Goal: Task Accomplishment & Management: Use online tool/utility

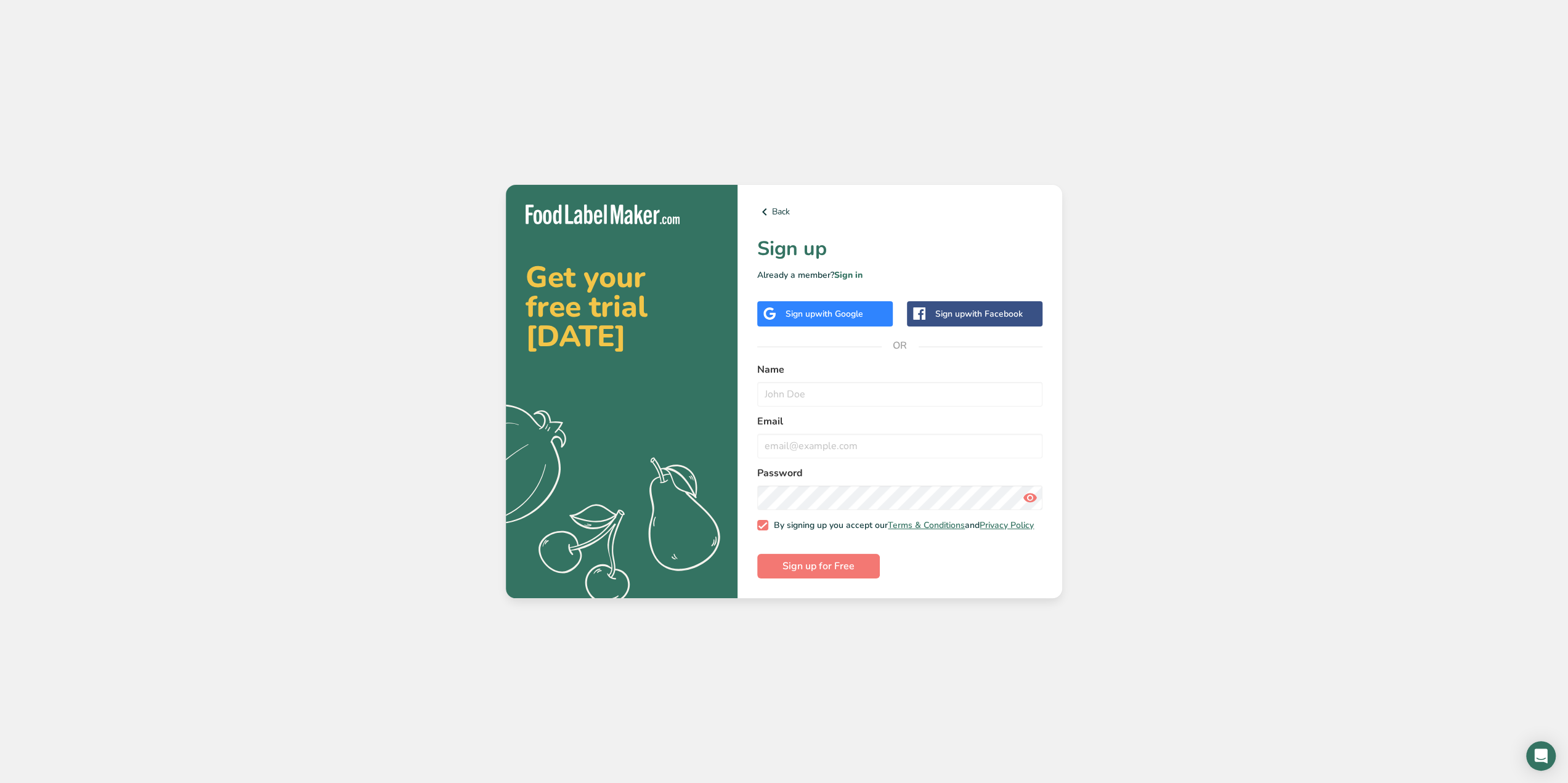
click at [794, 318] on div "Sign up with Google" at bounding box center [825, 313] width 136 height 25
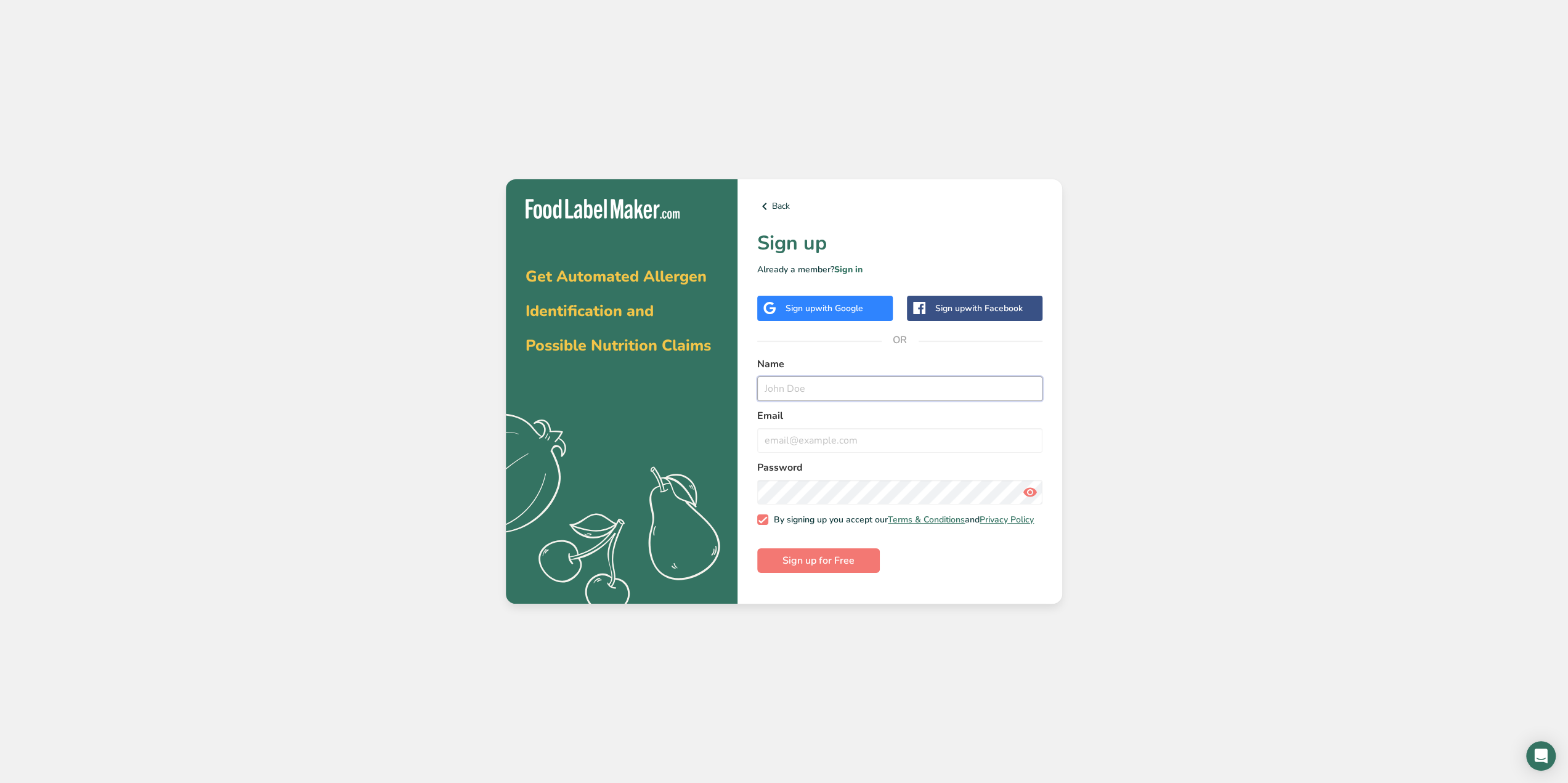
click at [808, 383] on input "text" at bounding box center [900, 389] width 285 height 25
type input "aerhrh"
click at [799, 434] on input "email" at bounding box center [900, 440] width 285 height 25
type input "[EMAIL_ADDRESS][DOMAIN_NAME]"
click at [1040, 496] on span at bounding box center [1030, 492] width 25 height 25
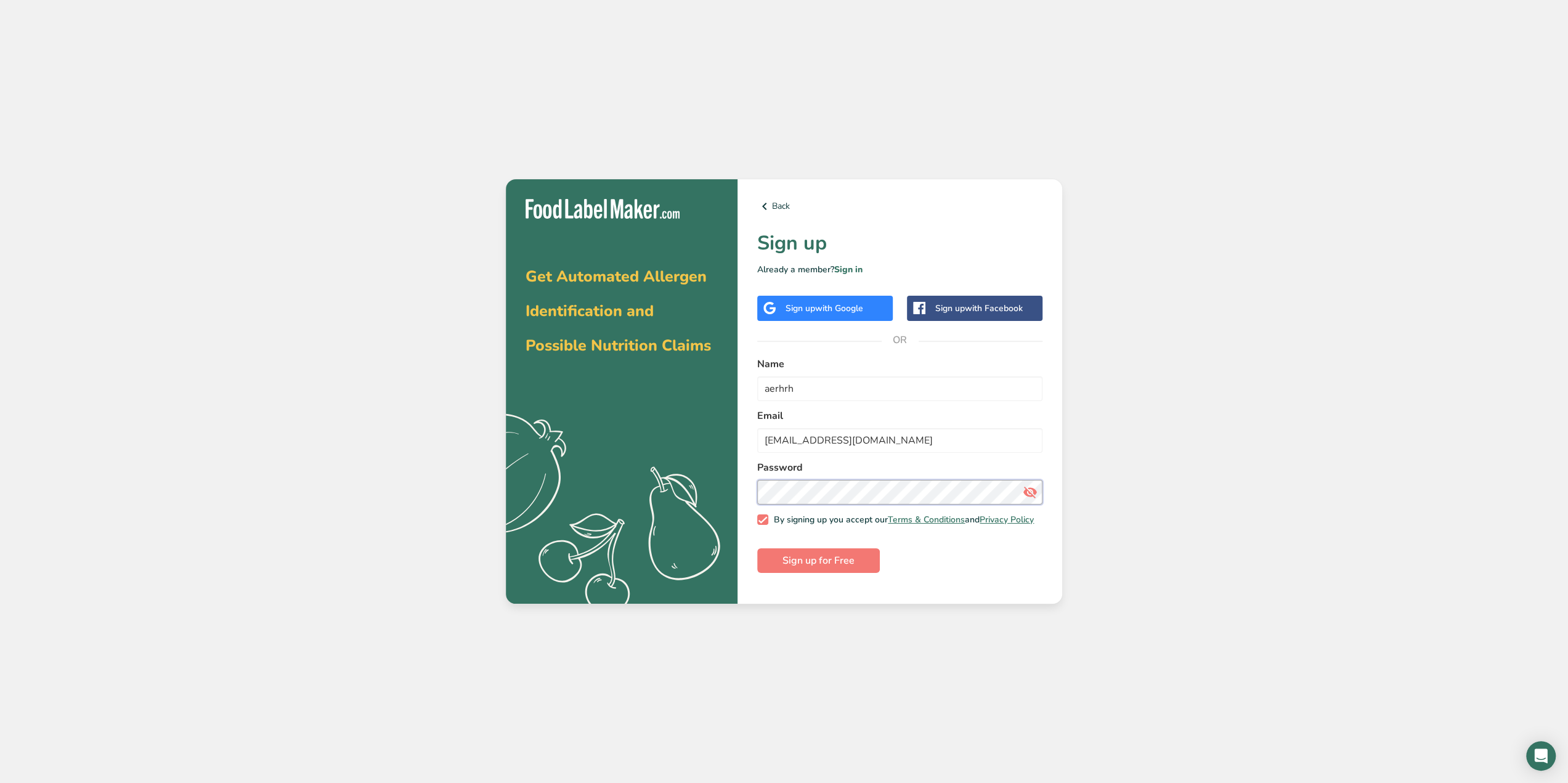
click at [506, 427] on section "Get Automated Allergen Identification and Possible Nutrition Claims .a{fill:#f5…" at bounding box center [784, 392] width 556 height 425
click at [782, 566] on span "Sign up for Free" at bounding box center [818, 561] width 72 height 15
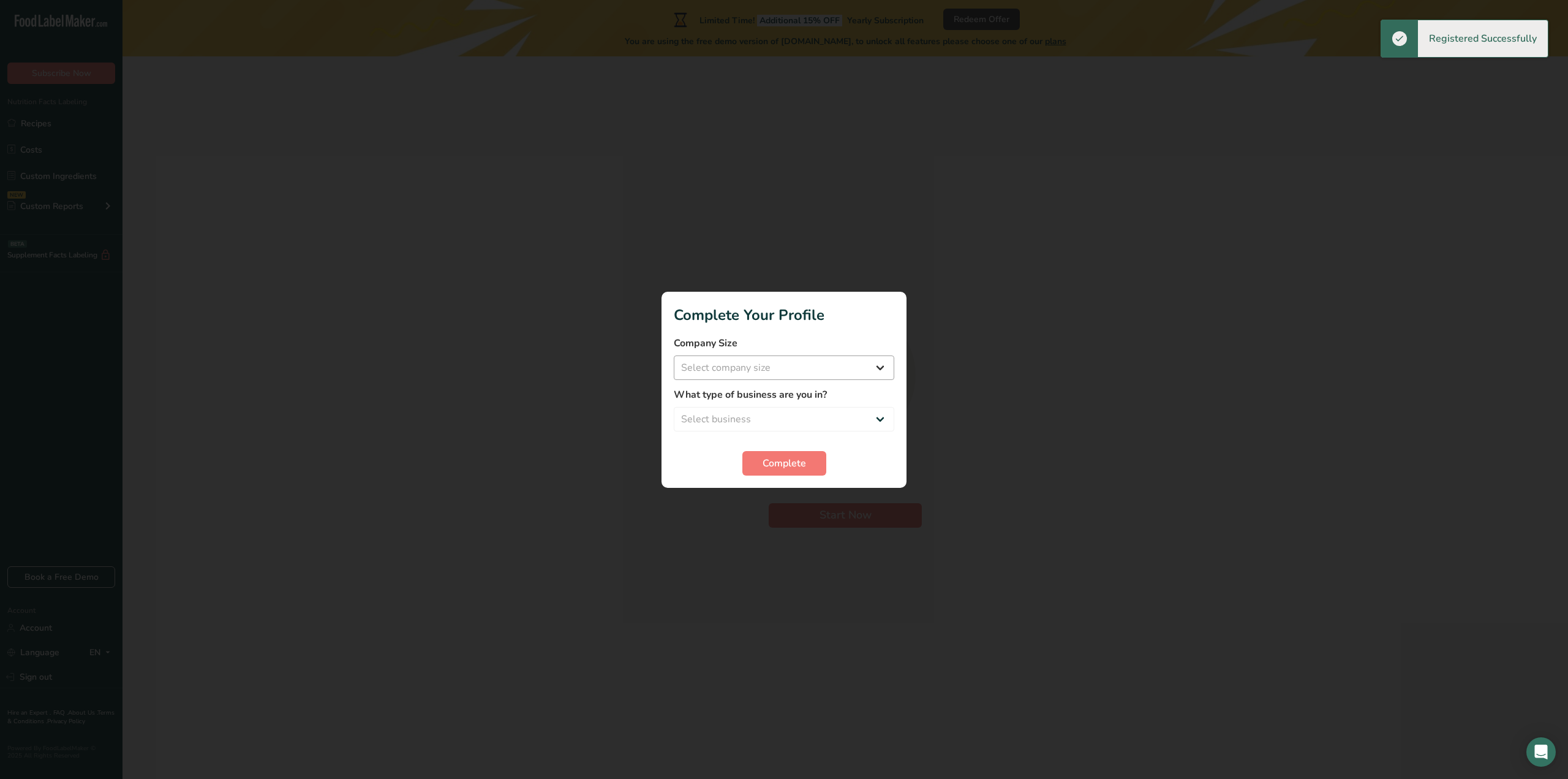
drag, startPoint x: 759, startPoint y: 387, endPoint x: 750, endPoint y: 378, distance: 12.7
click at [759, 387] on label "What type of business are you in?" at bounding box center [783, 395] width 220 height 15
click at [749, 378] on select "Select company size Fewer than 10 Employees 10 to 50 Employees 51 to 500 Employ…" at bounding box center [783, 368] width 220 height 25
select select "1"
click at [674, 355] on select "Select company size Fewer than 10 Employees 10 to 50 Employees 51 to 500 Employ…" at bounding box center [783, 368] width 220 height 25
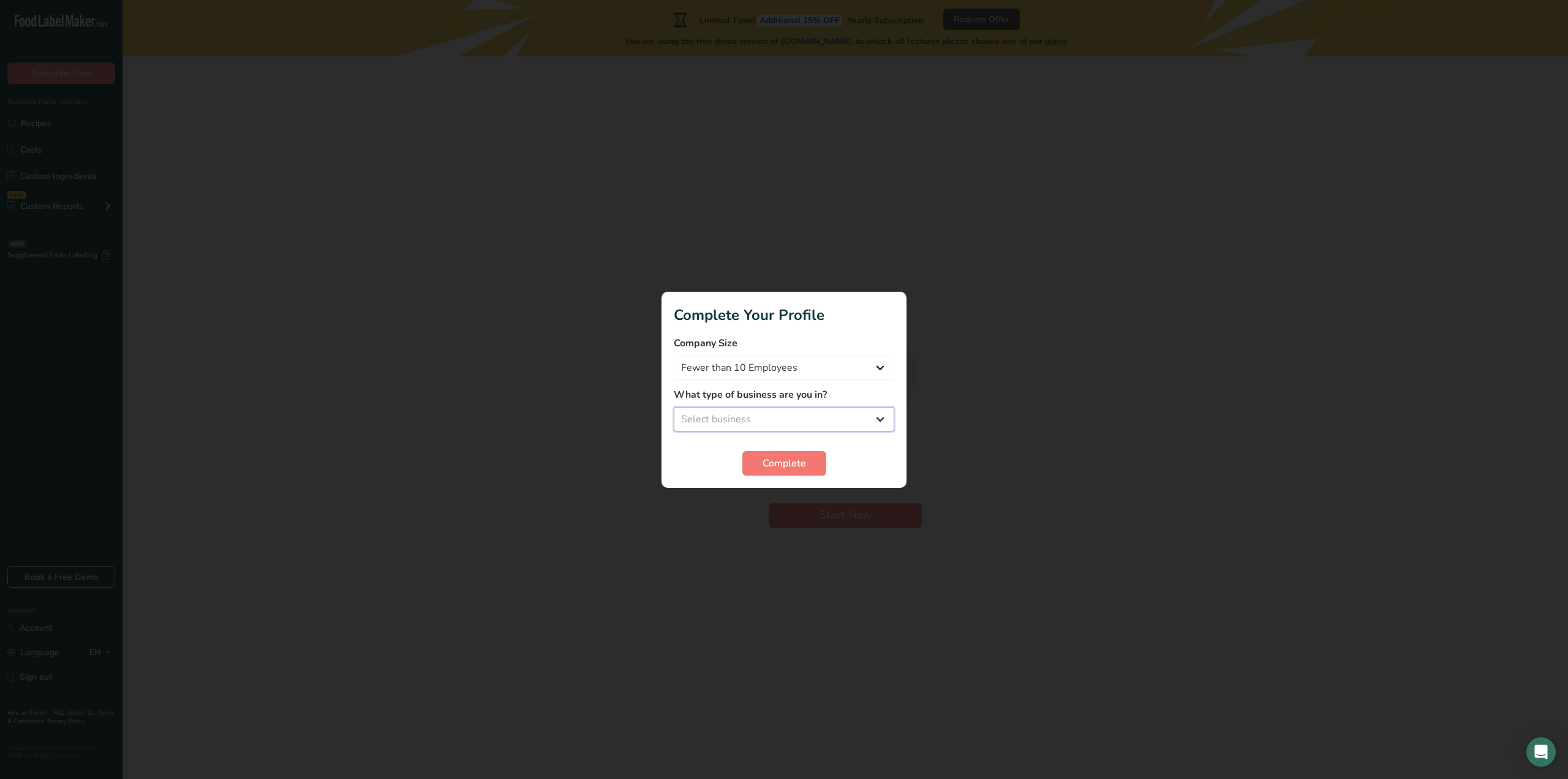
click at [774, 417] on select "Select business Packaged Food Manufacturer Restaurant & Cafe Bakery Meal Plans …" at bounding box center [783, 420] width 220 height 25
click at [674, 407] on select "Select business Packaged Food Manufacturer Restaurant & Cafe Bakery Meal Plans …" at bounding box center [783, 420] width 220 height 25
click at [787, 428] on select "Packaged Food Manufacturer Restaurant & Cafe Bakery Meal Plans & Catering Compa…" at bounding box center [783, 420] width 220 height 25
select select "8"
click at [674, 407] on select "Packaged Food Manufacturer Restaurant & Cafe Bakery Meal Plans & Catering Compa…" at bounding box center [783, 420] width 220 height 25
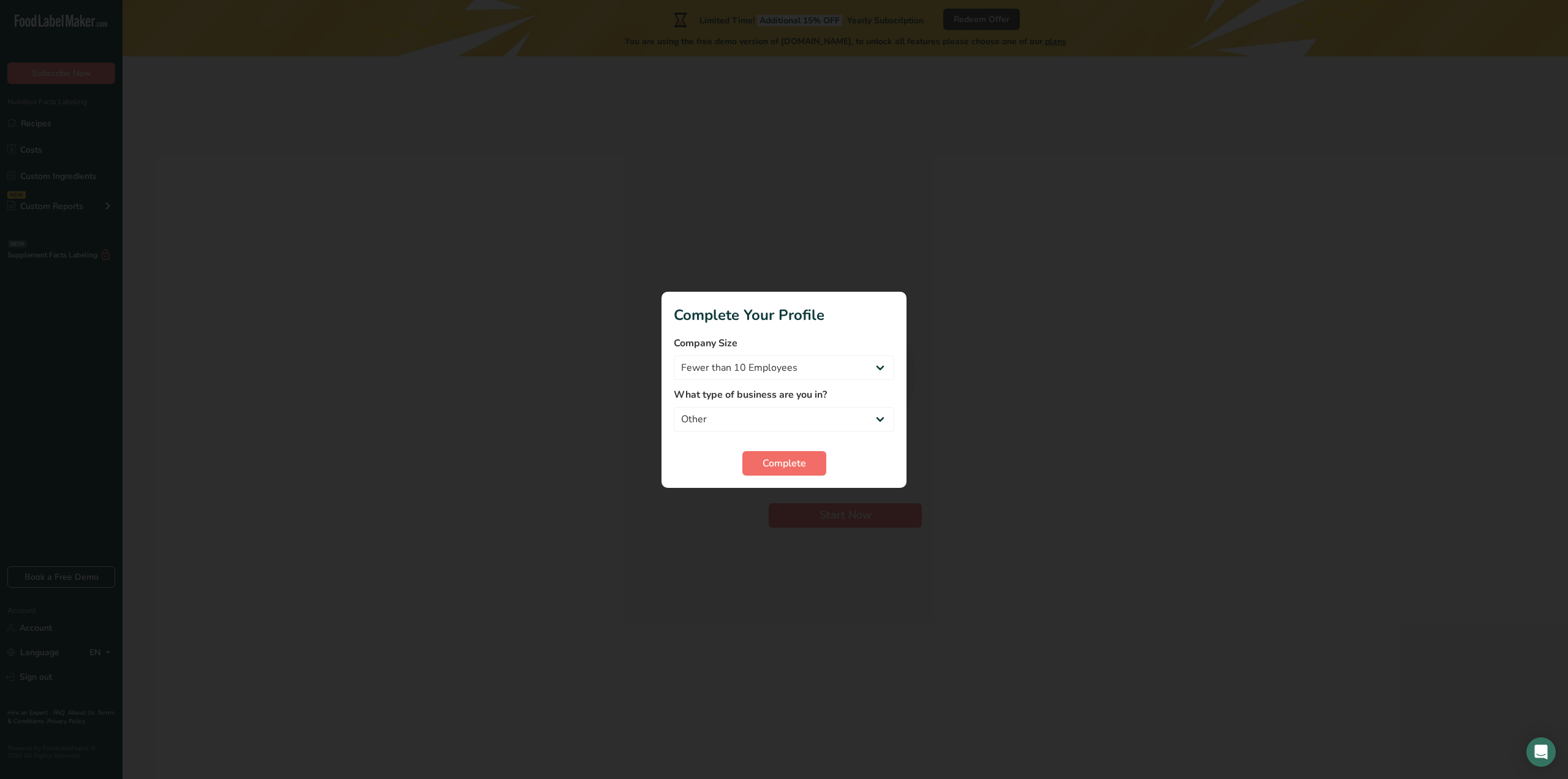
drag, startPoint x: 768, startPoint y: 486, endPoint x: 768, endPoint y: 469, distance: 17.0
click at [768, 485] on section "Complete Your Profile Company Size Fewer than 10 Employees 10 to 50 Employees 5…" at bounding box center [783, 390] width 245 height 196
click at [768, 469] on span "Complete" at bounding box center [785, 464] width 44 height 15
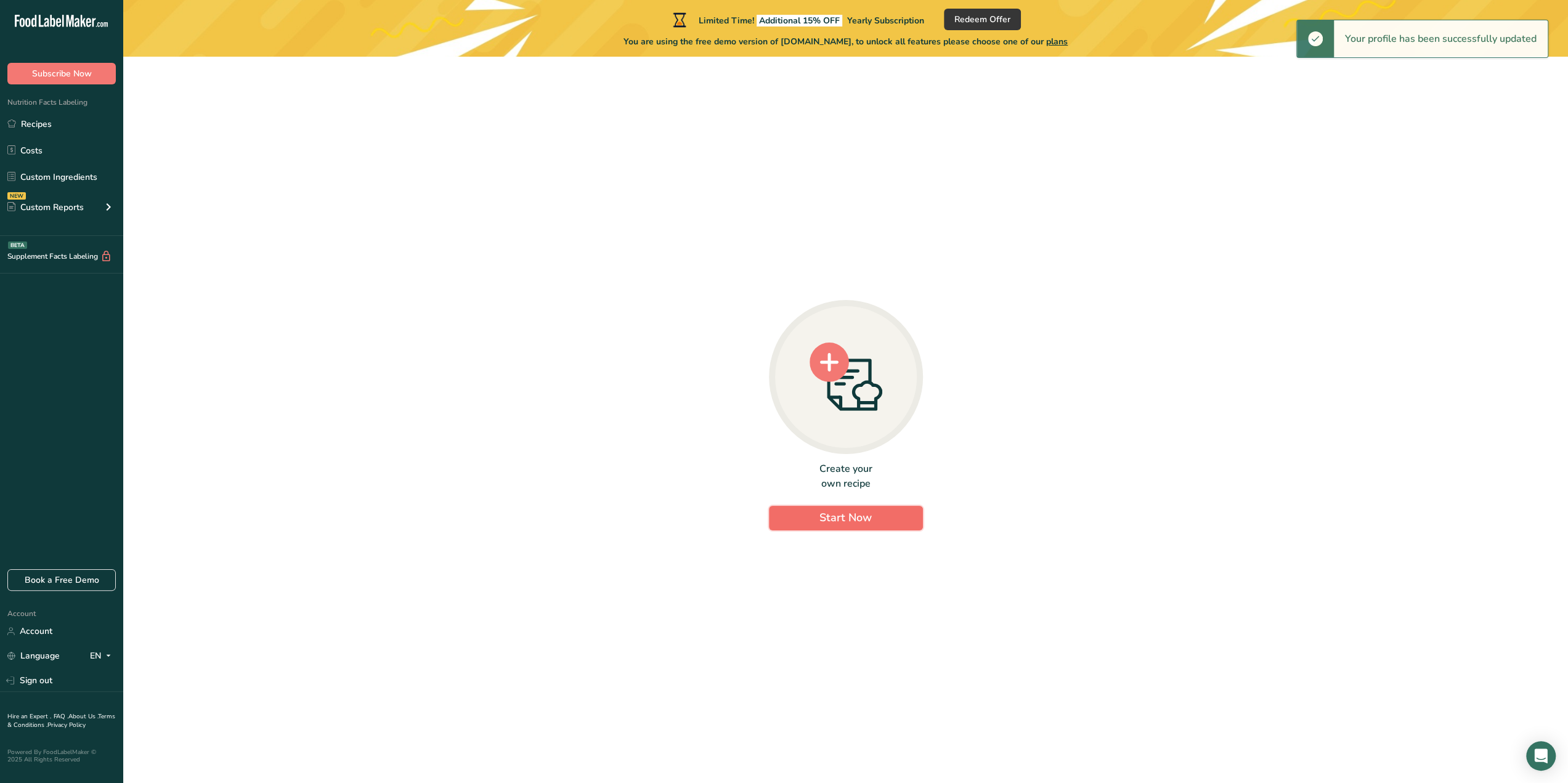
click at [812, 525] on button "Start Now" at bounding box center [845, 518] width 154 height 25
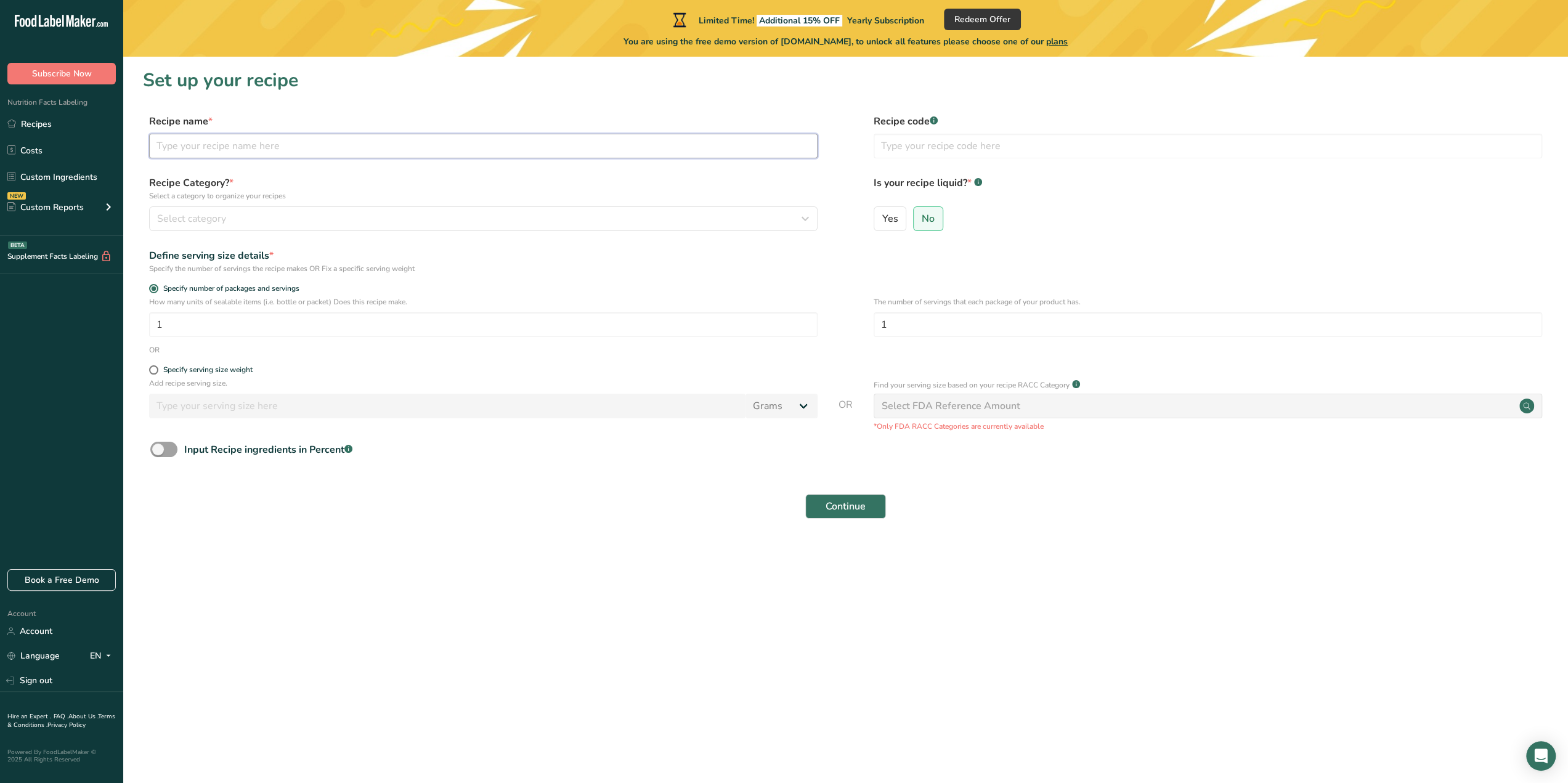
click at [206, 148] on input "text" at bounding box center [483, 146] width 668 height 25
type input "Swirl"
click at [481, 212] on div "Select category" at bounding box center [479, 219] width 645 height 15
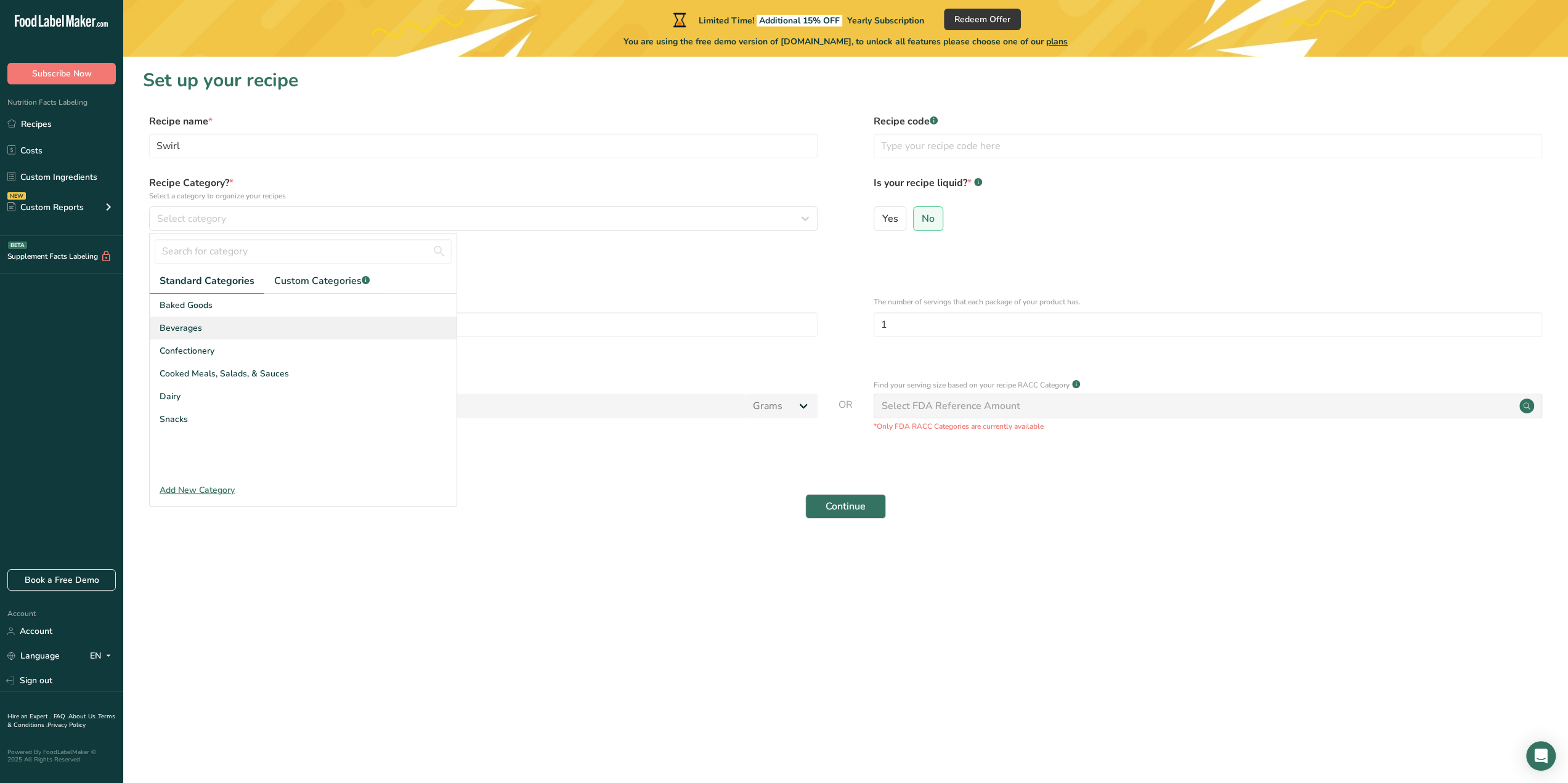
click at [235, 321] on div "Beverages" at bounding box center [302, 328] width 306 height 23
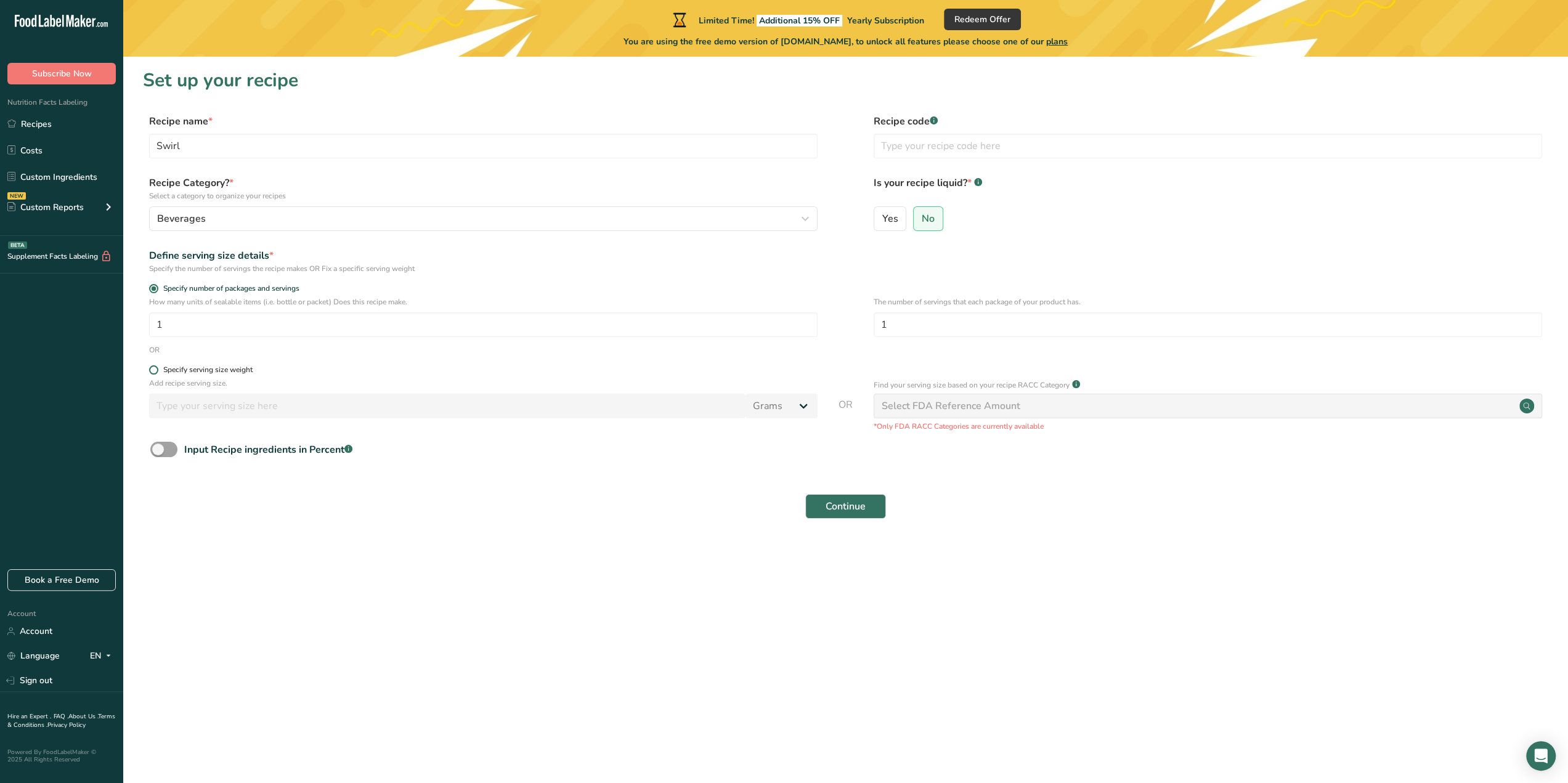
click at [218, 370] on div "Specify serving size weight" at bounding box center [208, 370] width 89 height 9
click at [157, 370] on input "Specify serving size weight" at bounding box center [153, 370] width 8 height 8
radio input "true"
radio input "false"
click at [201, 410] on input "number" at bounding box center [447, 406] width 596 height 25
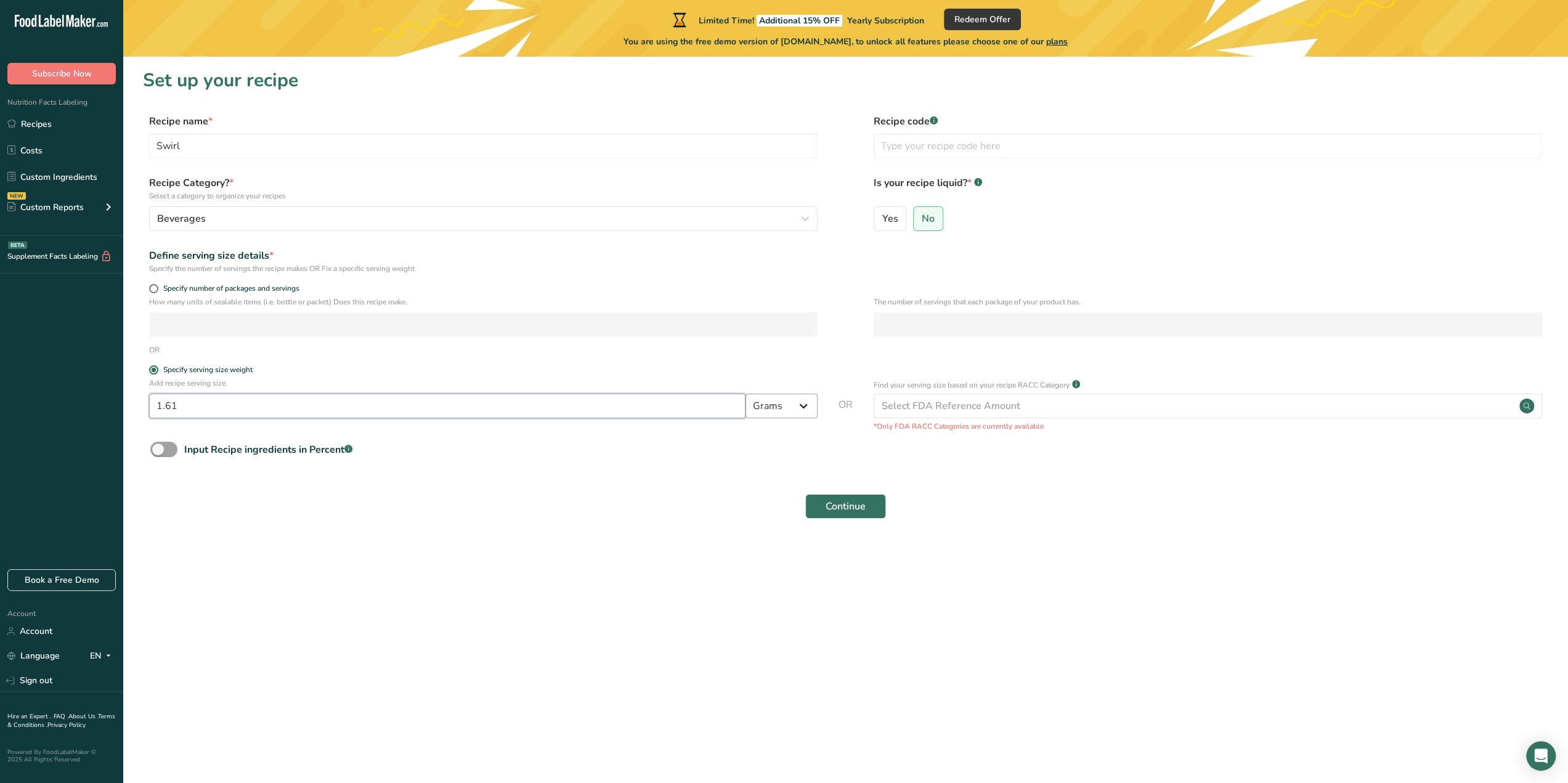
type input "1.61"
click at [780, 405] on select "Grams kg mg mcg lb oz l mL fl oz tbsp tsp cup qt gallon" at bounding box center [781, 406] width 72 height 25
select select "5"
click at [745, 394] on select "Grams kg mg mcg lb oz l mL fl oz tbsp tsp cup qt gallon" at bounding box center [781, 406] width 72 height 25
drag, startPoint x: 231, startPoint y: 400, endPoint x: 105, endPoint y: 392, distance: 126.3
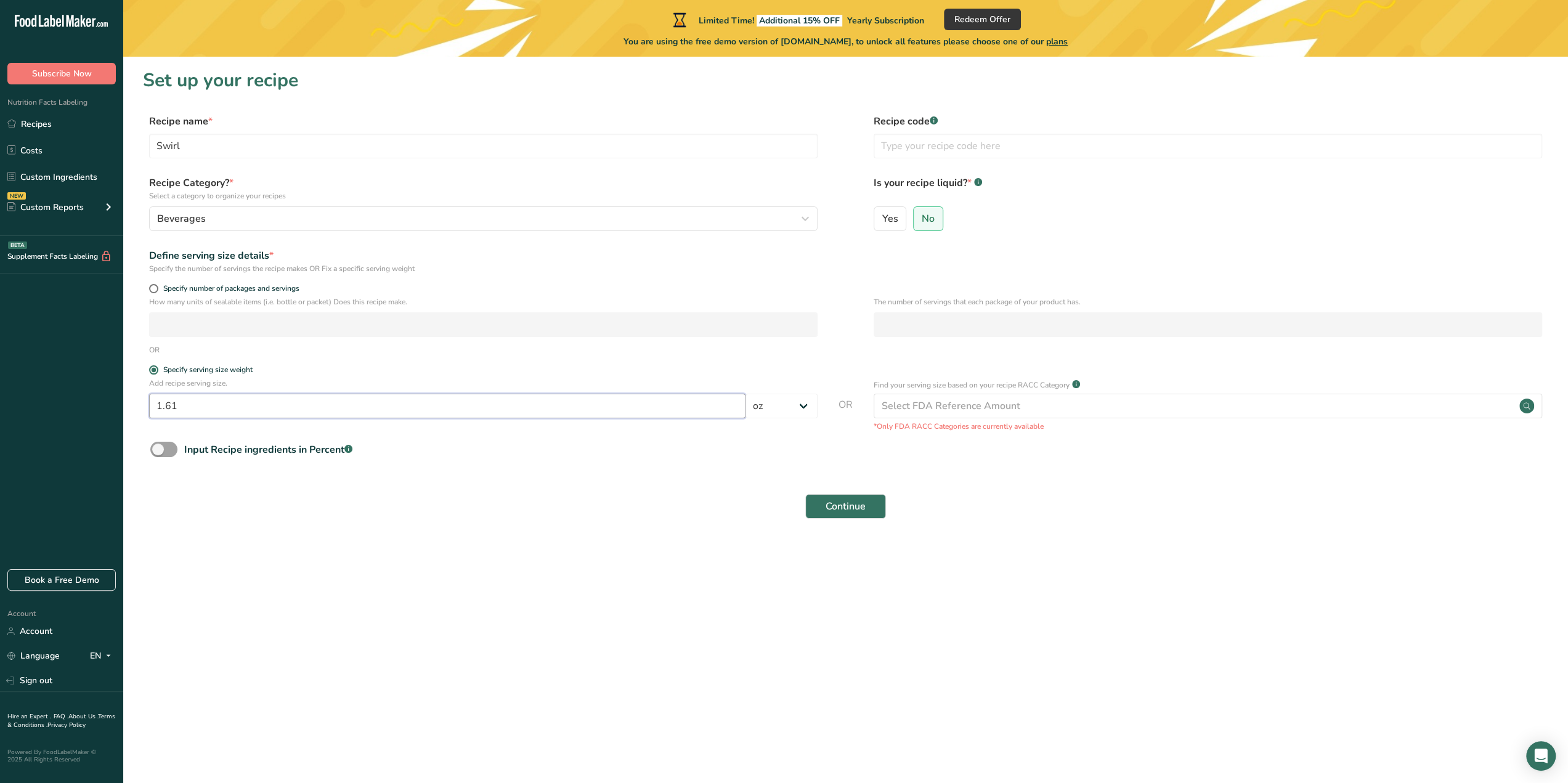
click at [105, 392] on div ".a-20{fill:#fff;} Subscribe Now Nutrition Facts Labeling Recipes Costs Custom I…" at bounding box center [784, 392] width 1568 height 783
type input "12"
click at [805, 494] on button "Continue" at bounding box center [845, 507] width 81 height 25
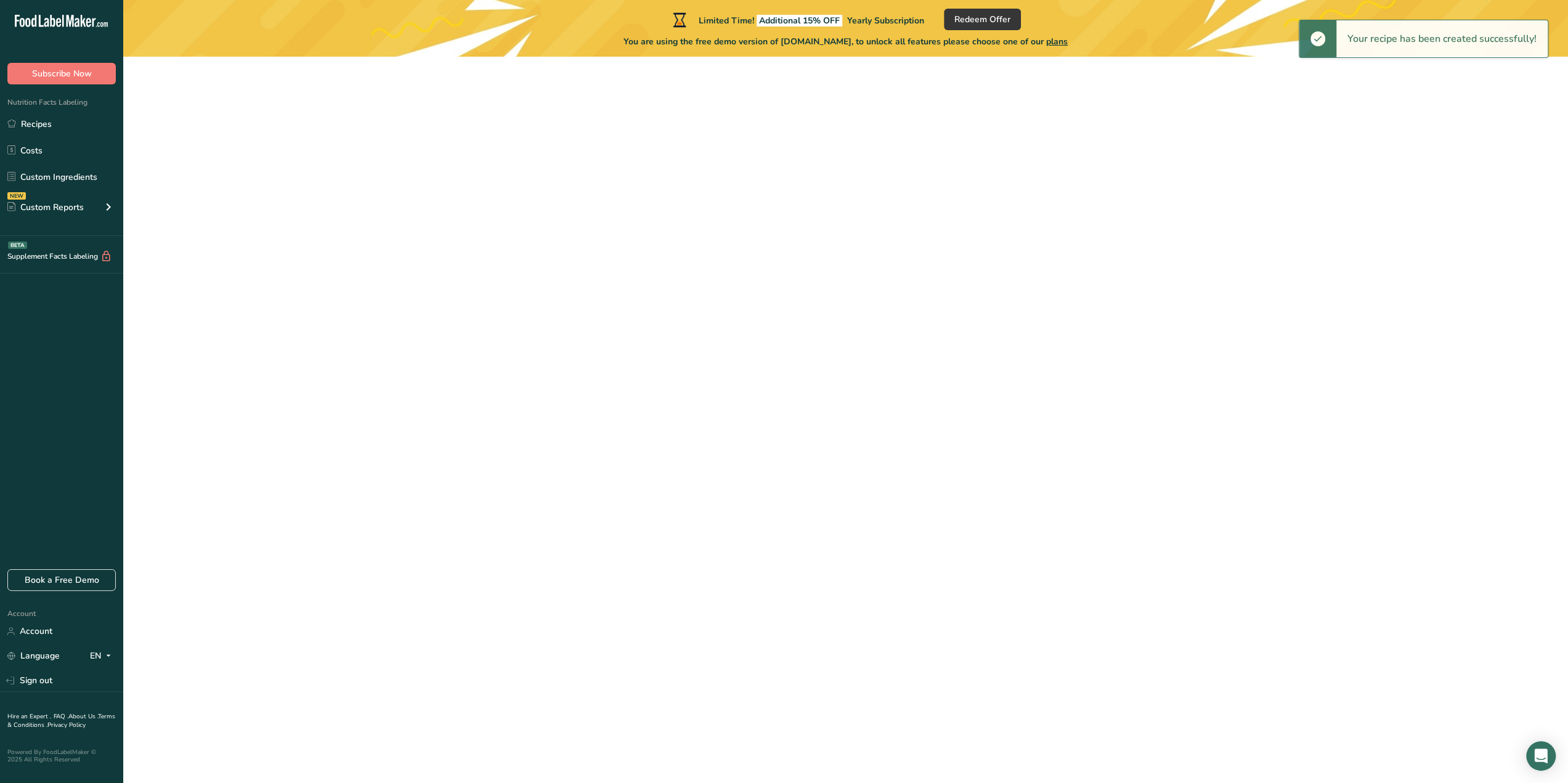
click at [695, 616] on main "Limited Time! Additional 15% OFF Yearly Subscription Redeem Offer You are using…" at bounding box center [784, 392] width 1568 height 783
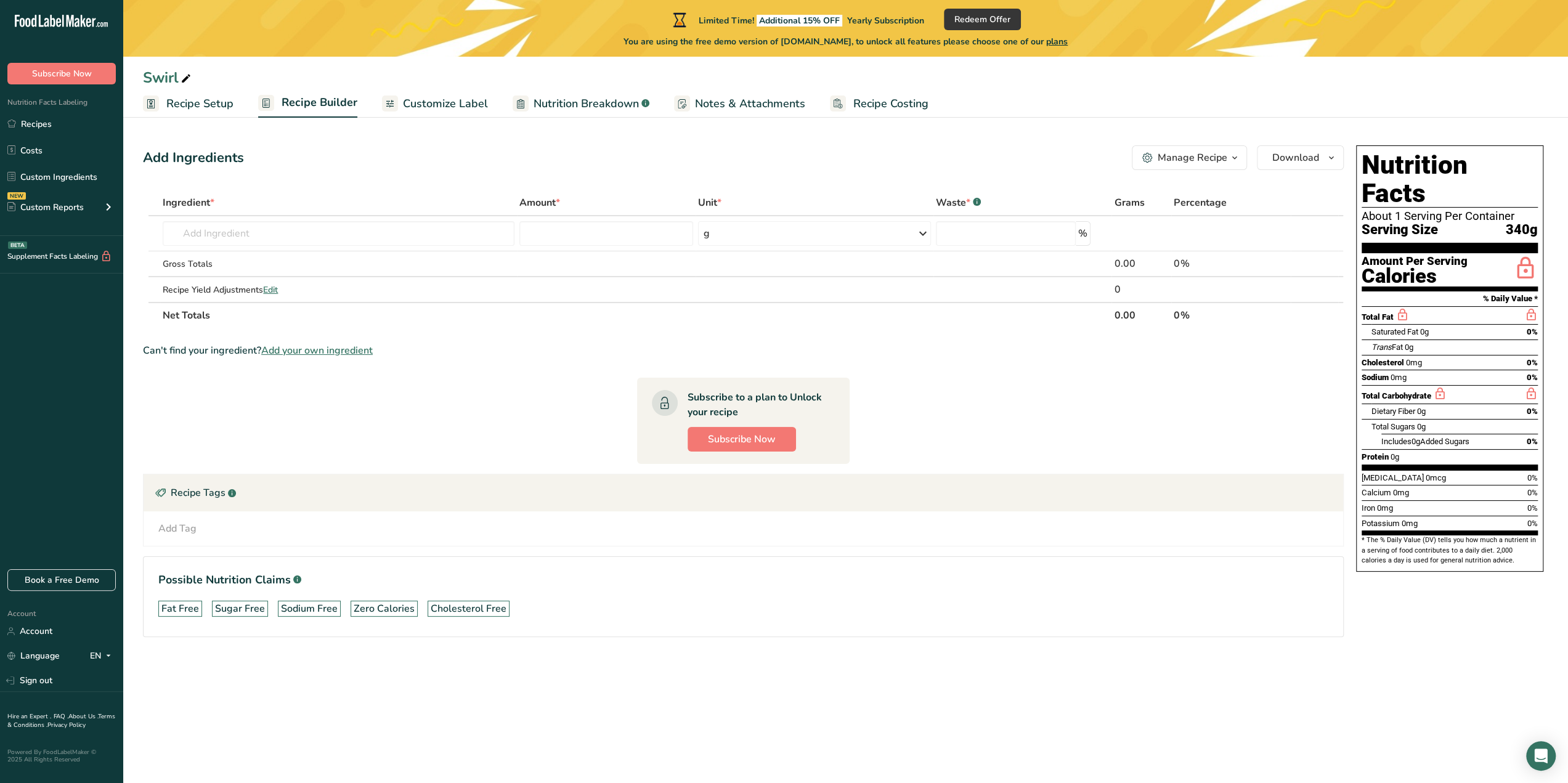
click at [217, 112] on link "Recipe Setup" at bounding box center [188, 104] width 91 height 27
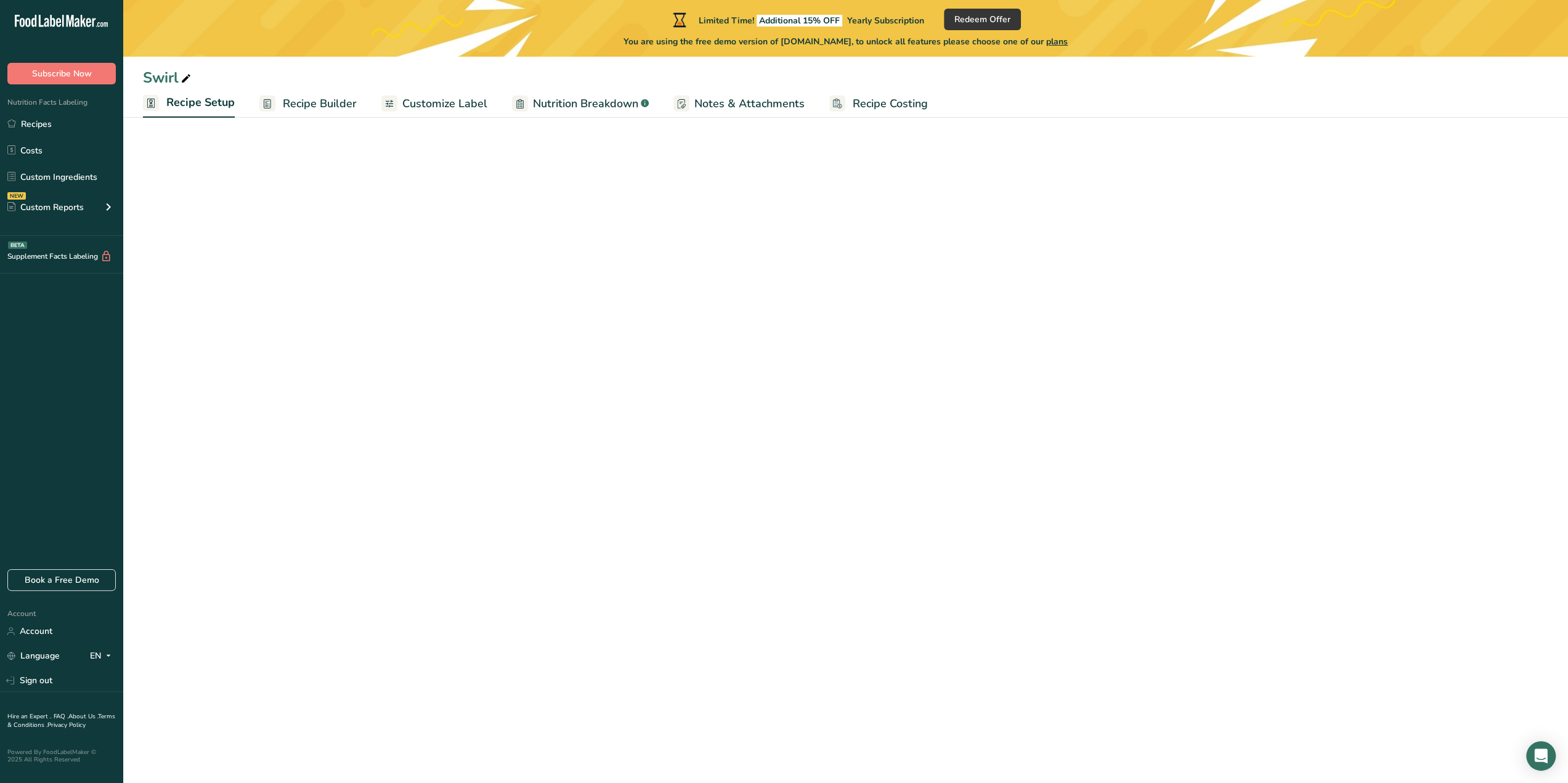
select select "5"
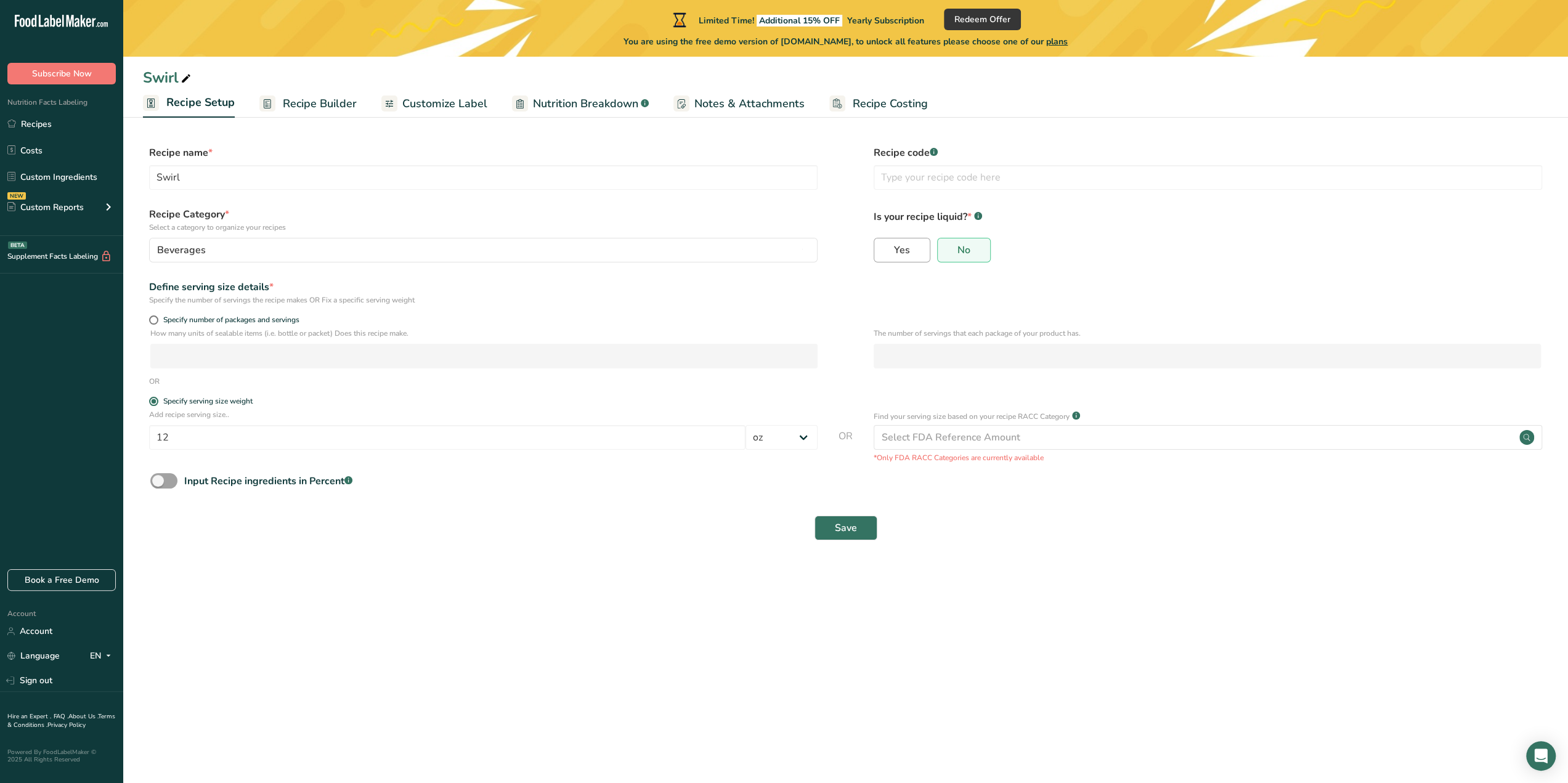
click at [895, 249] on span "Yes" at bounding box center [902, 250] width 16 height 12
click at [882, 249] on input "Yes" at bounding box center [878, 250] width 8 height 8
radio input "true"
radio input "false"
select select "22"
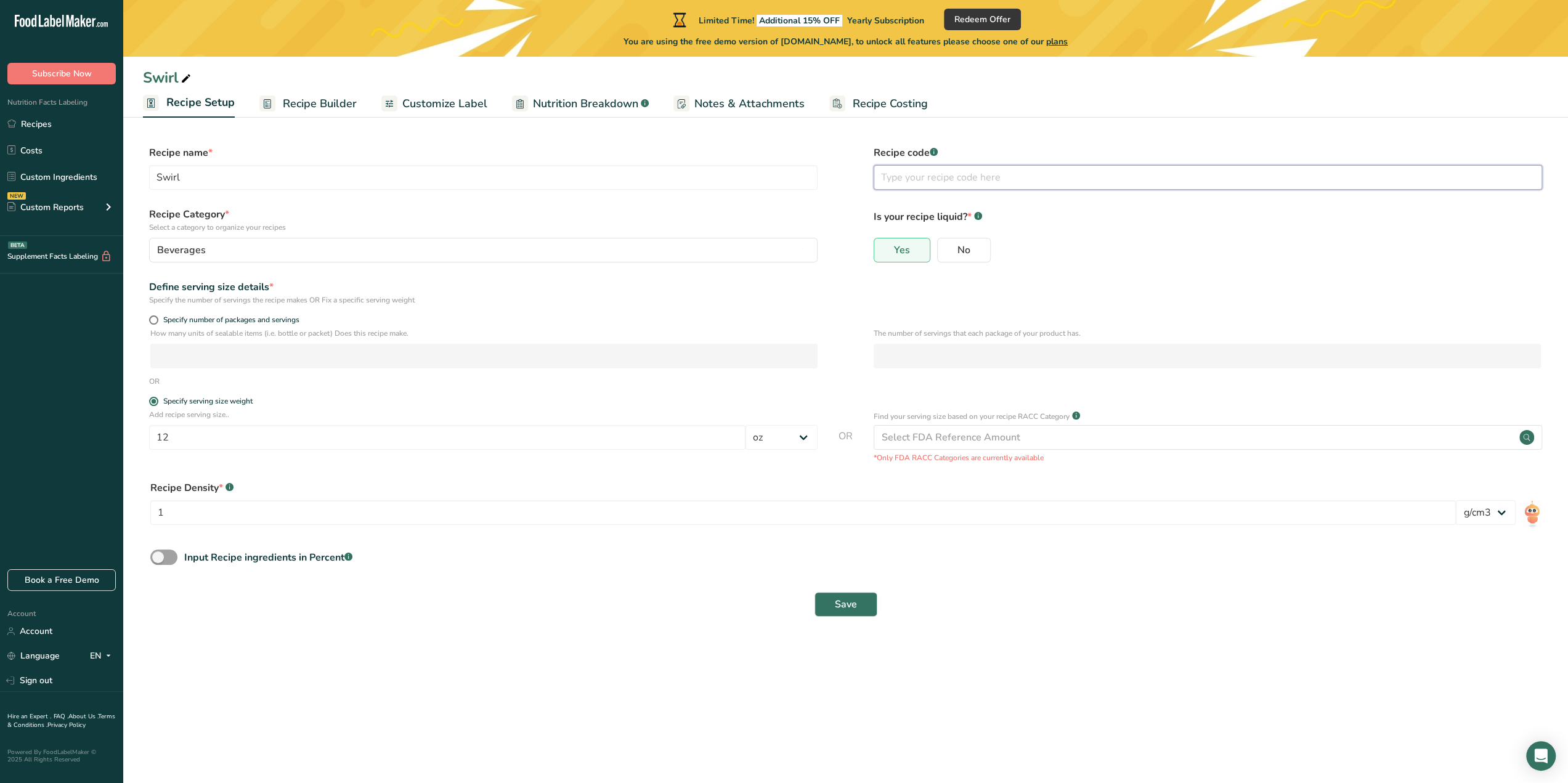
click at [919, 178] on input "text" at bounding box center [1207, 178] width 668 height 25
click at [1023, 440] on div "Select FDA Reference Amount" at bounding box center [1207, 437] width 668 height 25
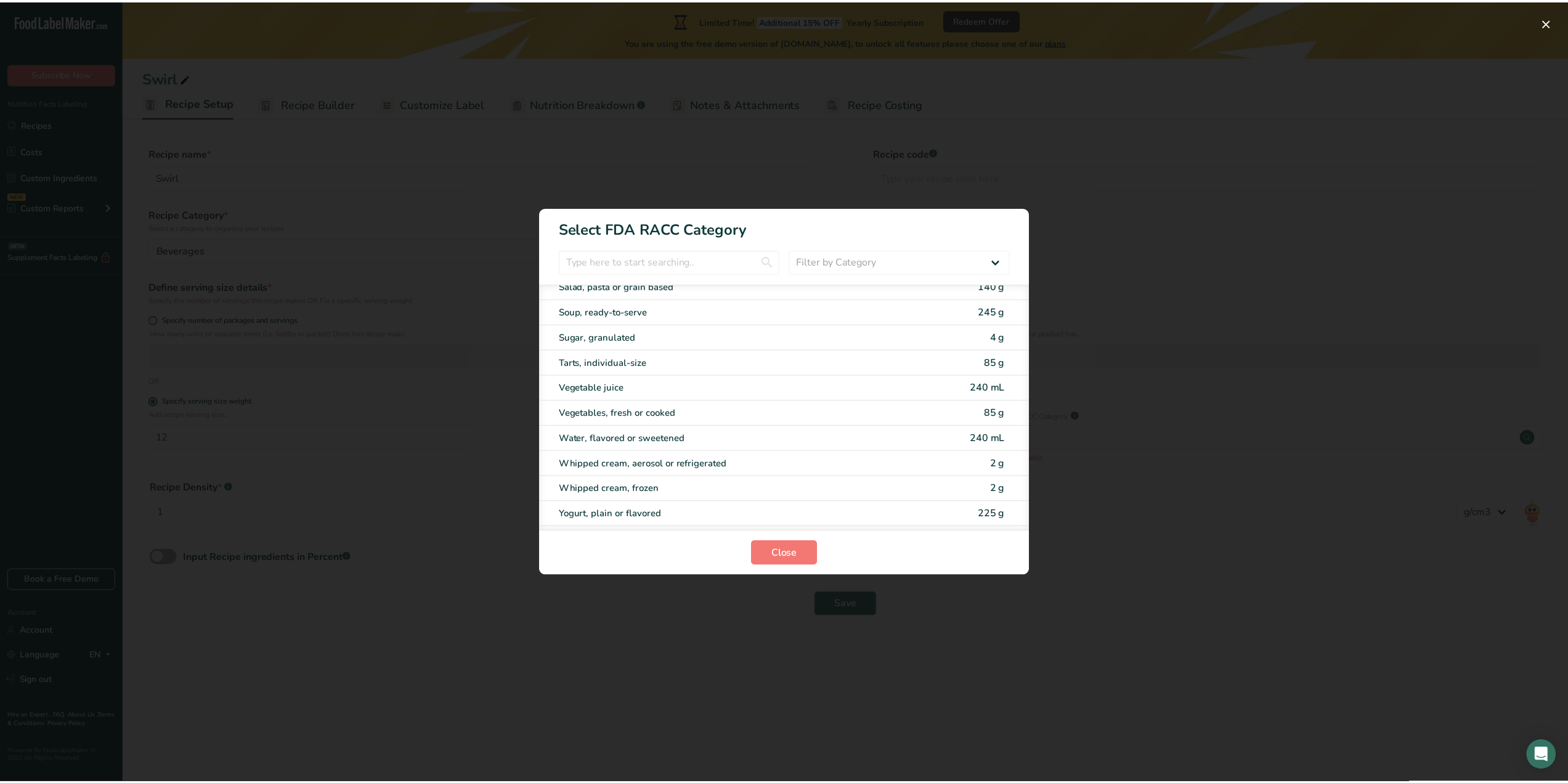
scroll to position [2337, 0]
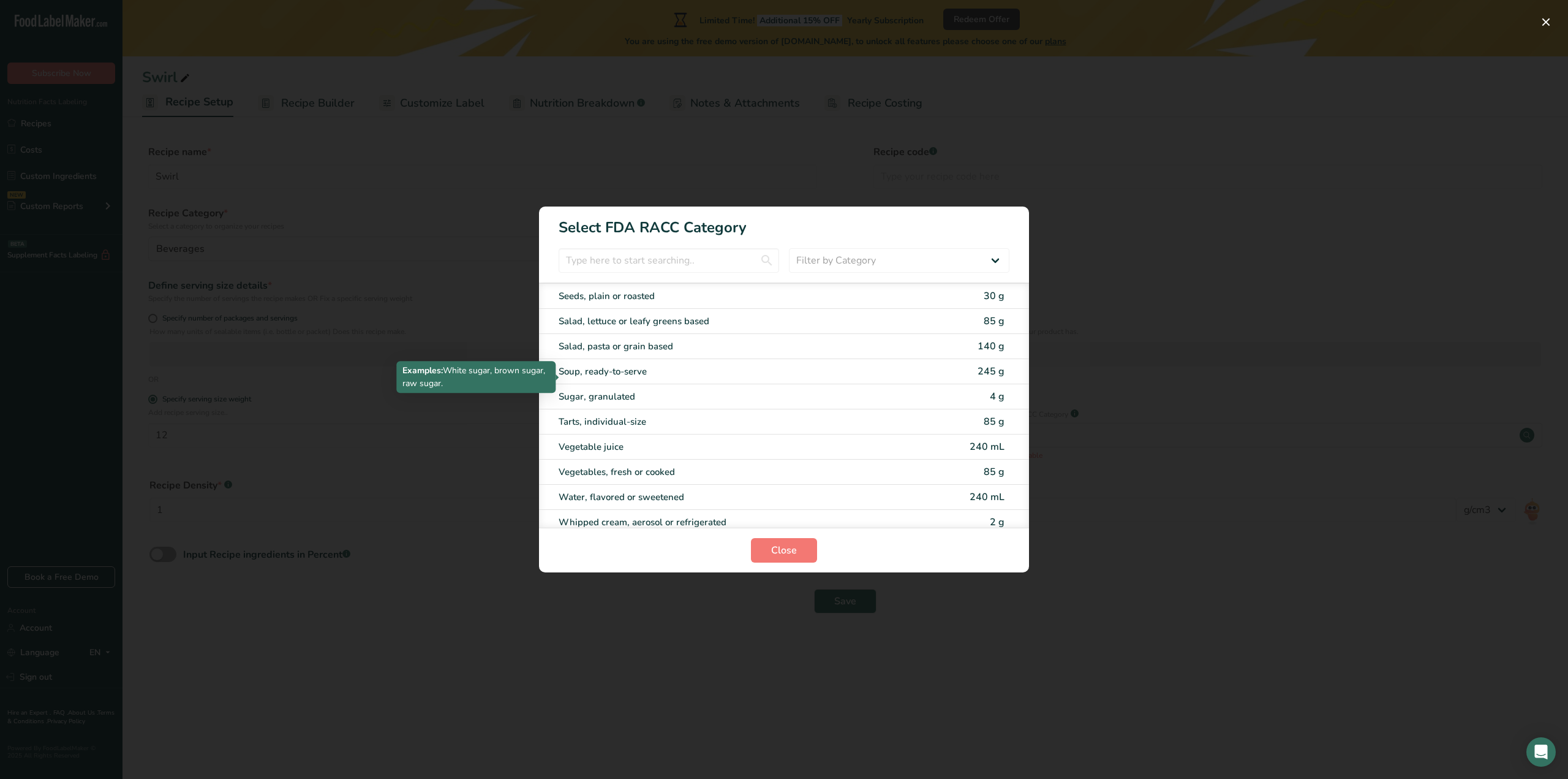
click at [631, 389] on div "Sugar, granulated" at bounding box center [732, 396] width 348 height 14
type input "4"
select select "0"
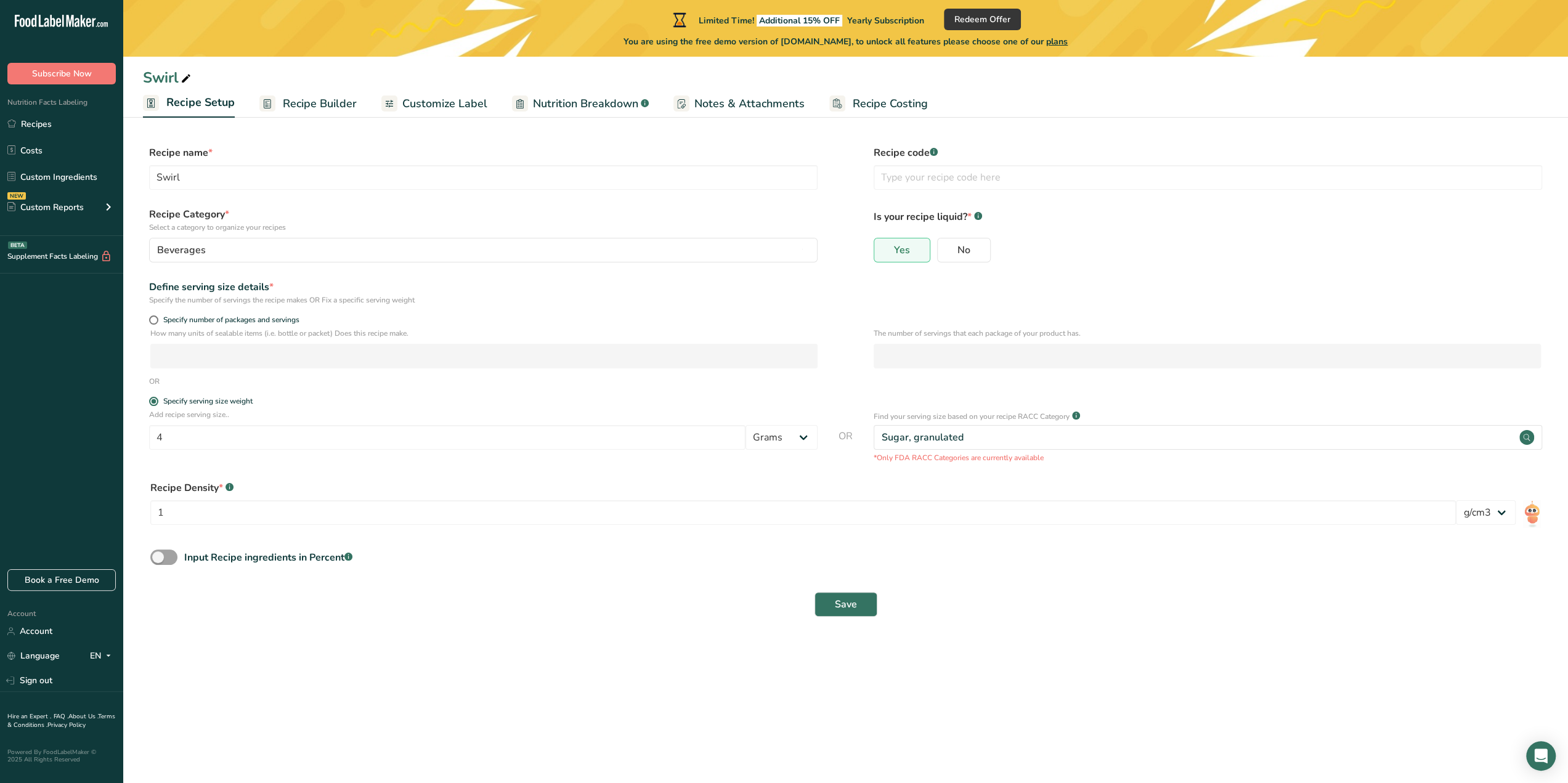
click at [319, 91] on link "Recipe Builder" at bounding box center [308, 104] width 97 height 27
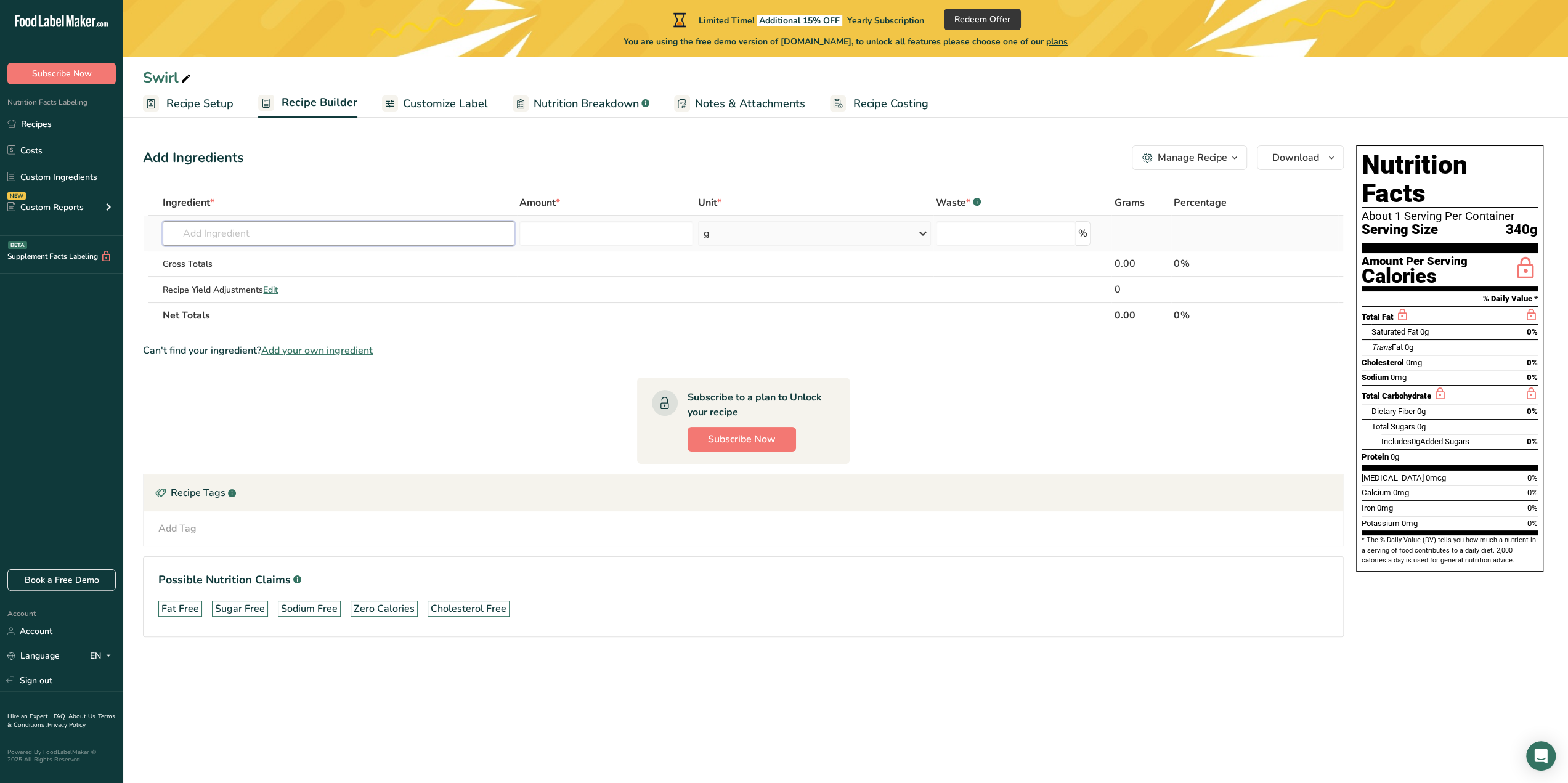
click at [466, 236] on input "text" at bounding box center [338, 234] width 352 height 25
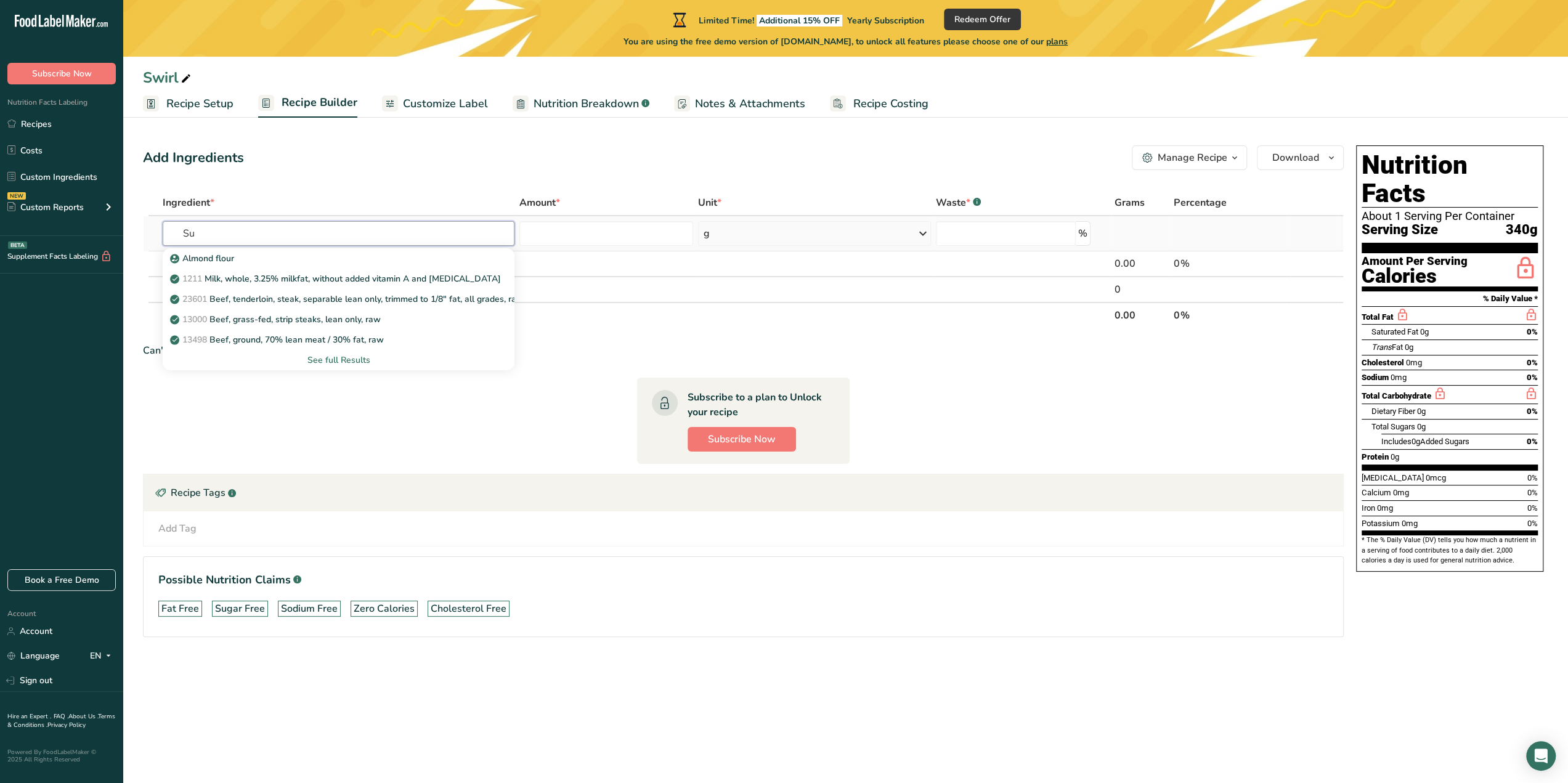
type input "S"
type input "Corn syur"
click at [382, 252] on p "14060 Beverages, Energy Drink with carbonated water and high fructose corn syrup" at bounding box center [344, 258] width 343 height 13
type input "Beverages, Energy Drink with carbonated water and high fructose corn syrup"
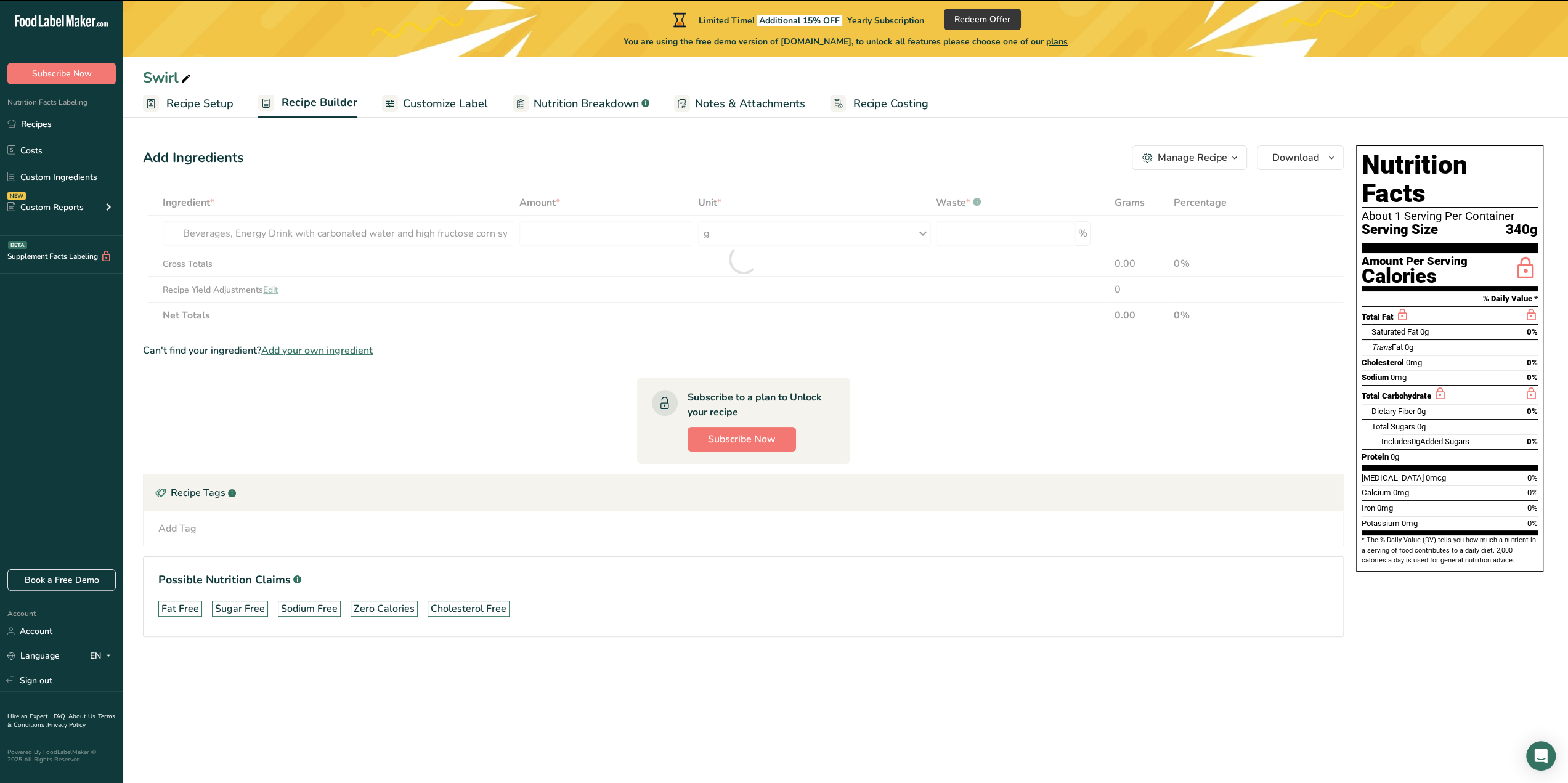
type input "0"
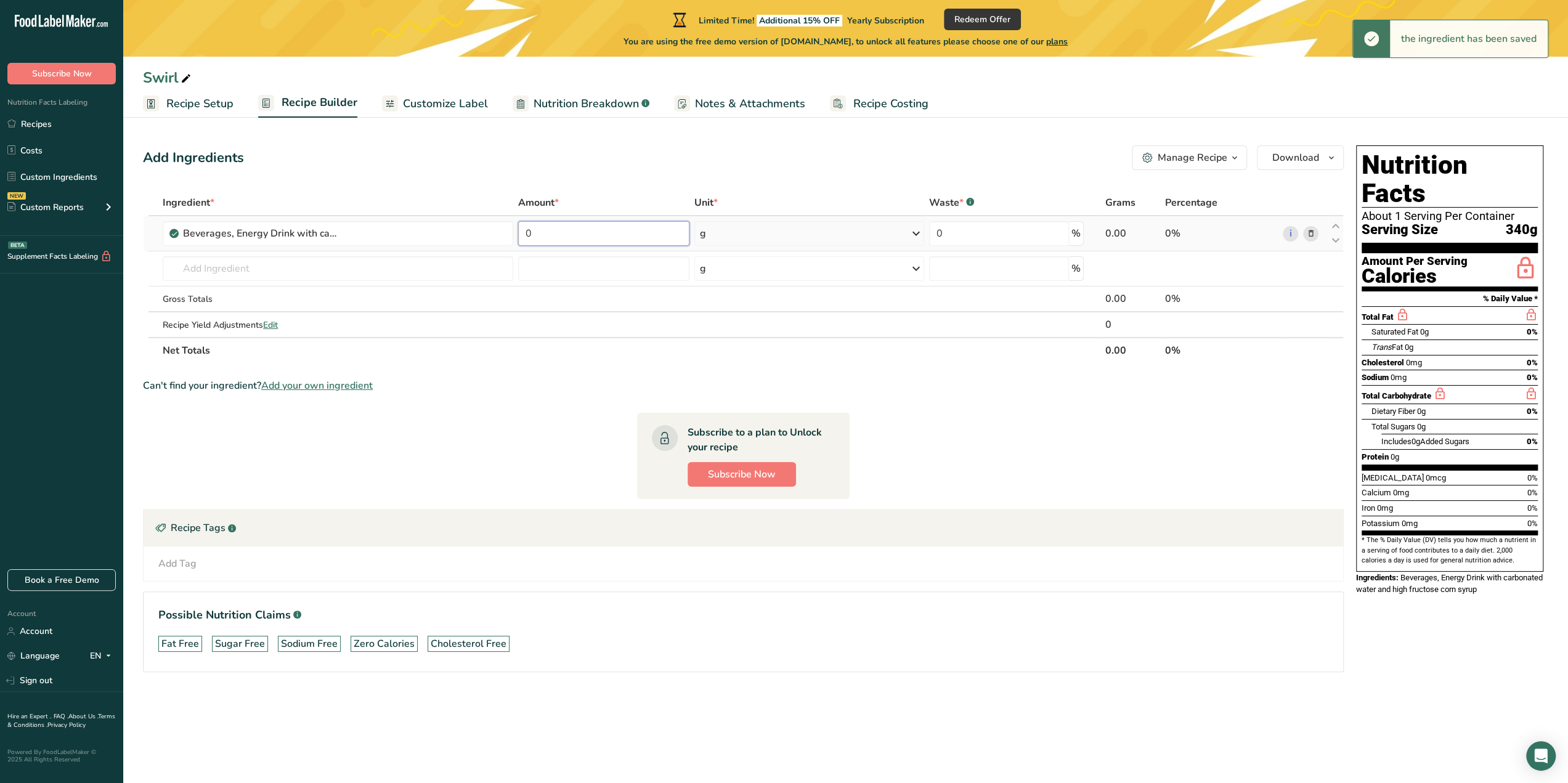
click at [609, 230] on input "0" at bounding box center [604, 234] width 171 height 25
type input "1000"
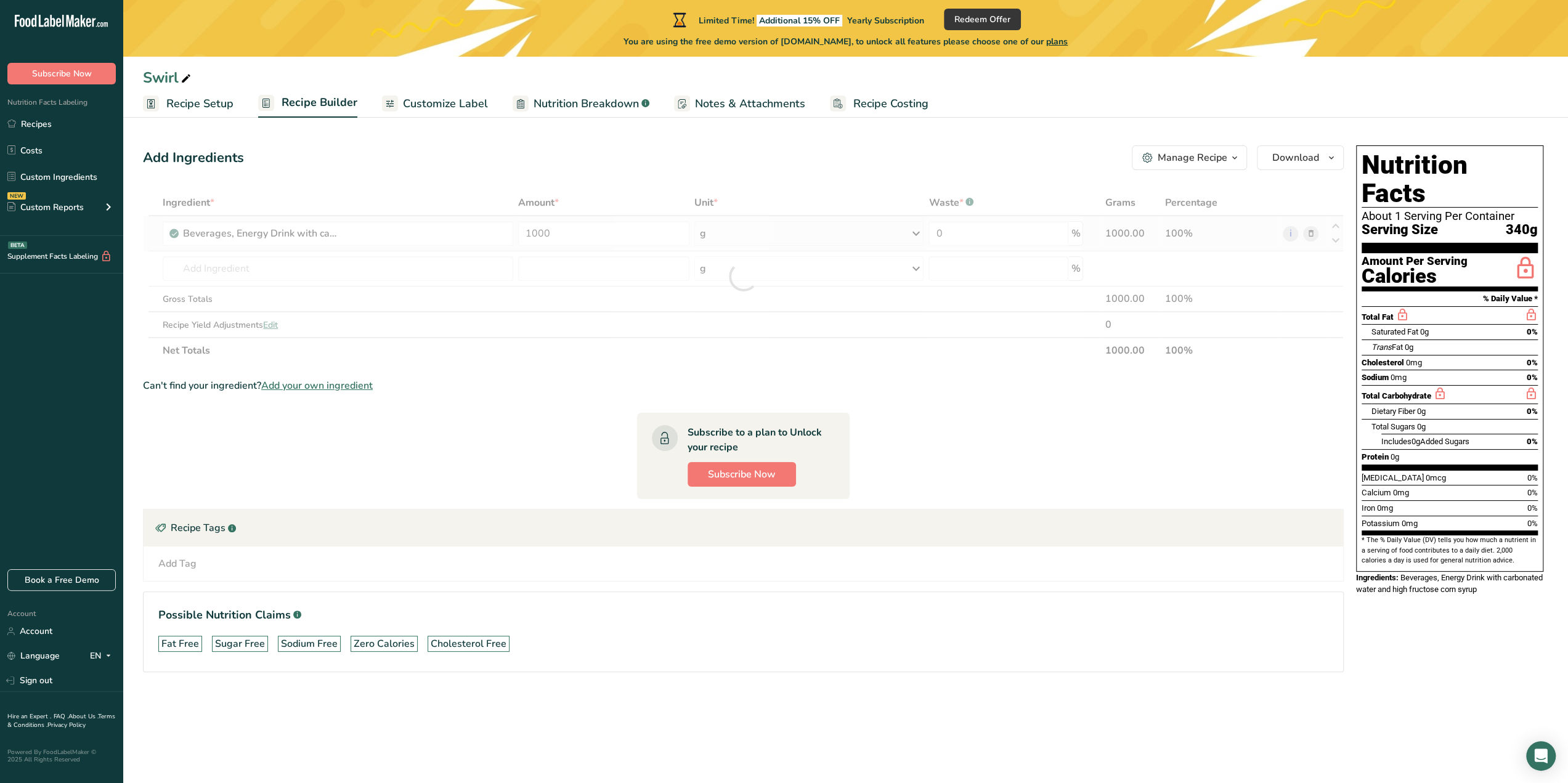
click at [734, 234] on div "Ingredient * Amount * Unit * Waste * .a-a{fill:#347362;}.b-a{fill:#fff;} Grams …" at bounding box center [743, 276] width 1201 height 173
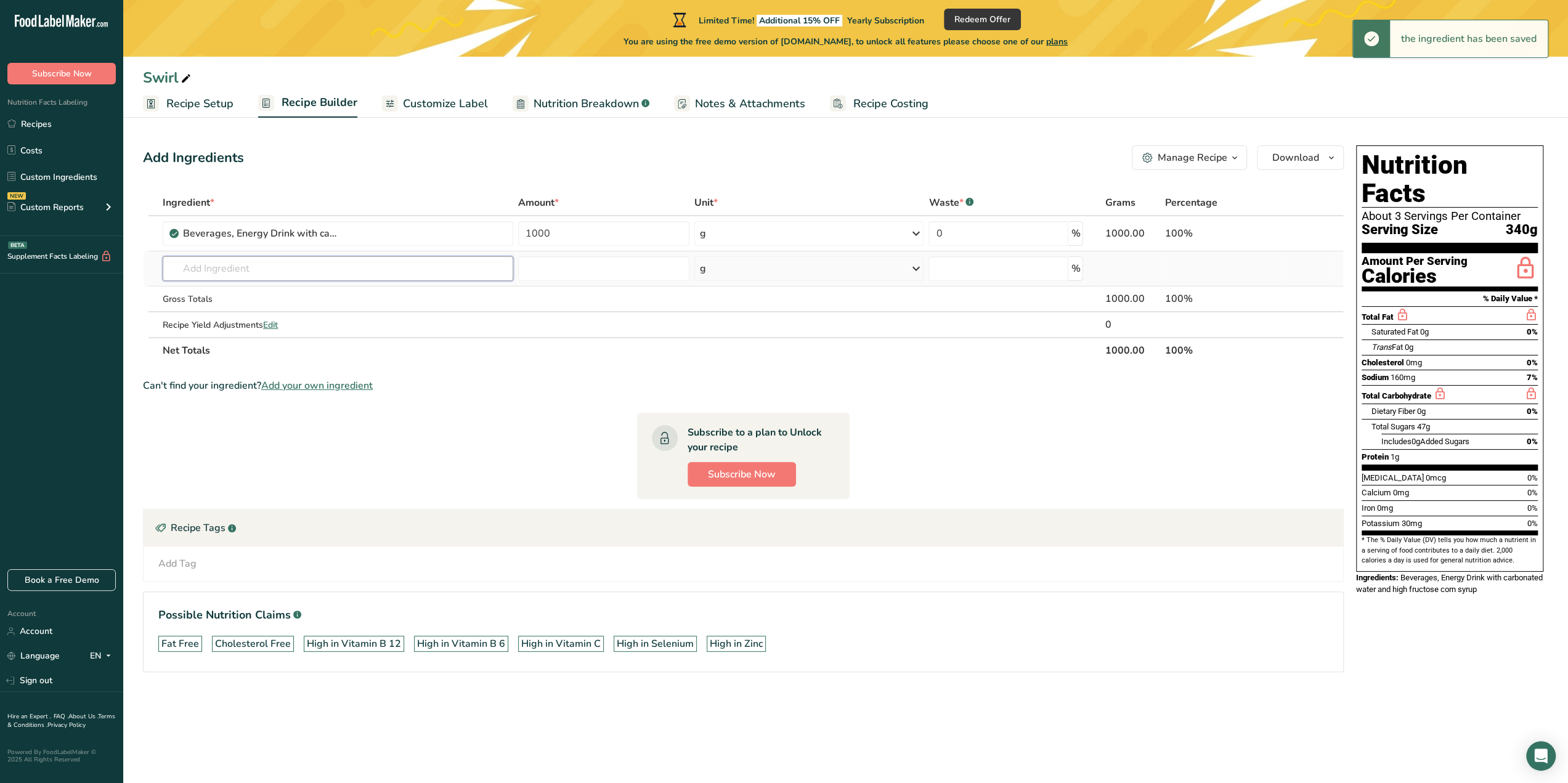
click at [403, 277] on input "text" at bounding box center [337, 269] width 350 height 25
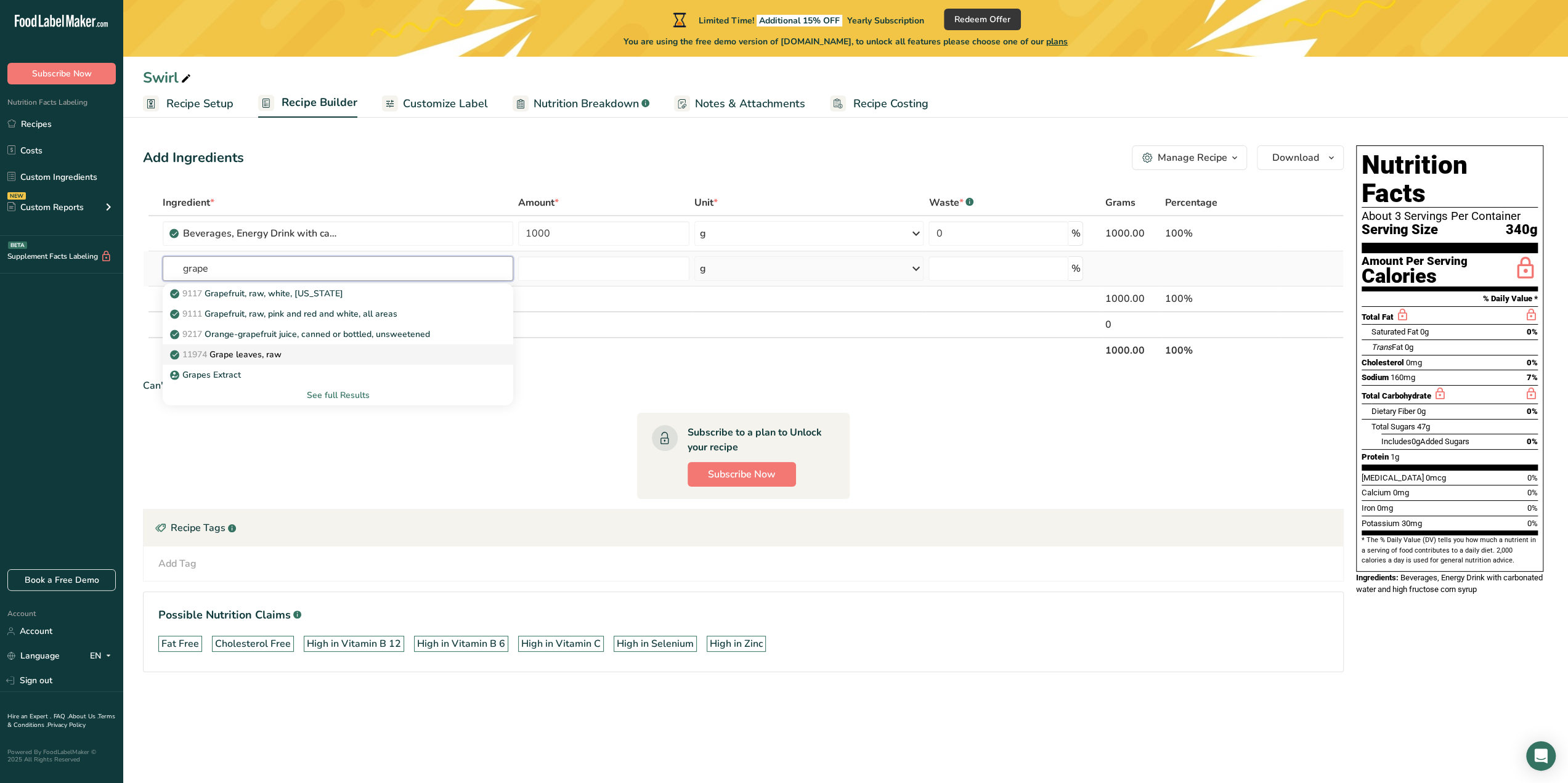
type input "grape"
click at [282, 363] on link "11974 Grape leaves, raw" at bounding box center [337, 354] width 350 height 21
type input "Grape leaves, raw"
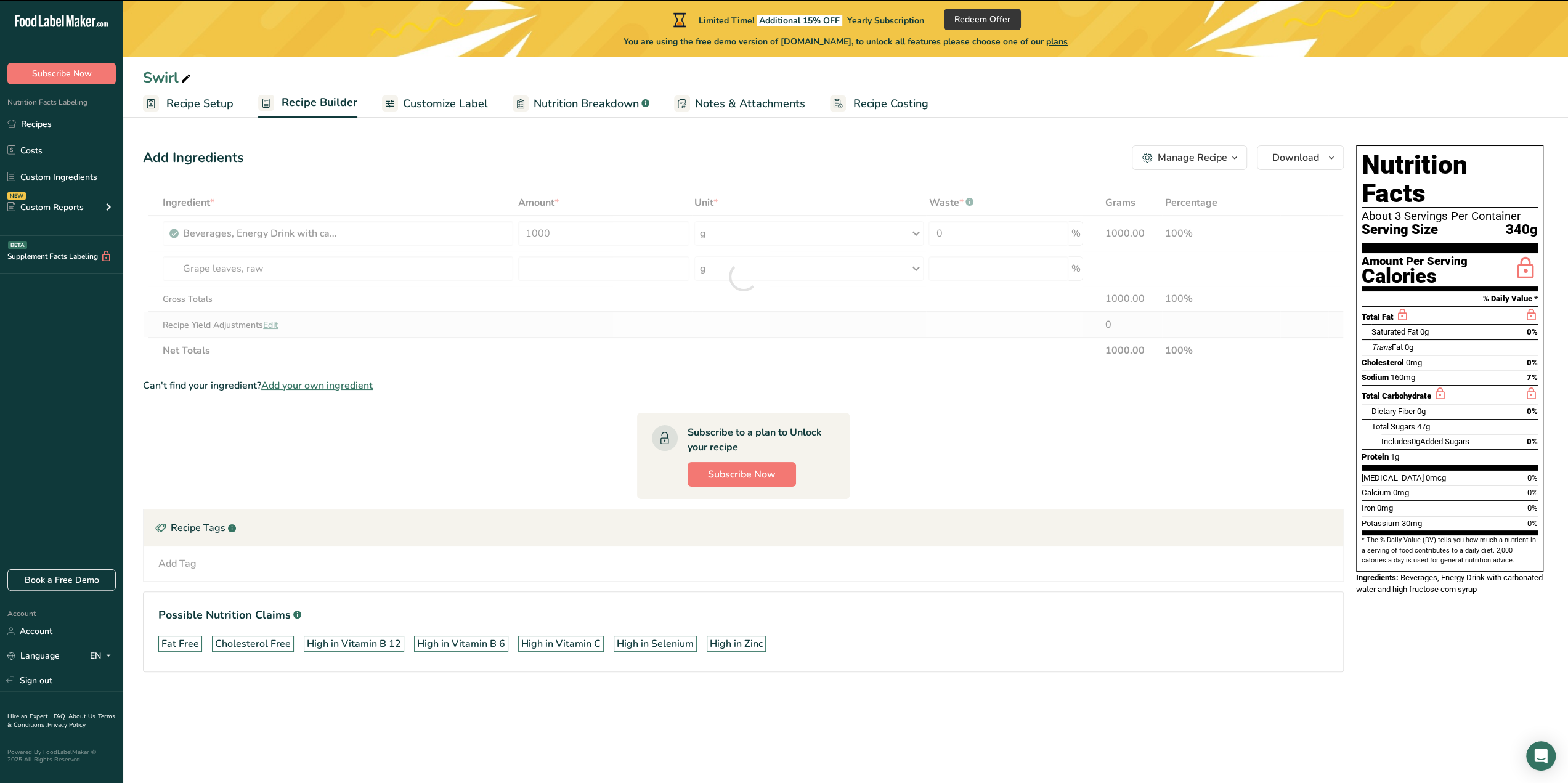
type input "0"
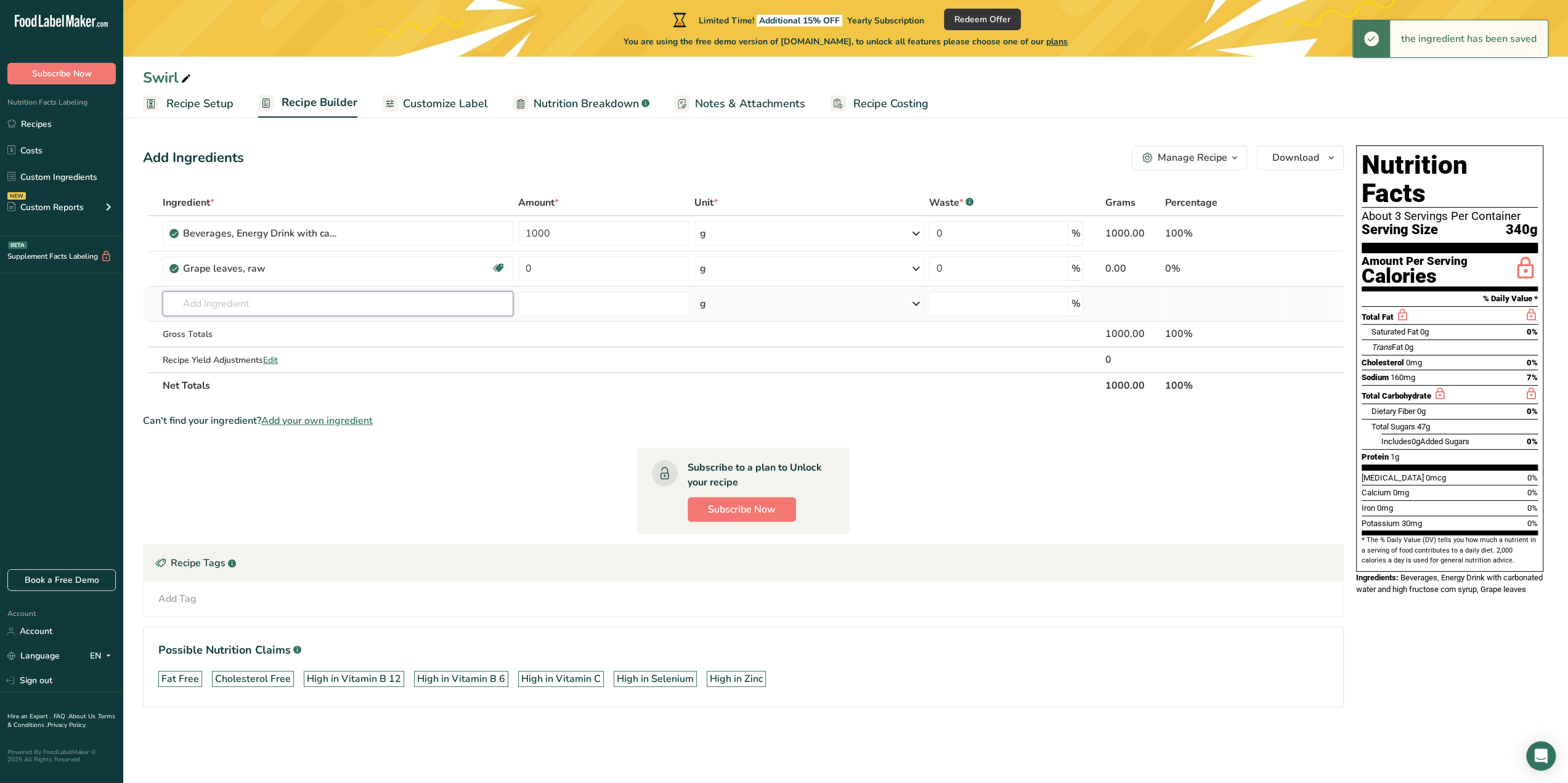
click at [276, 306] on input "text" at bounding box center [337, 304] width 350 height 25
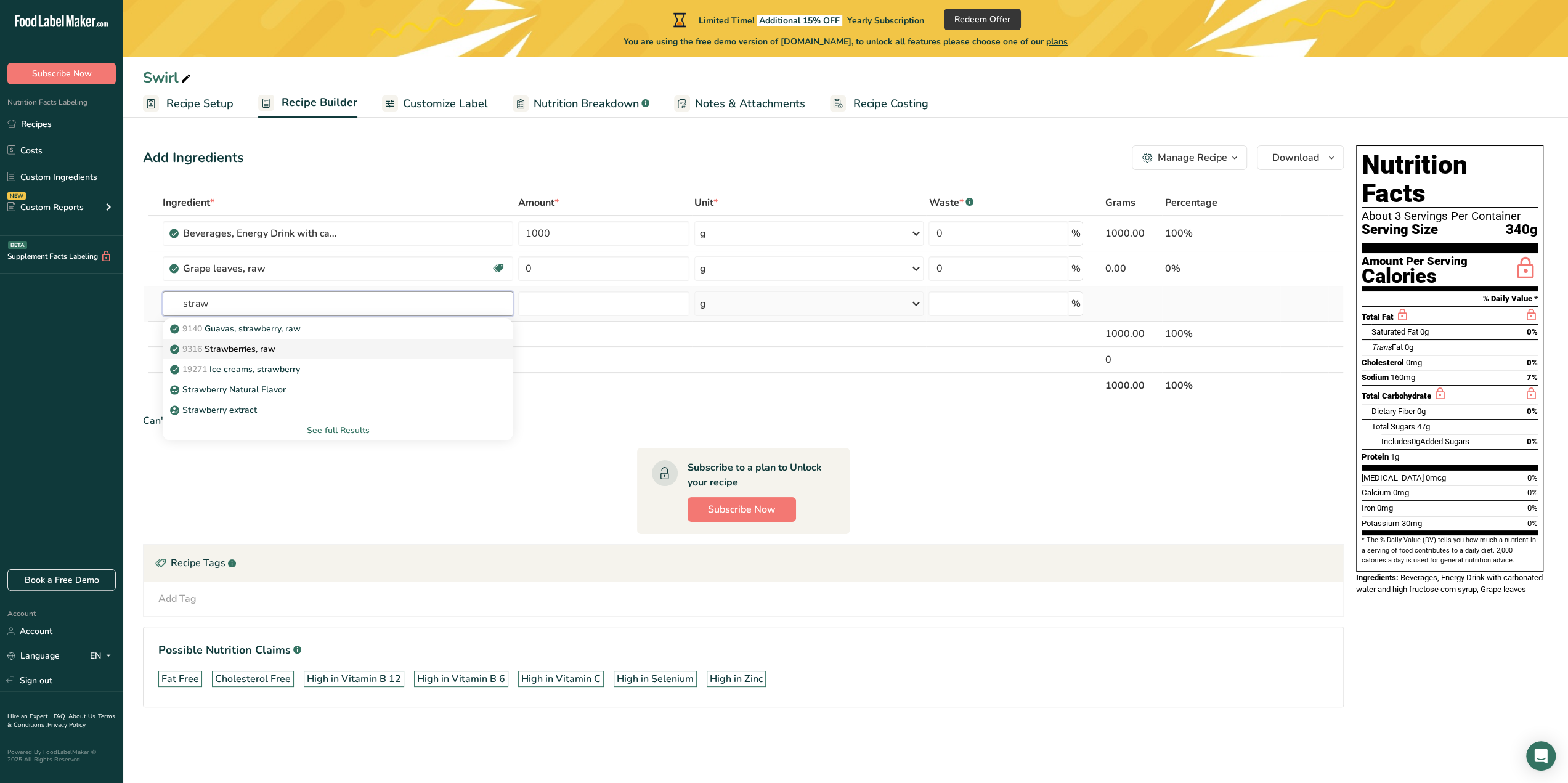
type input "straw"
click at [244, 350] on p "9316 Strawberries, raw" at bounding box center [224, 349] width 103 height 13
type input "Strawberries, raw"
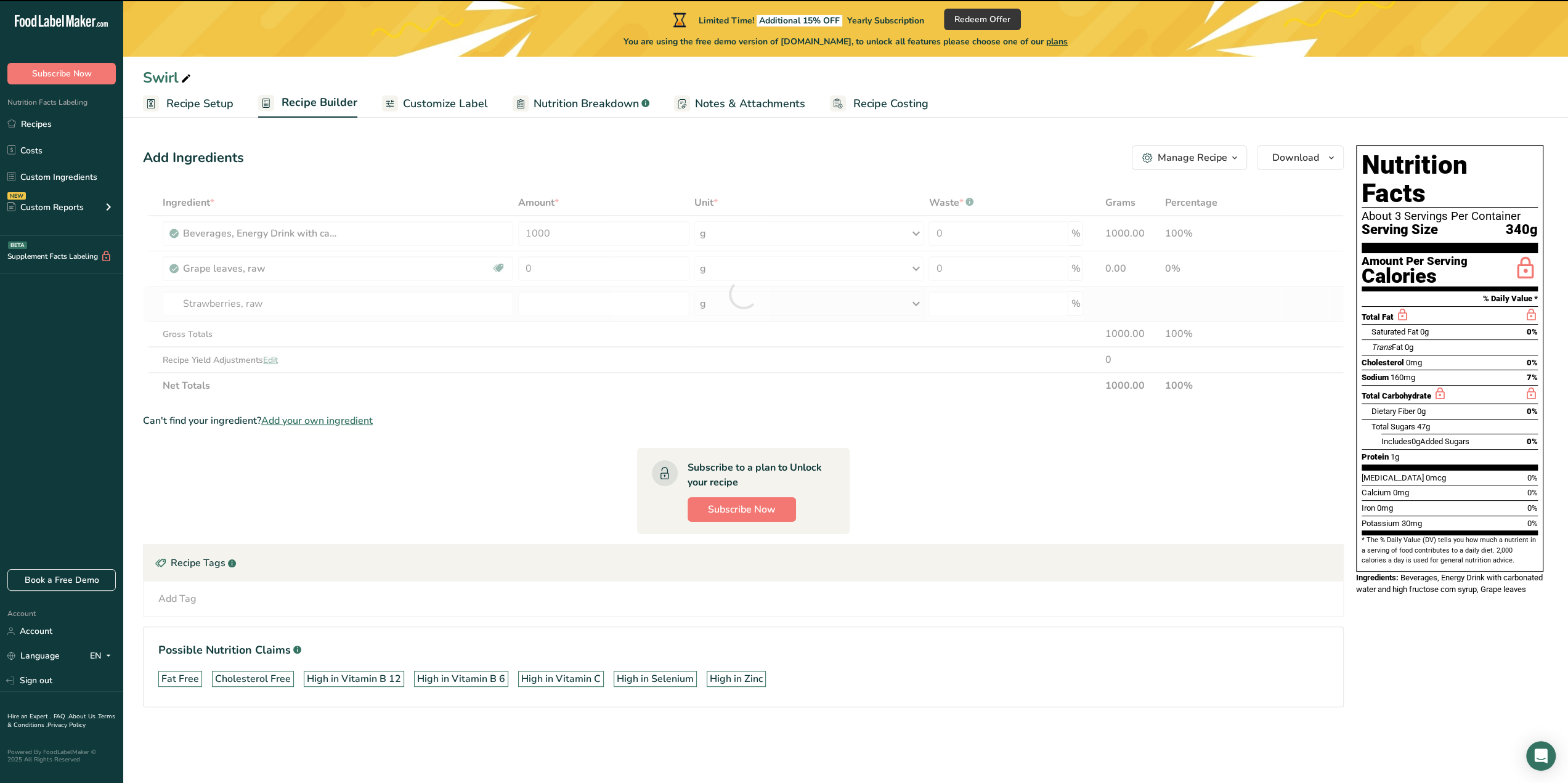
type input "0"
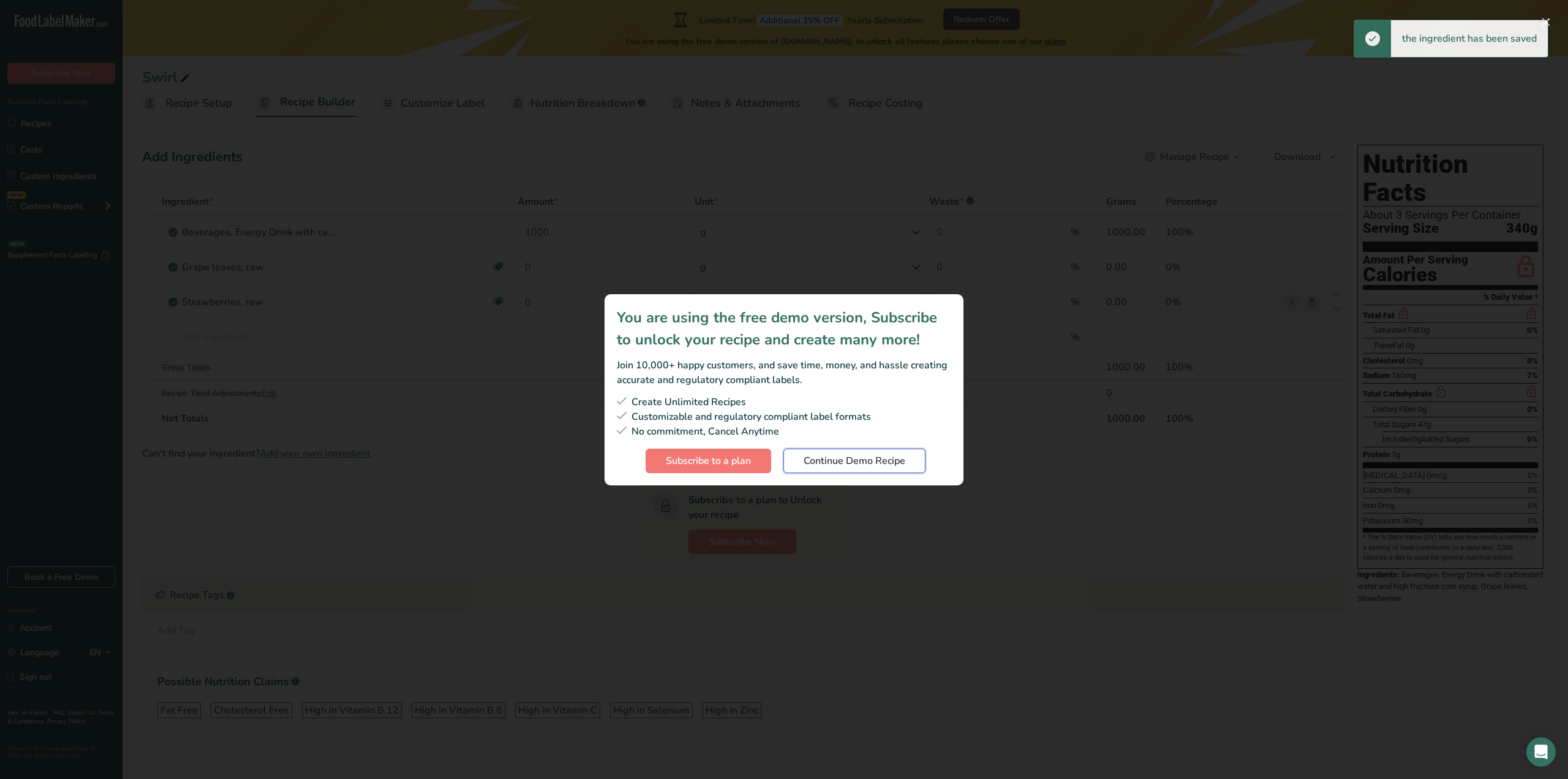
click at [816, 457] on span "Continue Demo Recipe" at bounding box center [854, 461] width 102 height 15
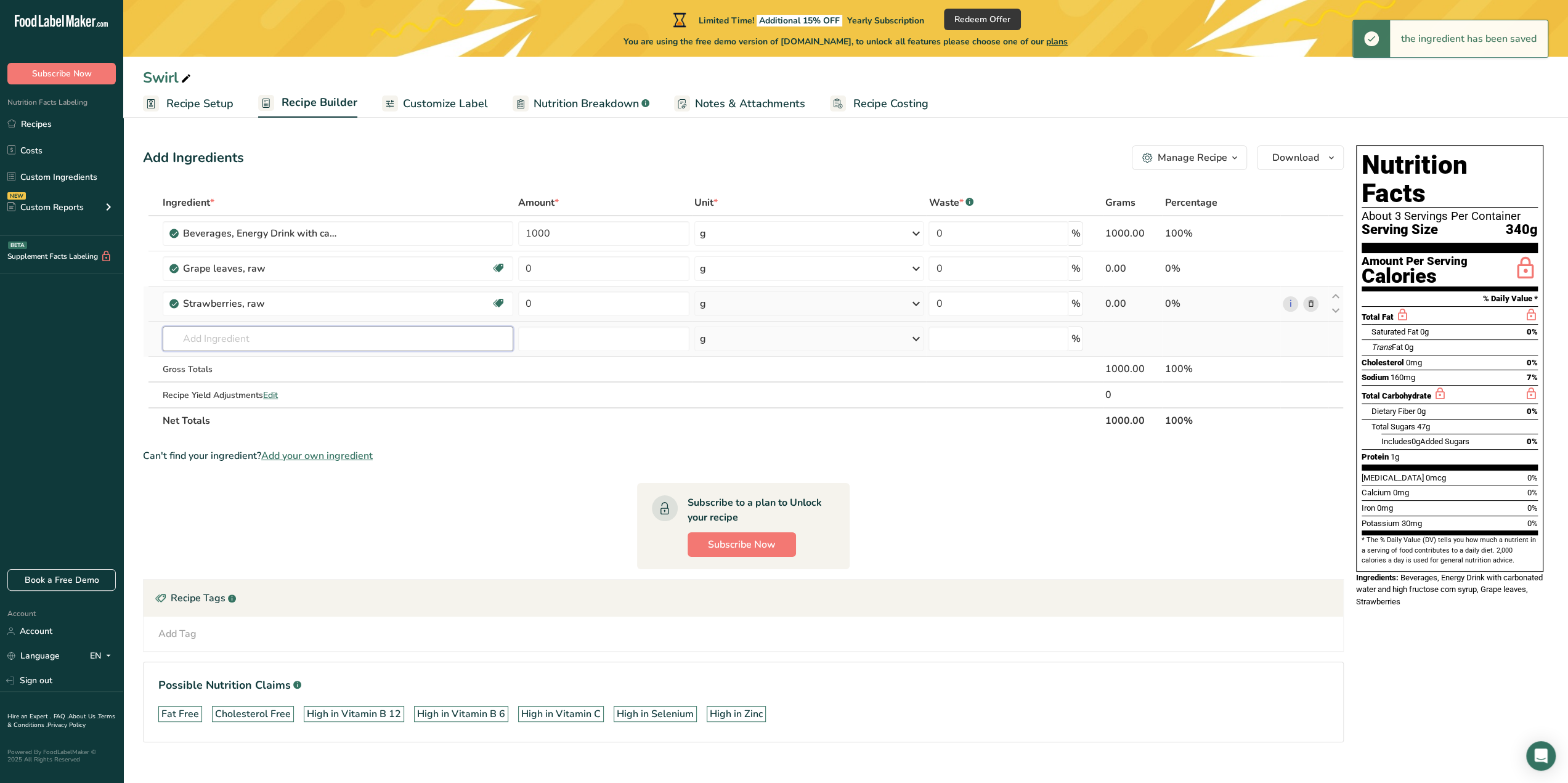
click at [241, 335] on input "text" at bounding box center [337, 339] width 350 height 25
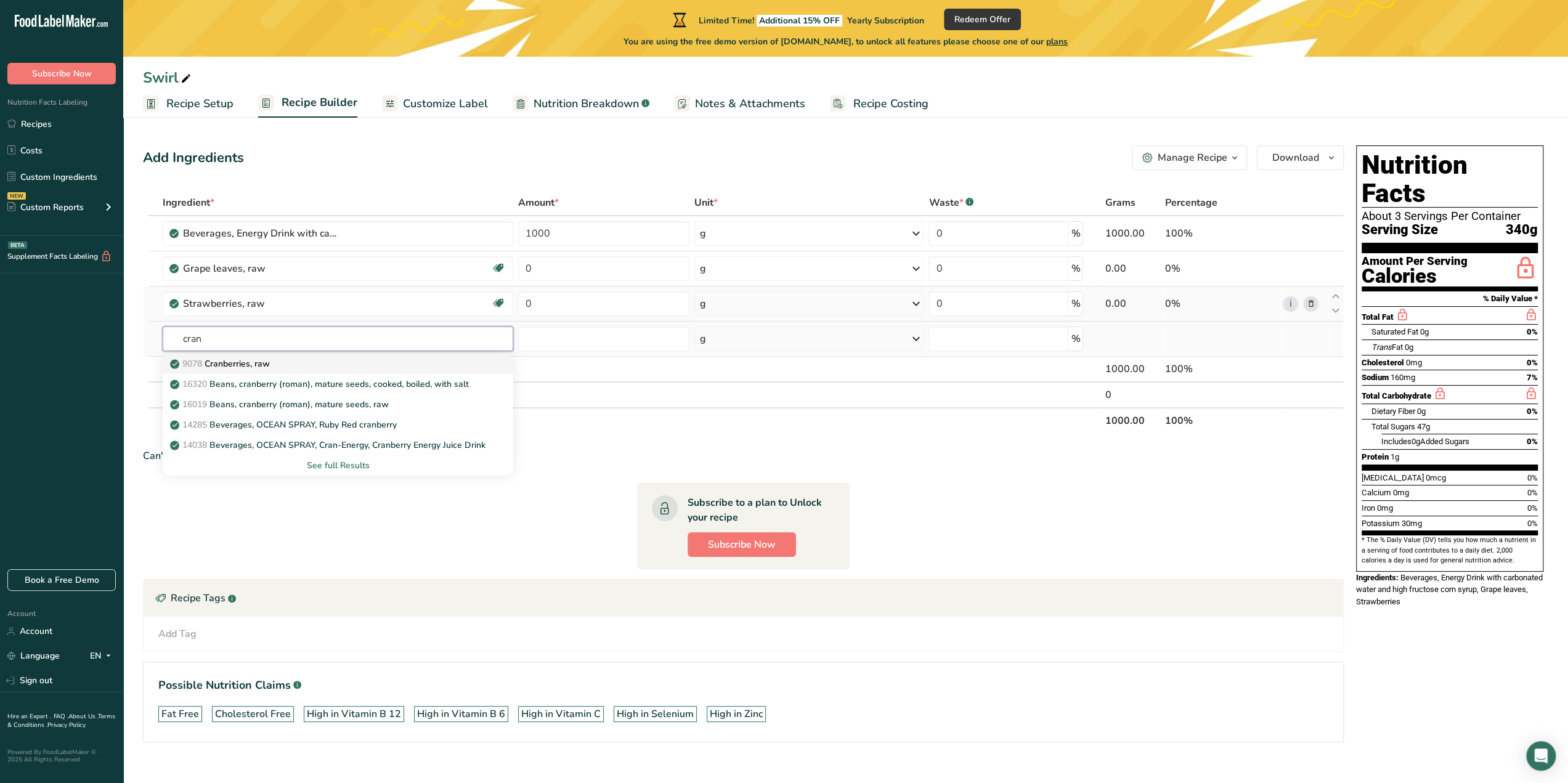
type input "cran"
click at [295, 357] on div "9078 Cranberries, raw" at bounding box center [328, 363] width 311 height 13
type input "Cranberries, raw"
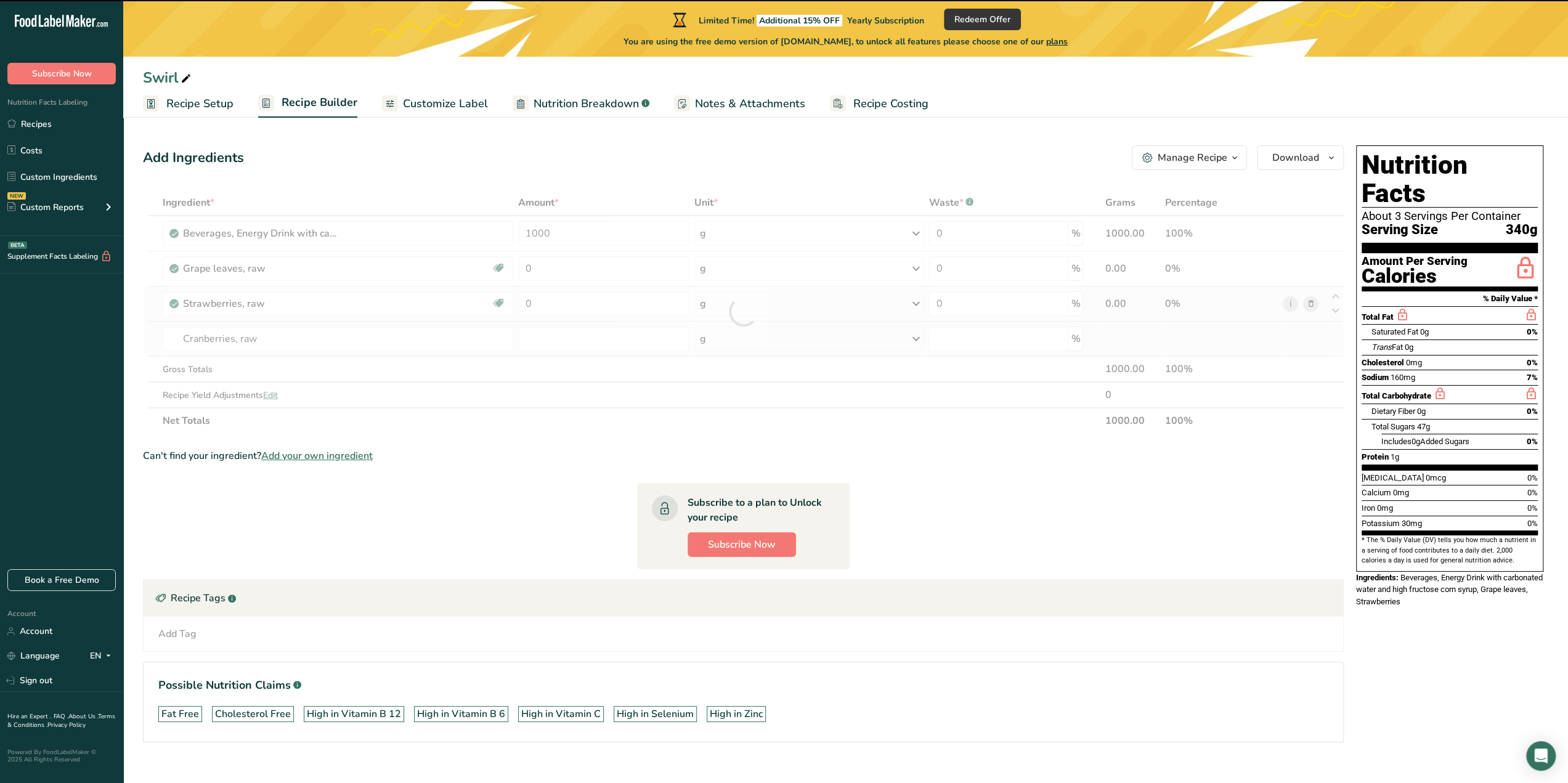
type input "0"
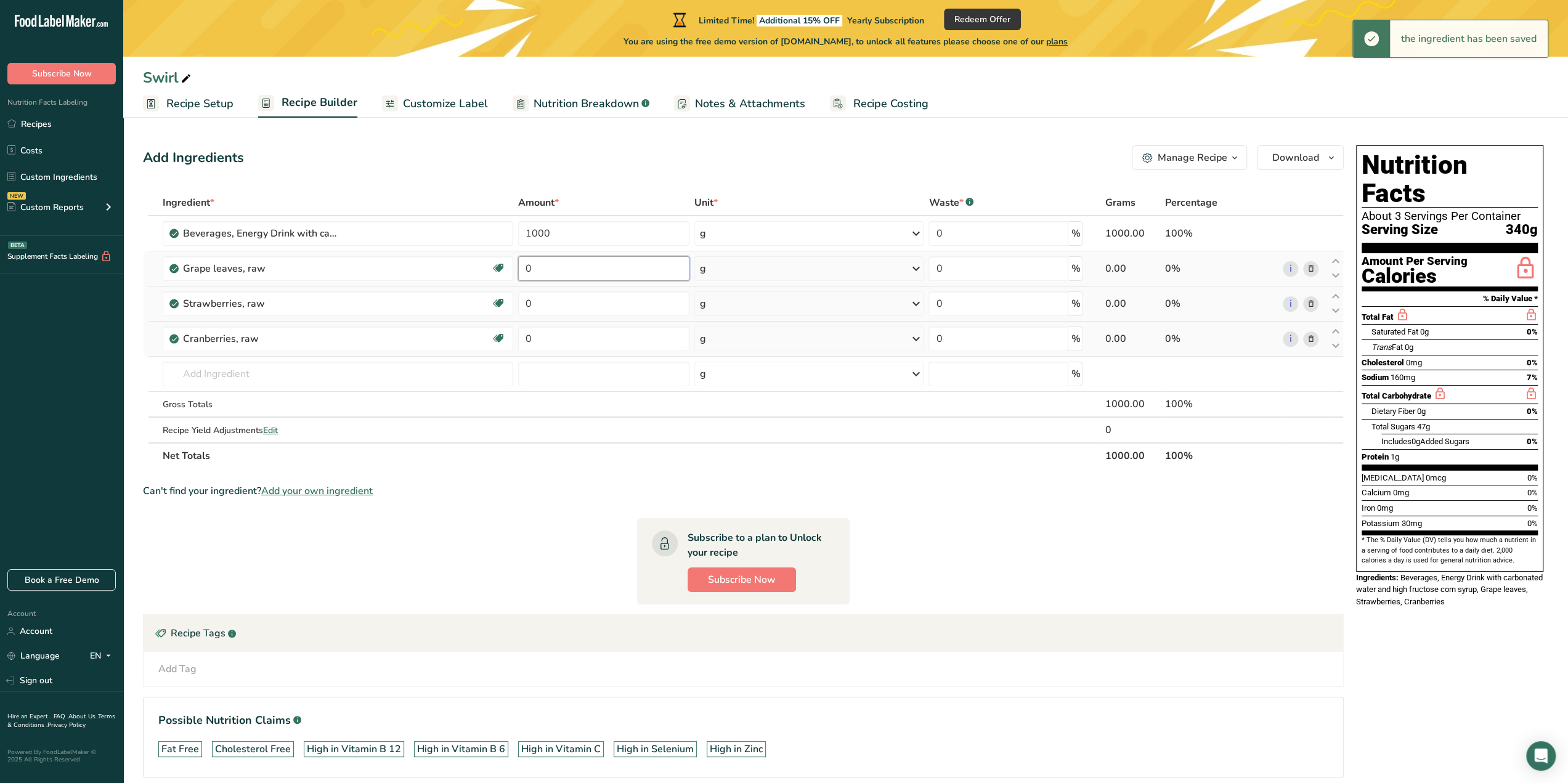
click at [622, 263] on input "0" at bounding box center [604, 269] width 171 height 25
type input "100"
click at [634, 302] on div "Ingredient * Amount * Unit * Waste * .a-a{fill:#347362;}.b-a{fill:#fff;} Grams …" at bounding box center [743, 329] width 1201 height 279
type input "200"
click at [613, 335] on div "Ingredient * Amount * Unit * Waste * .a-a{fill:#347362;}.b-a{fill:#fff;} Grams …" at bounding box center [743, 329] width 1201 height 279
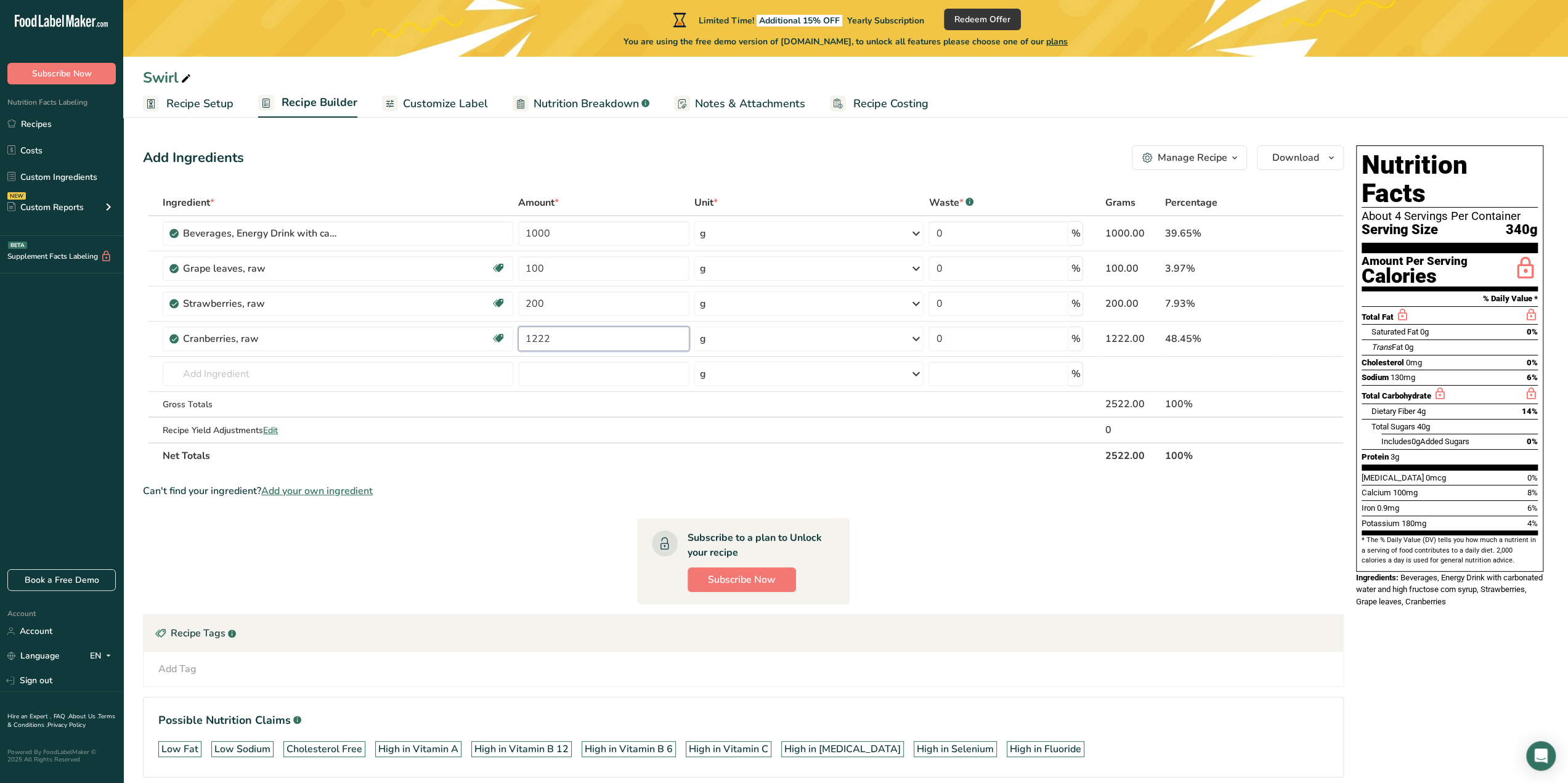
type input "1222"
click at [974, 513] on section "Ingredient * Amount * Unit * Waste * .a-a{fill:#347362;}.b-a{fill:#fff;} Grams …" at bounding box center [743, 494] width 1201 height 607
click at [412, 109] on span "Customize Label" at bounding box center [446, 104] width 85 height 16
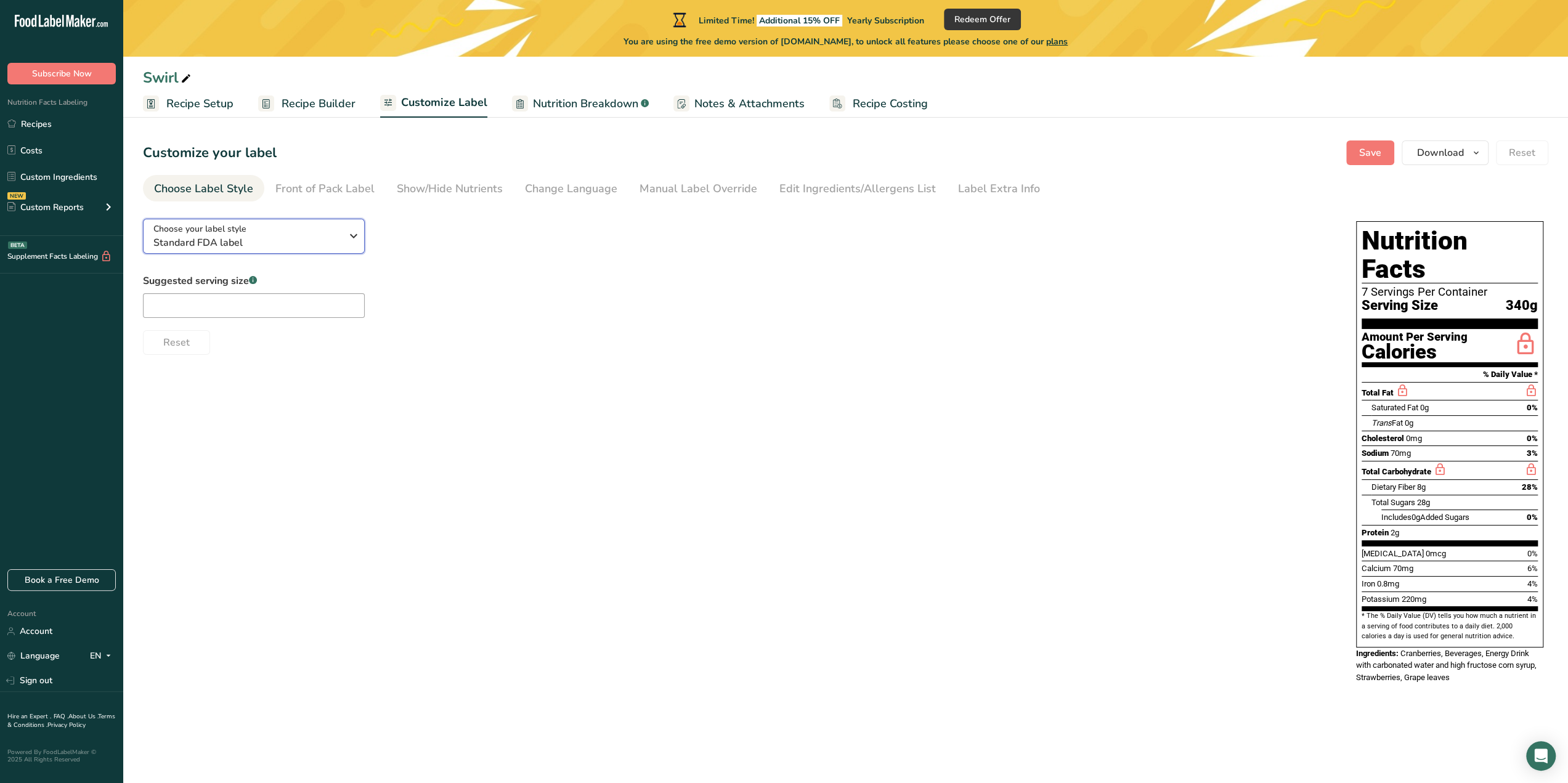
click at [263, 232] on div "Choose your label style Standard FDA label" at bounding box center [248, 236] width 188 height 27
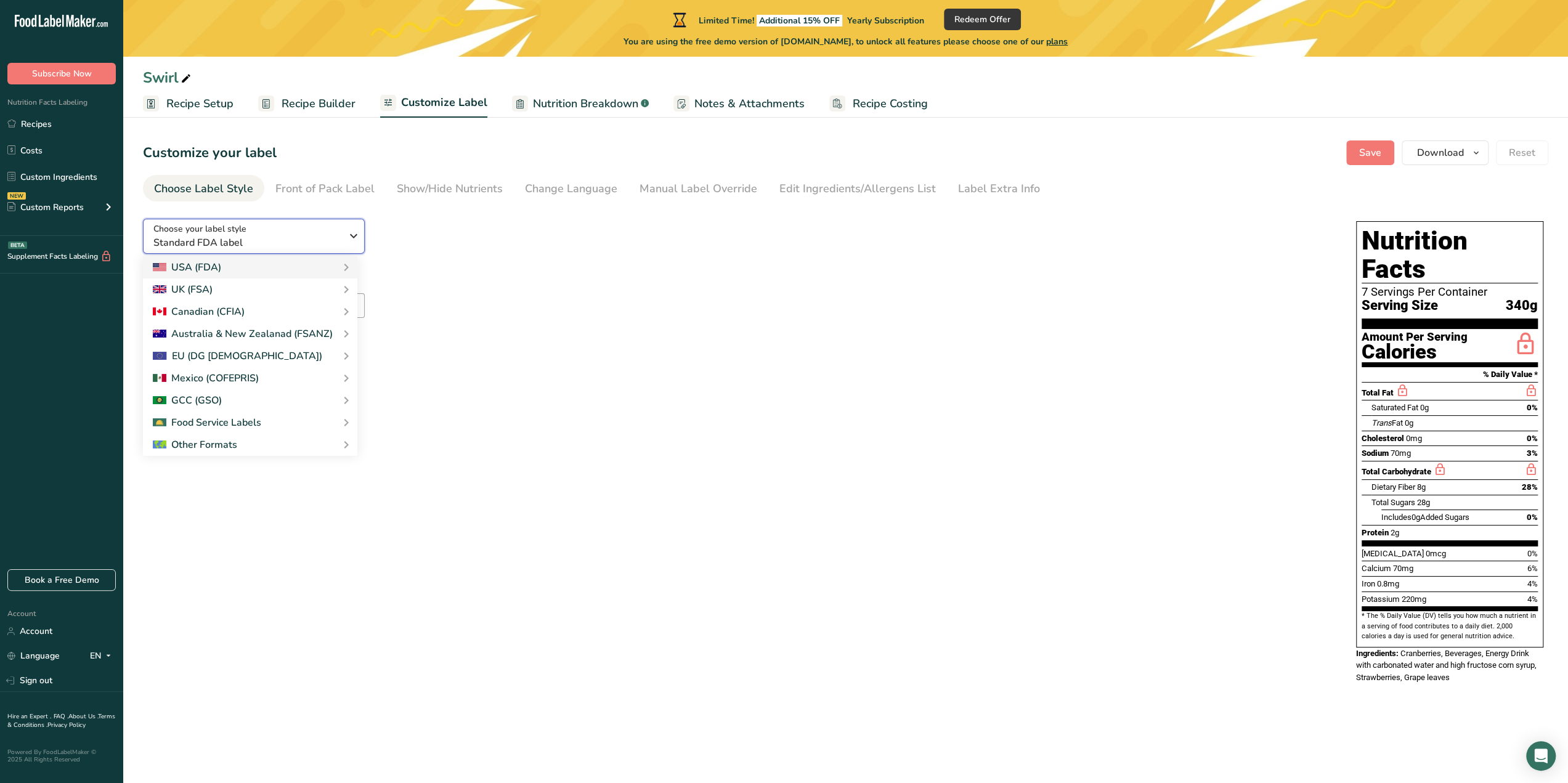
click at [331, 241] on span "Standard FDA label" at bounding box center [248, 243] width 188 height 15
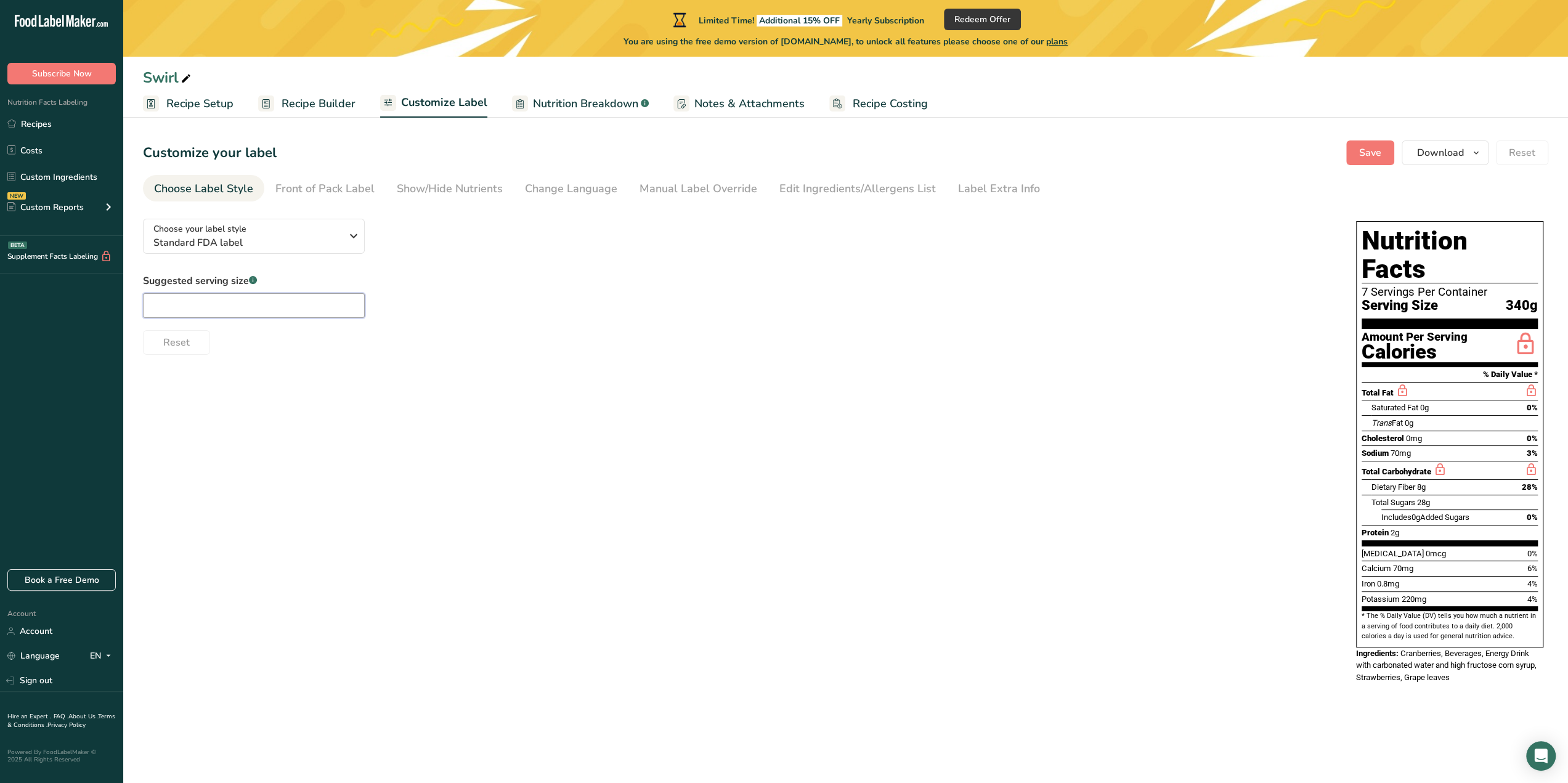
click at [312, 302] on input "text" at bounding box center [253, 306] width 221 height 25
type input "1"
click at [522, 318] on div "Suggested serving size .a-a{fill:#347362;}.b-a{fill:#fff;} 1 Reset" at bounding box center [736, 314] width 1188 height 82
click at [577, 103] on span "Nutrition Breakdown" at bounding box center [586, 104] width 106 height 16
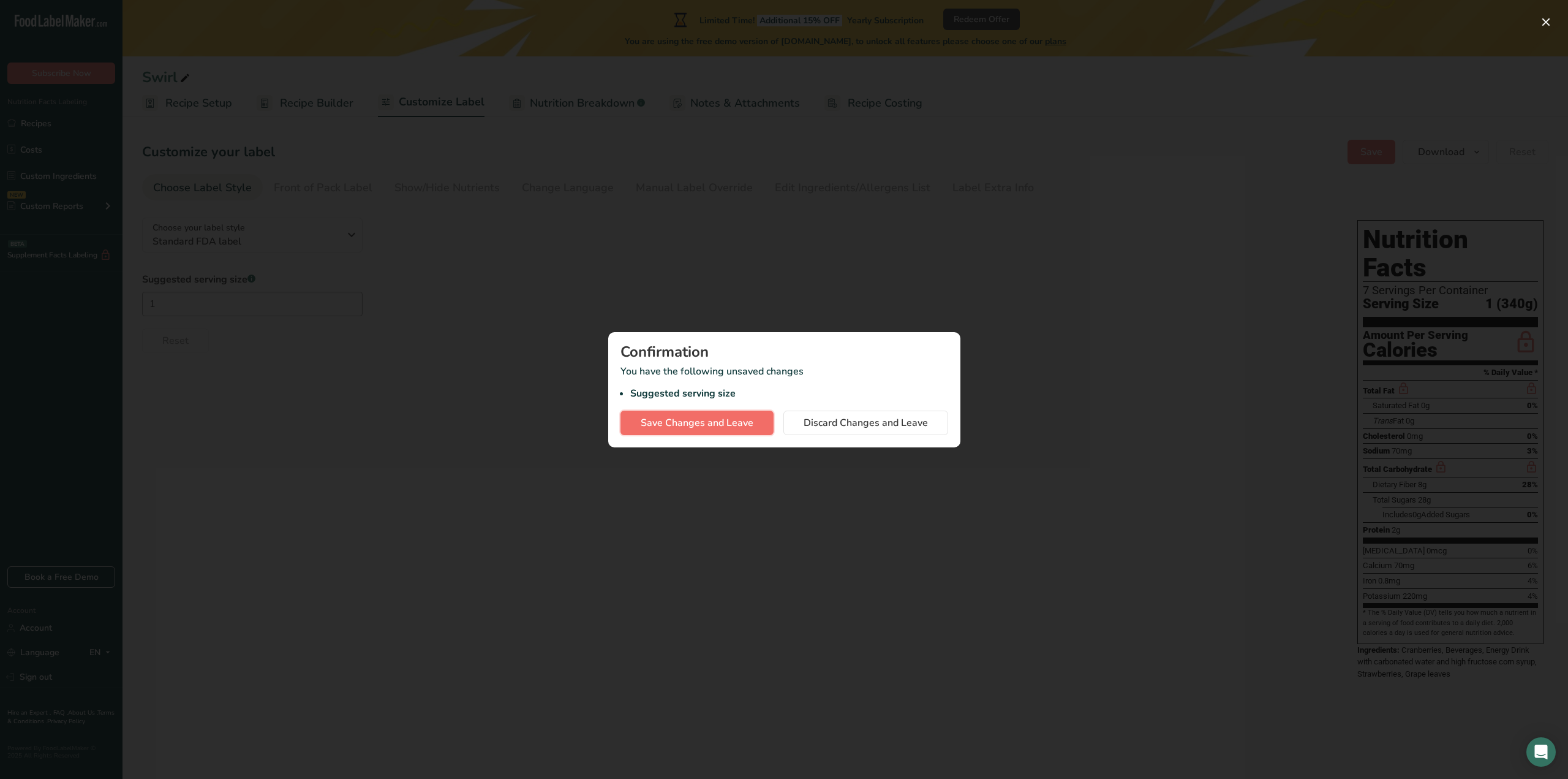
click at [705, 420] on span "Save Changes and Leave" at bounding box center [697, 423] width 112 height 15
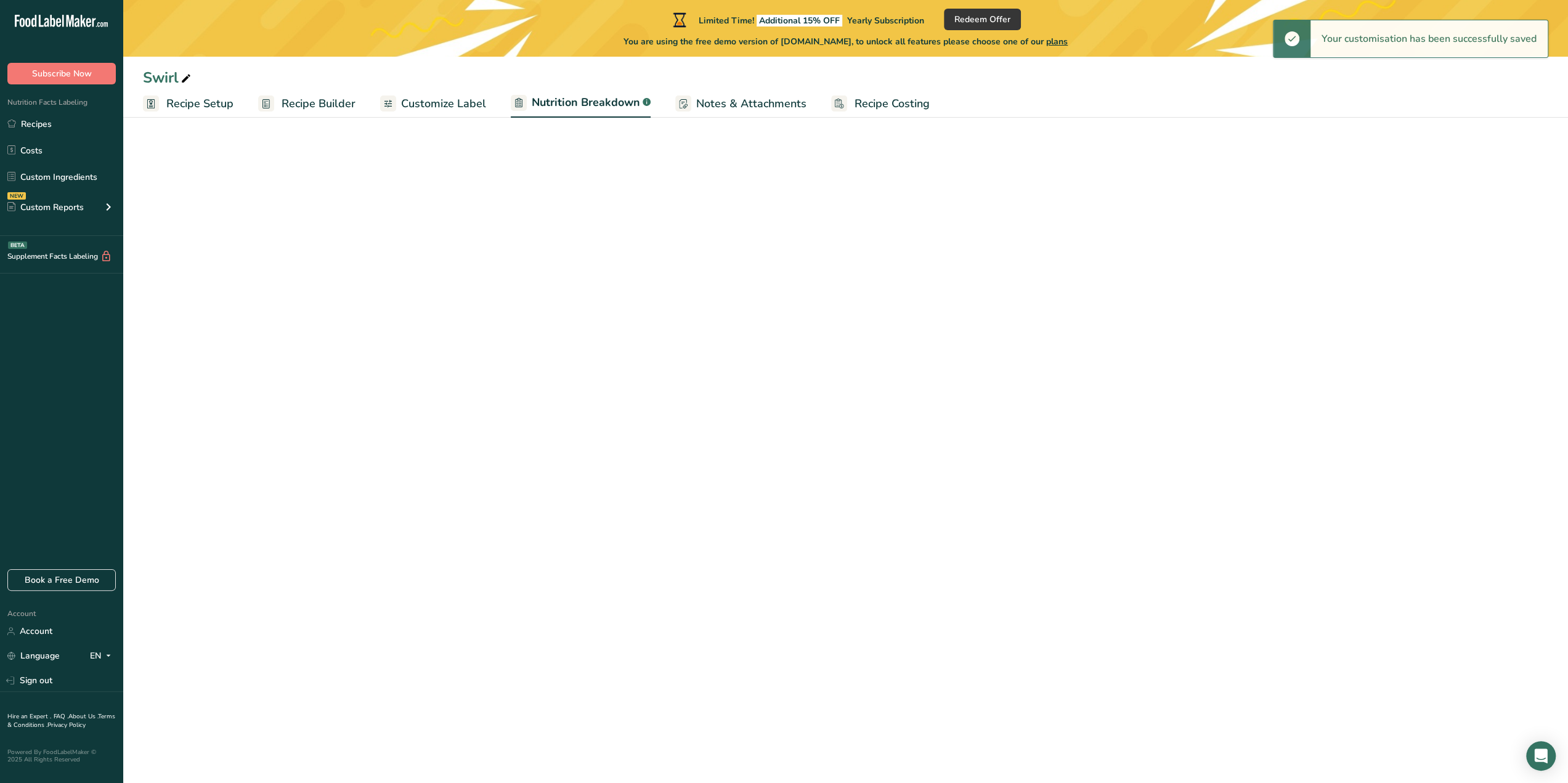
select select "Calories"
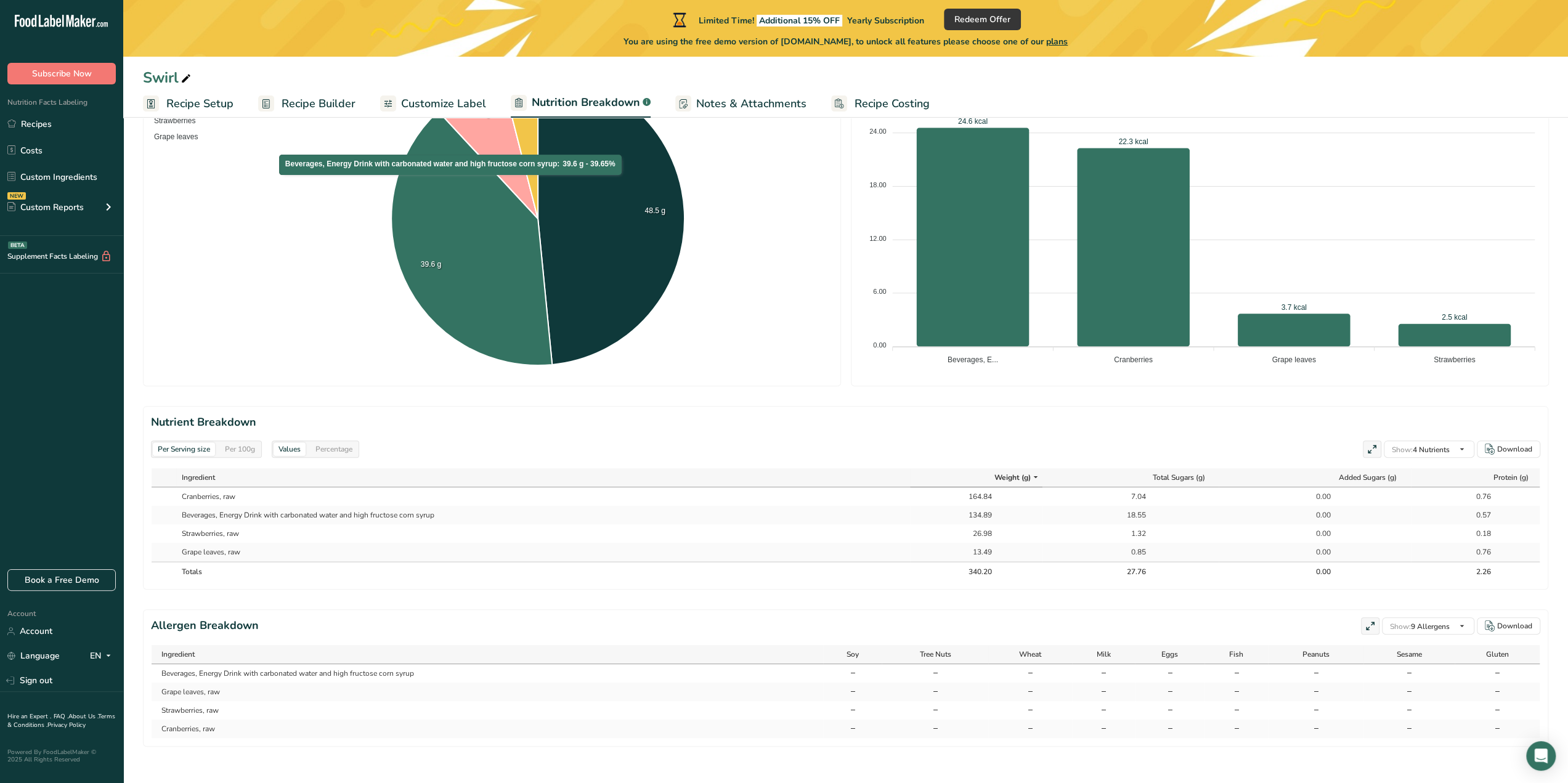
scroll to position [156, 0]
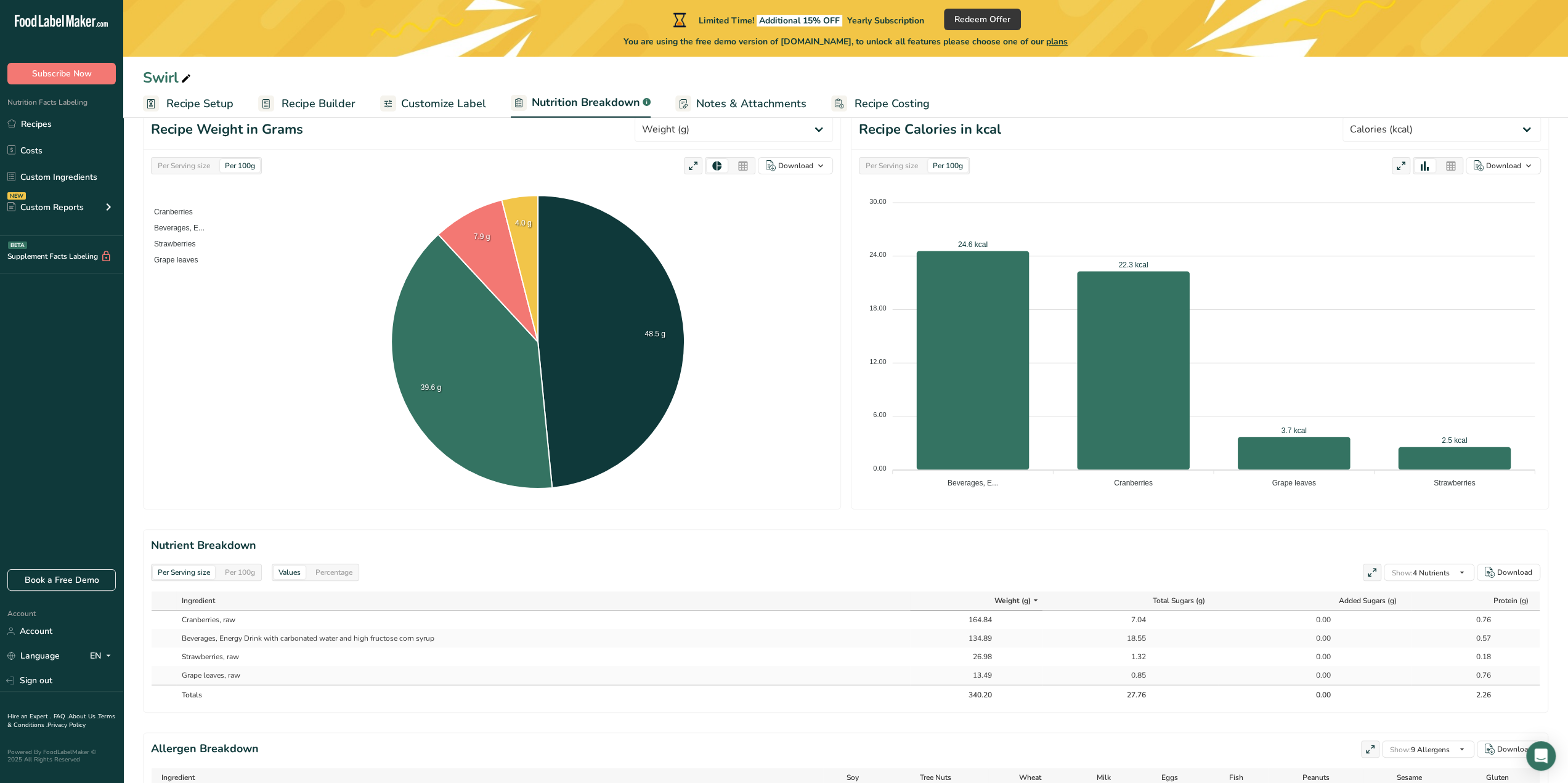
click at [721, 104] on span "Notes & Attachments" at bounding box center [751, 104] width 110 height 16
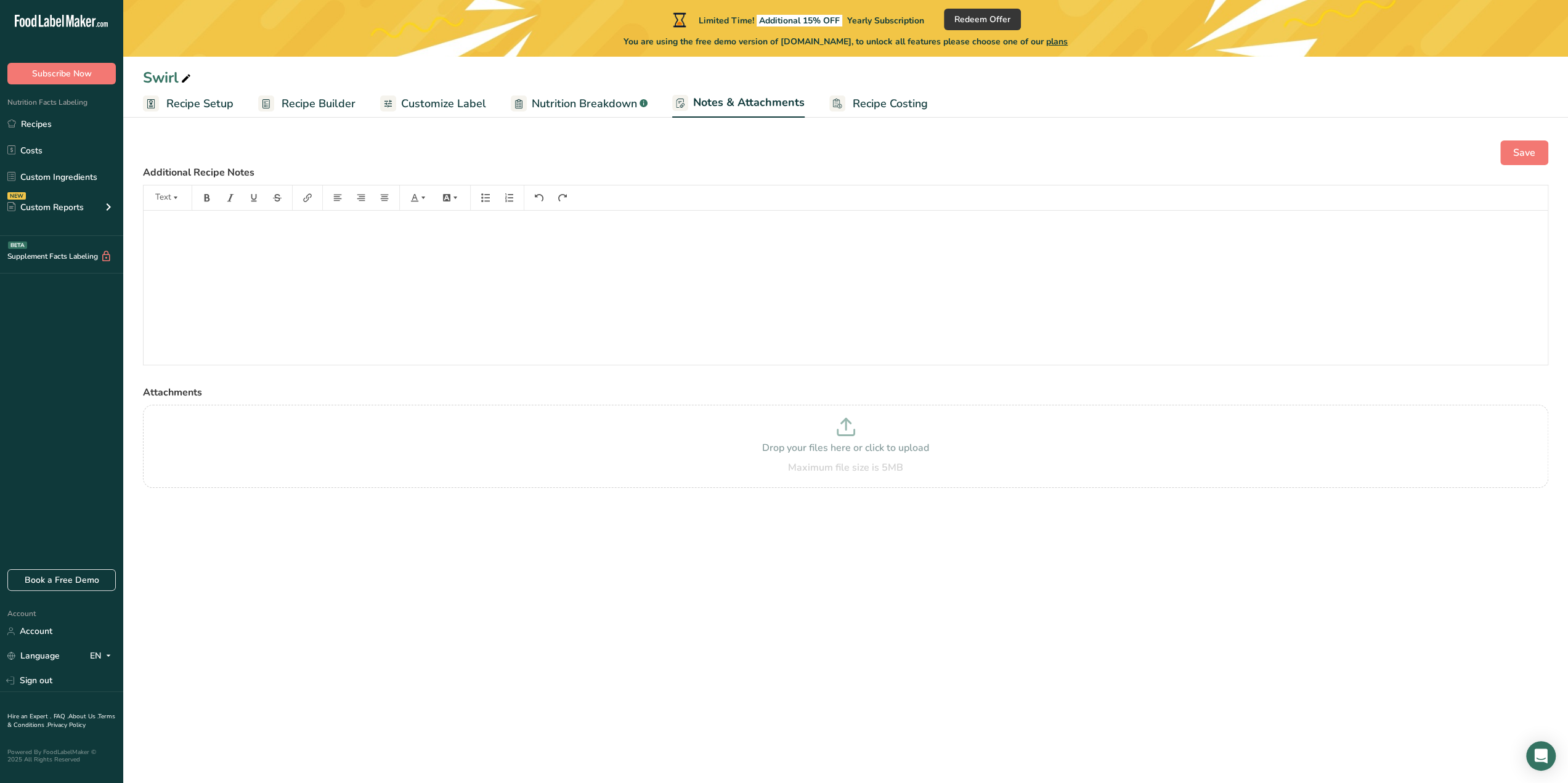
click at [863, 99] on span "Recipe Costing" at bounding box center [891, 104] width 75 height 16
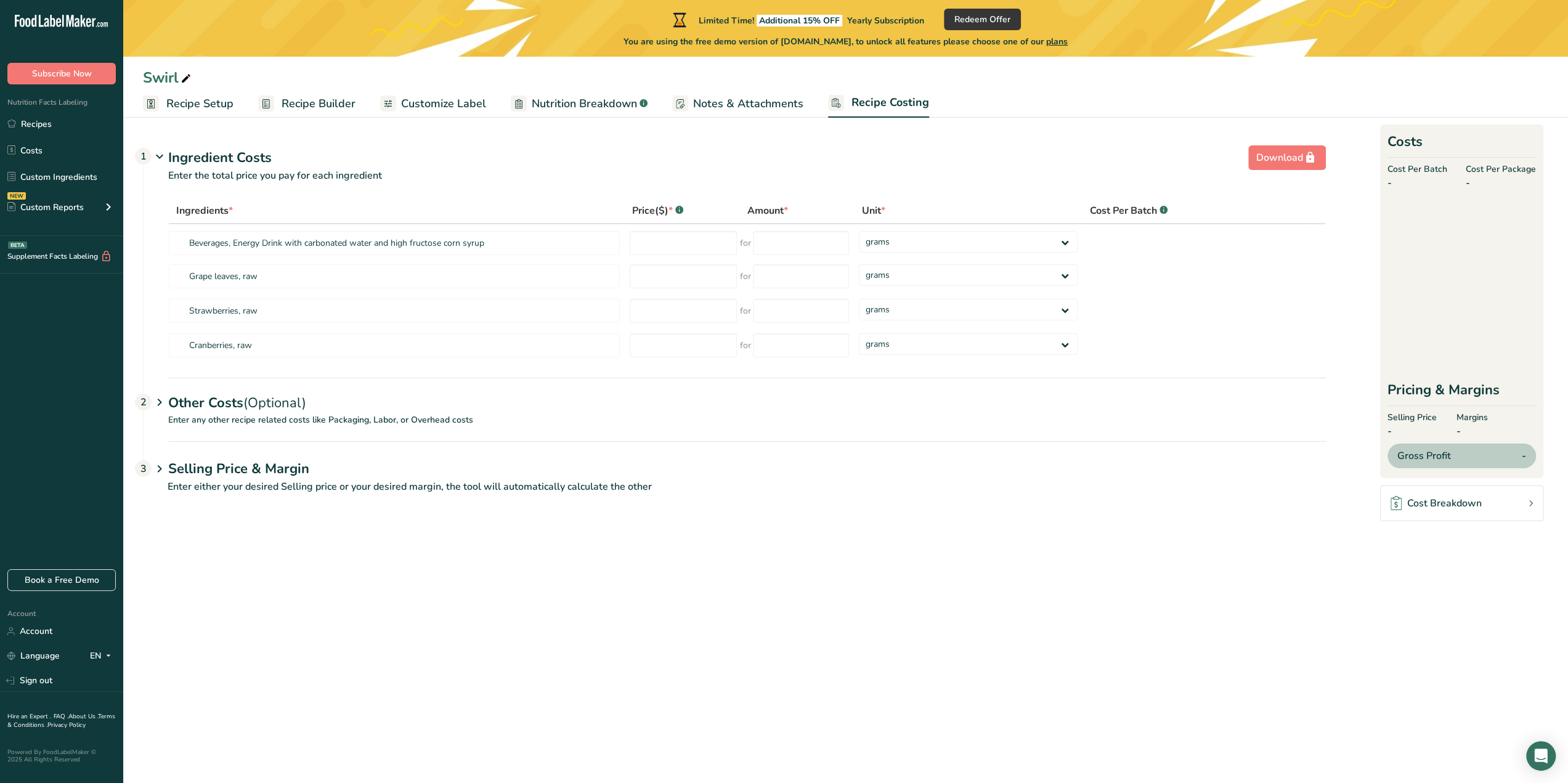
click at [753, 110] on span "Notes & Attachments" at bounding box center [748, 104] width 110 height 16
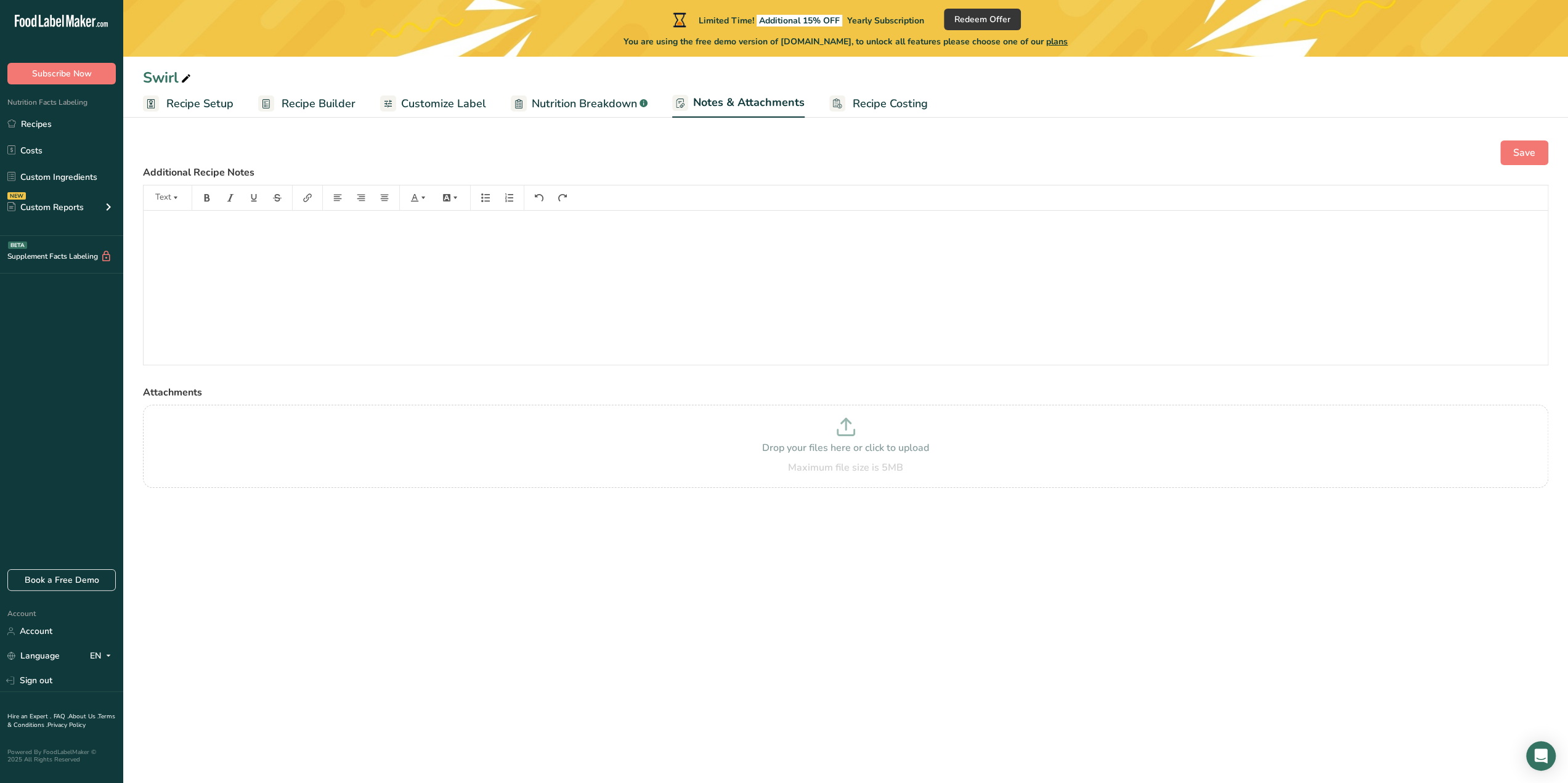
click at [550, 93] on link "Nutrition Breakdown .a-a{fill:#347362;}.b-a{fill:#fff;}" at bounding box center [579, 104] width 136 height 27
select select "Calories"
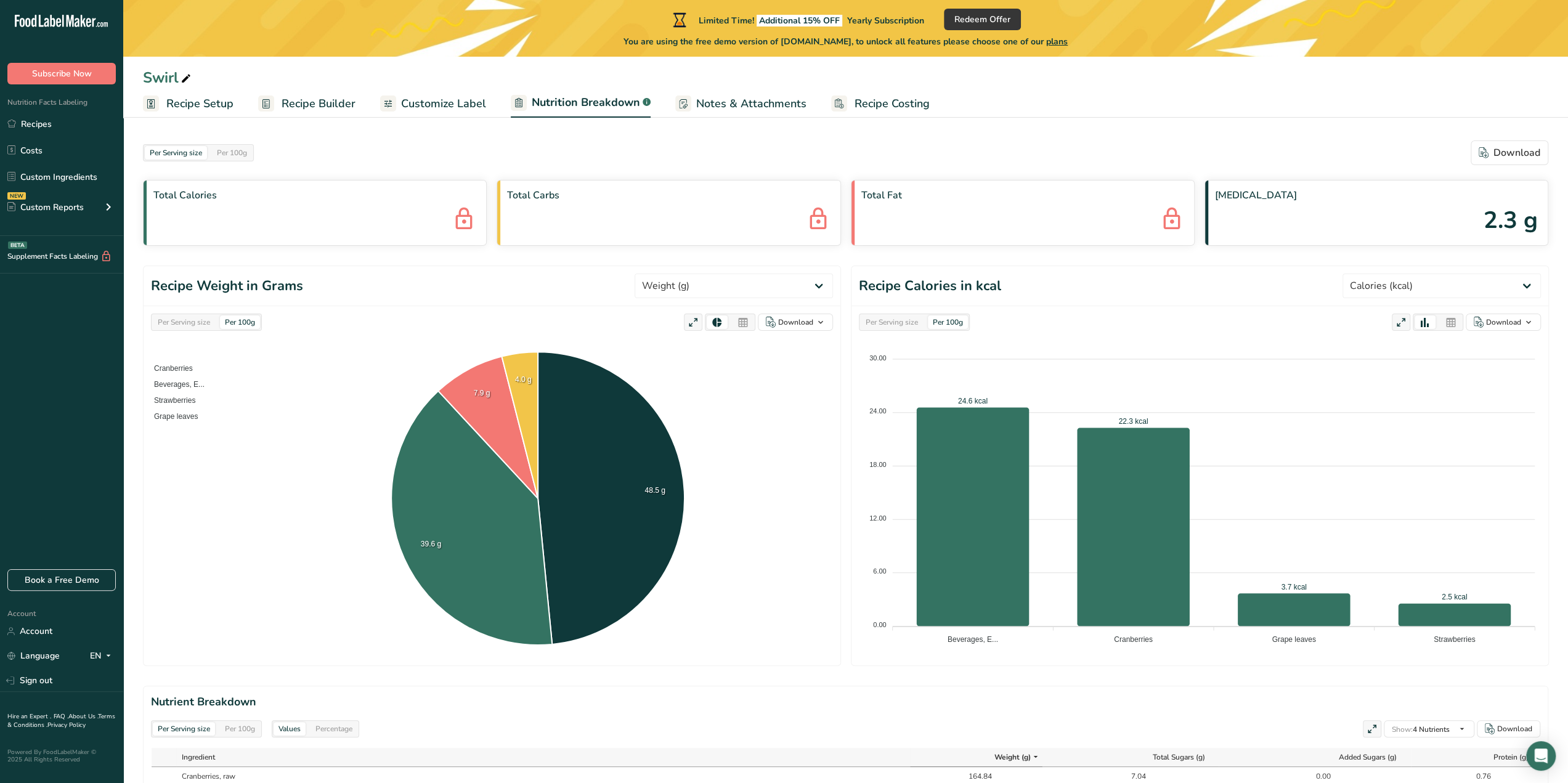
click at [872, 106] on span "Recipe Costing" at bounding box center [892, 104] width 75 height 16
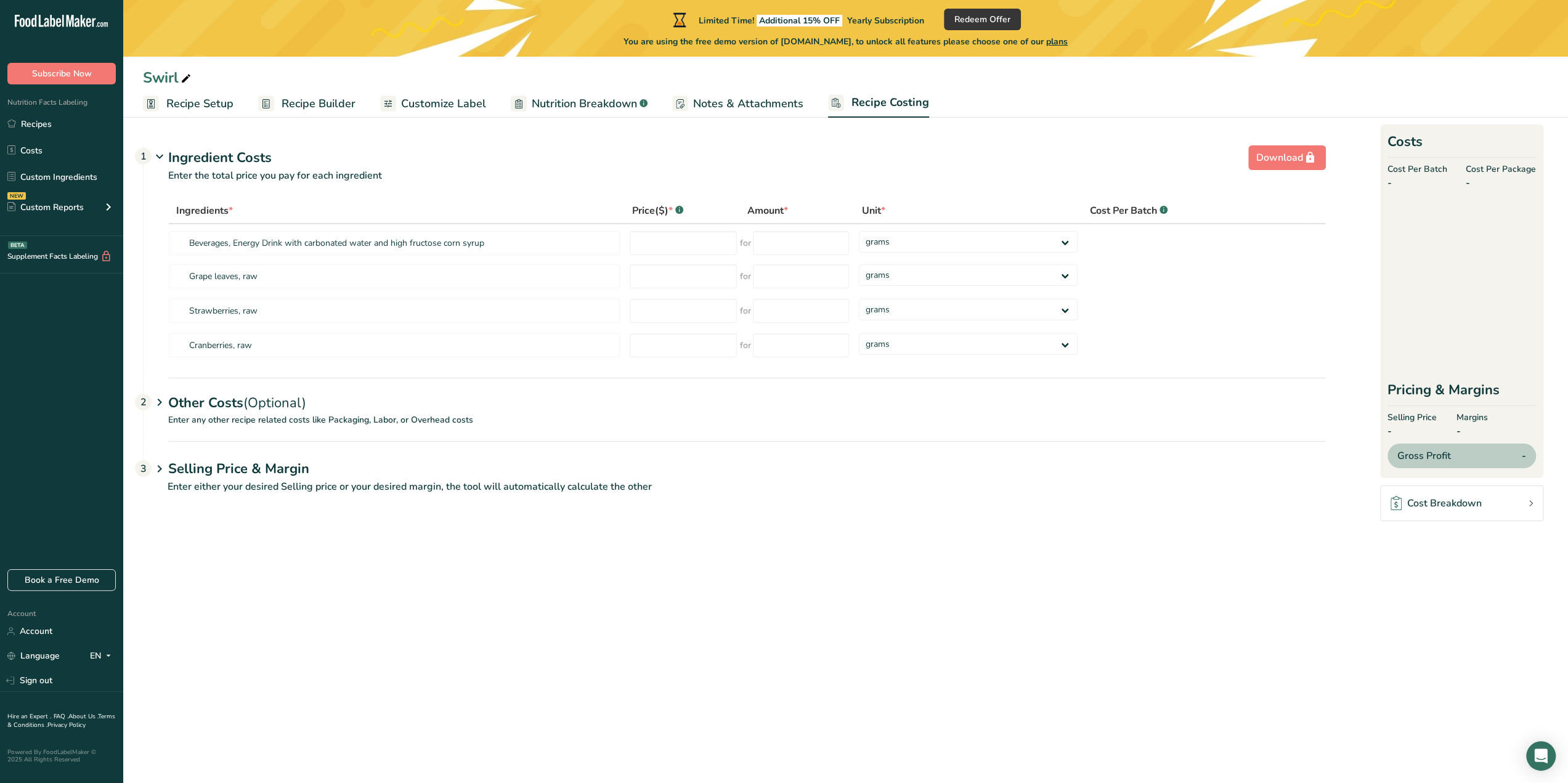
click at [719, 106] on span "Notes & Attachments" at bounding box center [748, 104] width 110 height 16
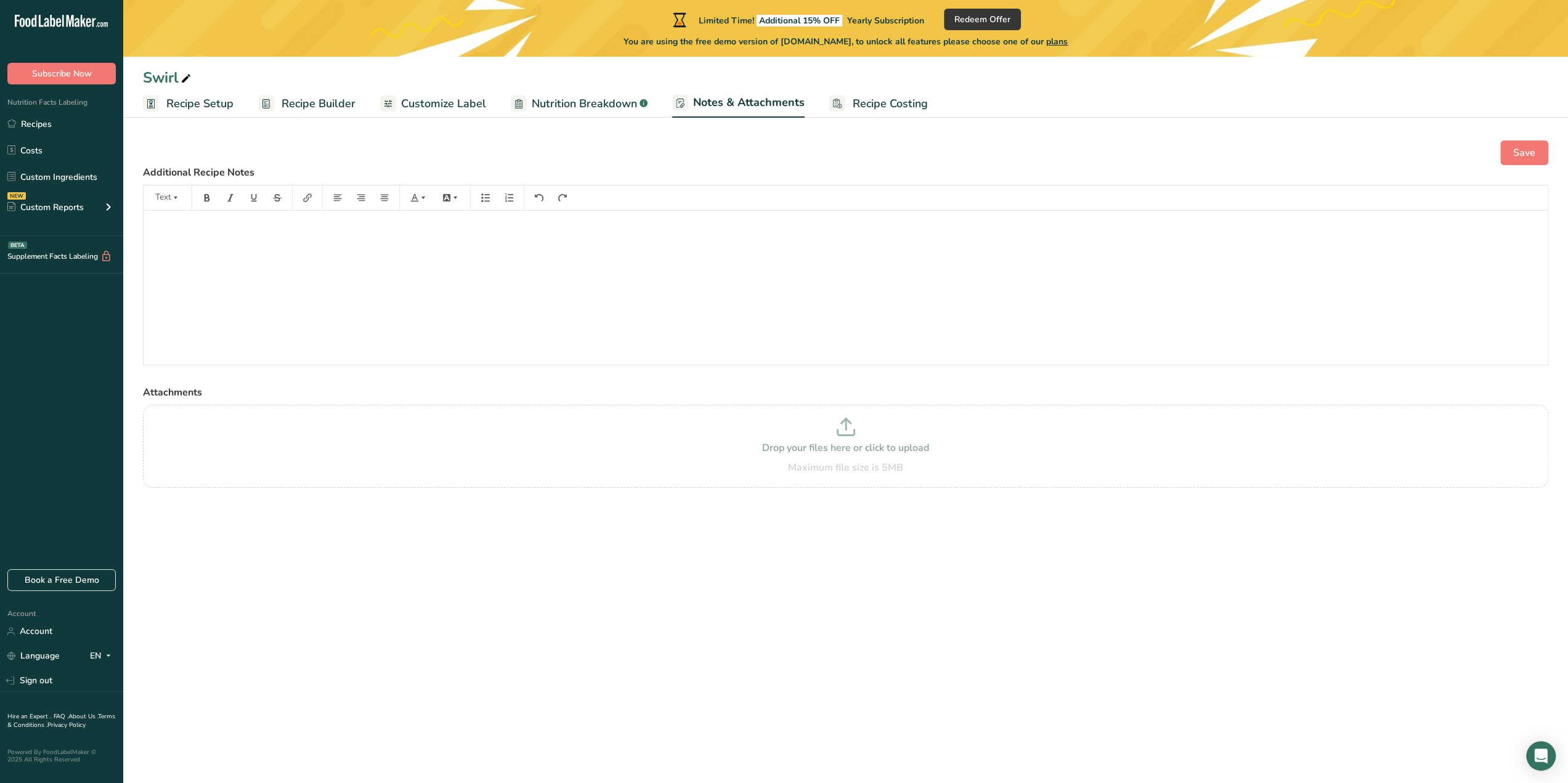
click at [594, 106] on span "Nutrition Breakdown" at bounding box center [584, 104] width 106 height 16
select select "Calories"
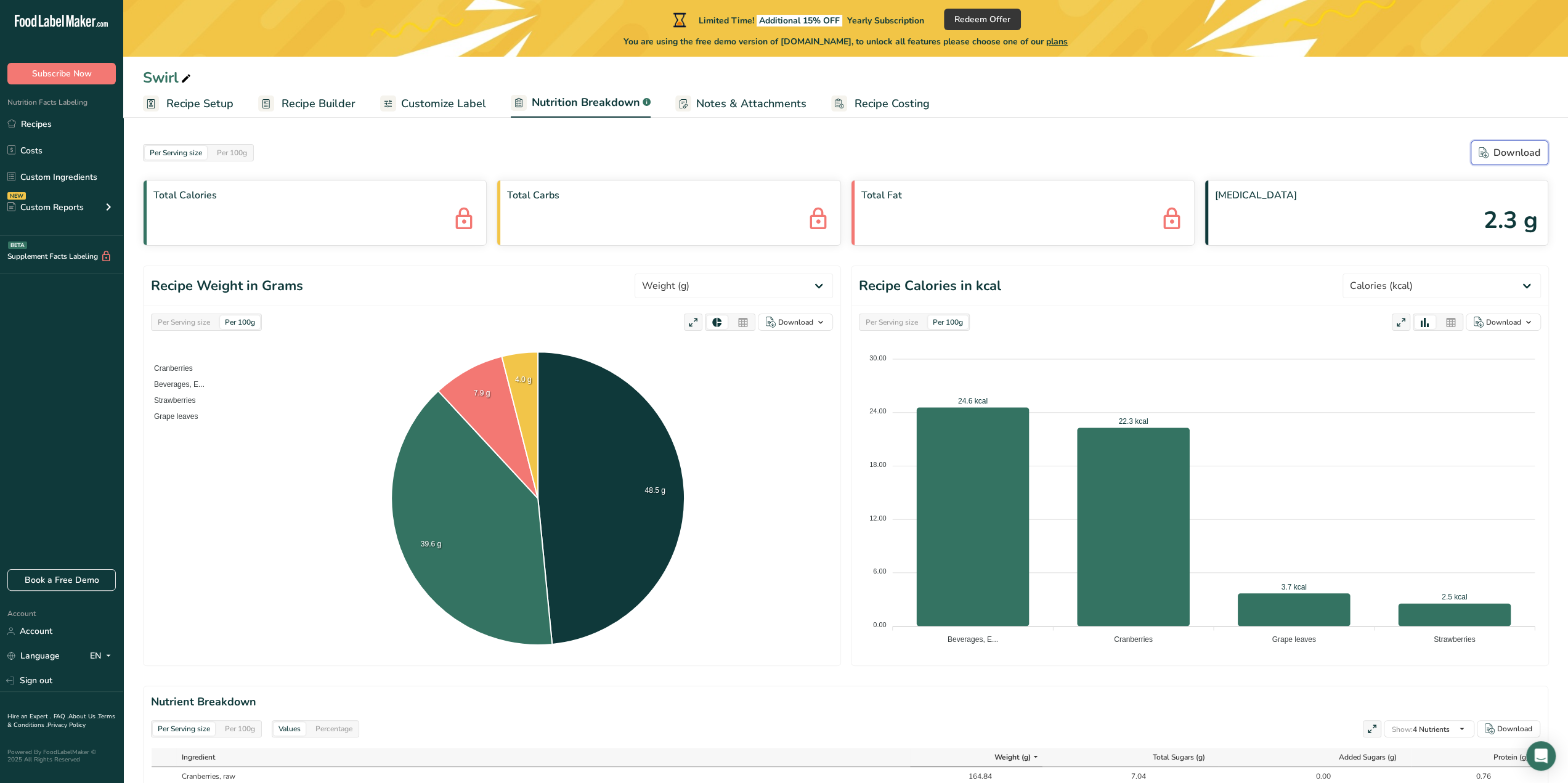
click at [1485, 157] on icon "button" at bounding box center [1484, 153] width 10 height 11
click at [312, 106] on span "Recipe Builder" at bounding box center [319, 104] width 74 height 16
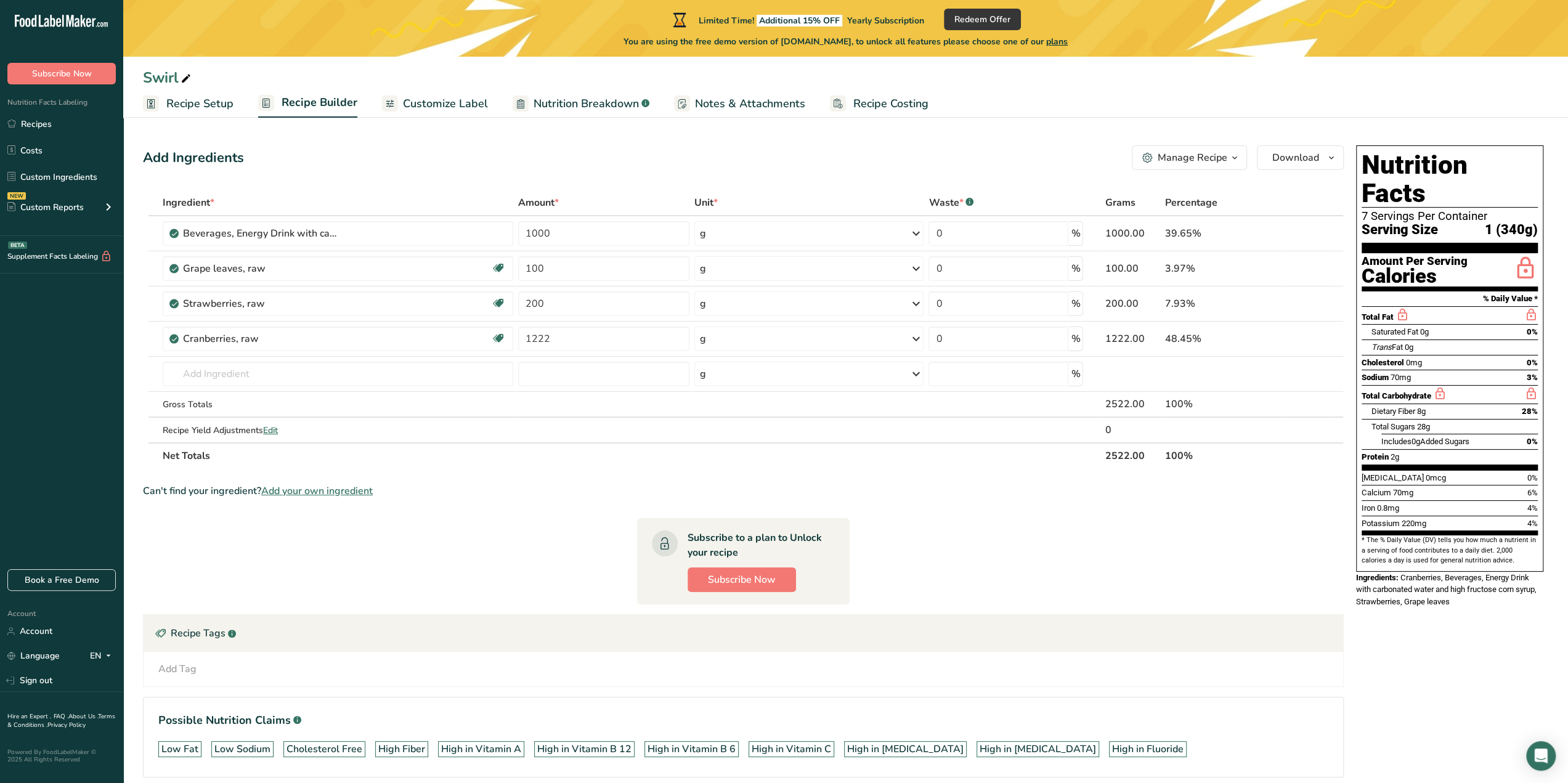
scroll to position [51, 0]
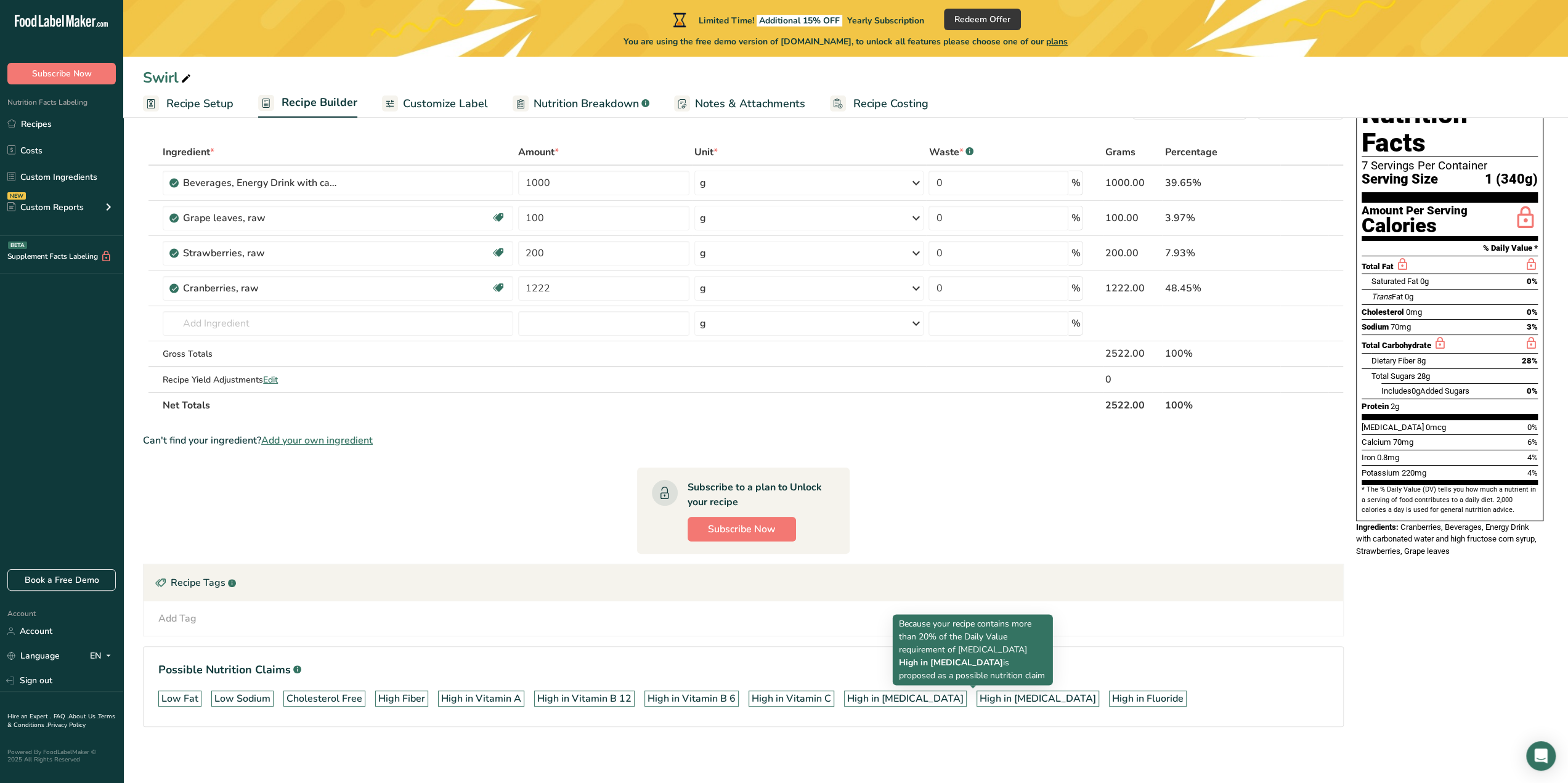
click at [980, 691] on div "High in [MEDICAL_DATA]" at bounding box center [1038, 699] width 117 height 15
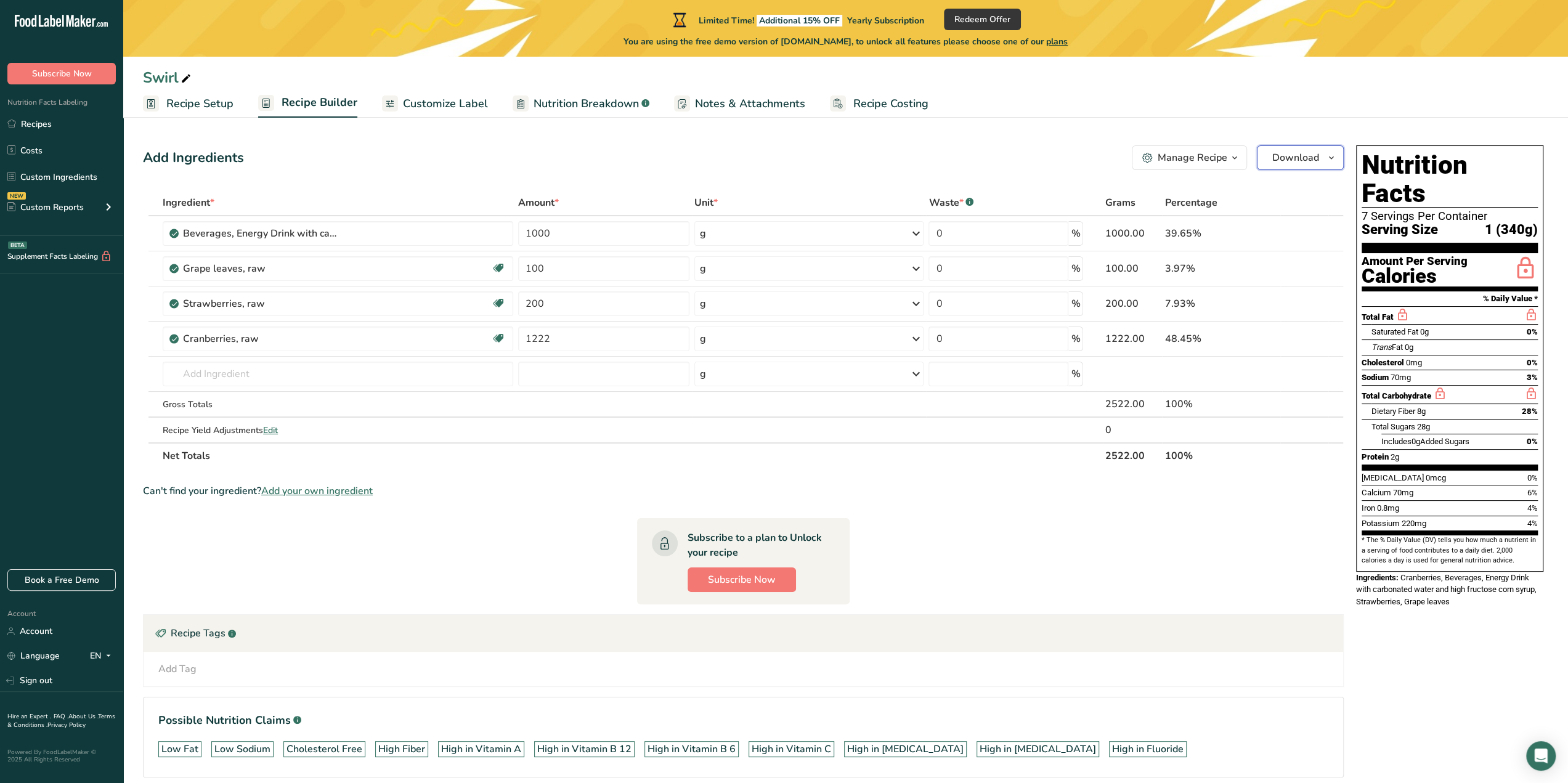
click at [1334, 153] on icon "button" at bounding box center [1331, 158] width 10 height 15
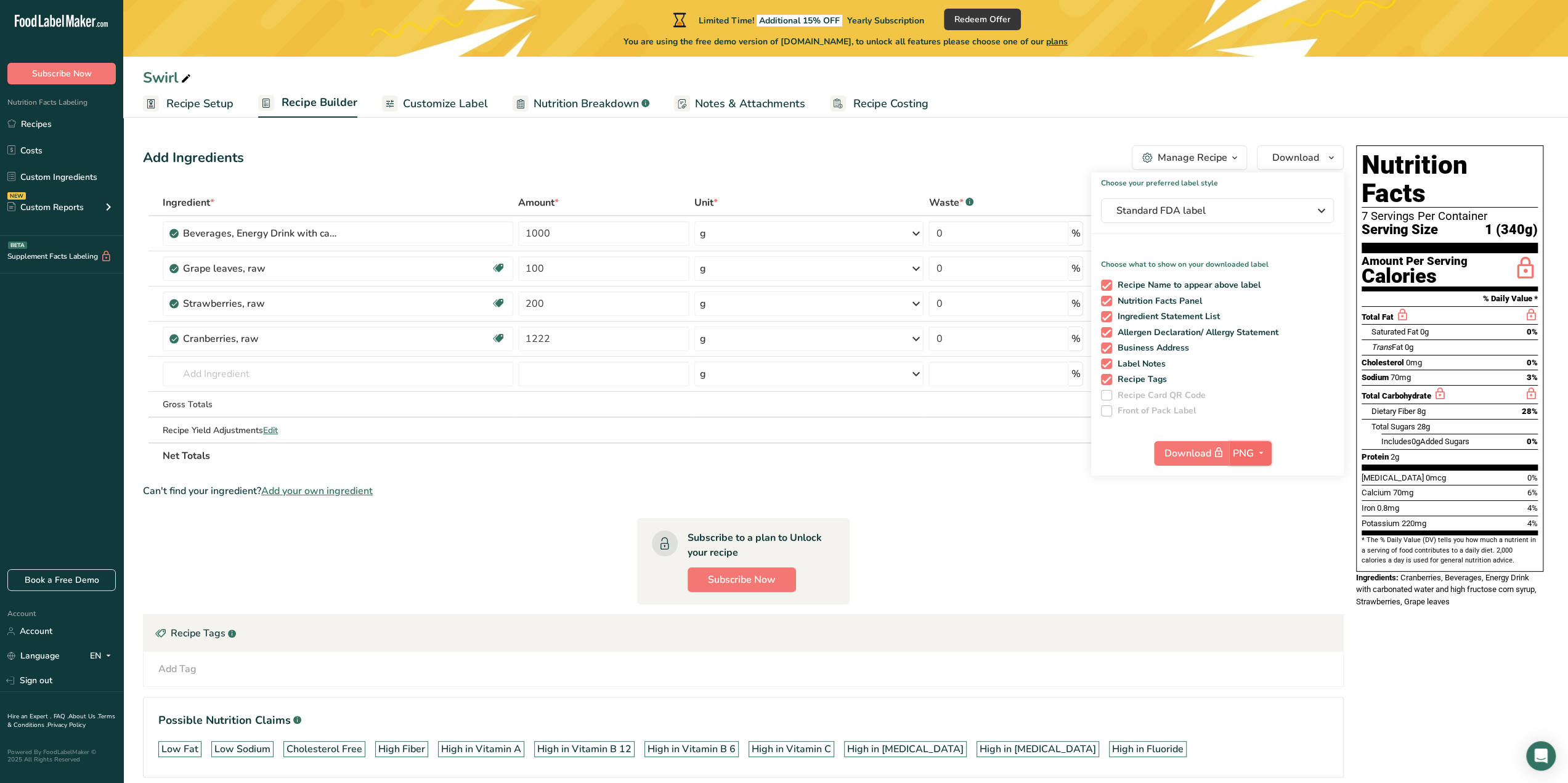
click at [1258, 453] on icon "button" at bounding box center [1261, 453] width 10 height 15
click at [1263, 490] on link "BMP" at bounding box center [1252, 499] width 40 height 21
click at [1253, 458] on span "BMP" at bounding box center [1242, 454] width 21 height 15
click at [1253, 476] on link "PNG" at bounding box center [1252, 479] width 40 height 21
click at [1328, 114] on ul "Recipe Setup Recipe Builder Customize Label Nutrition Breakdown .a-a{fill:#3473…" at bounding box center [845, 103] width 1445 height 29
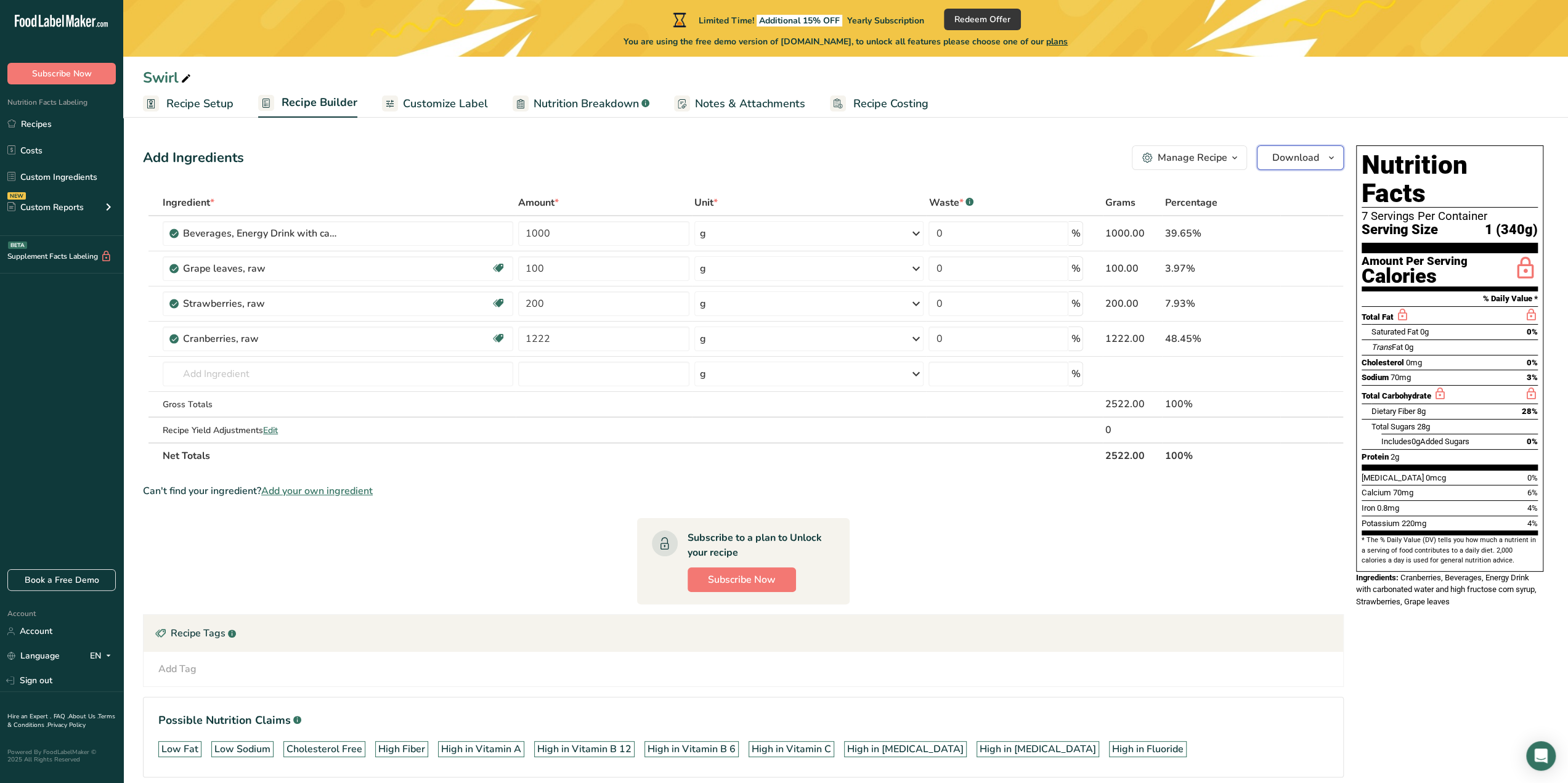
click at [1331, 155] on icon "button" at bounding box center [1331, 158] width 10 height 15
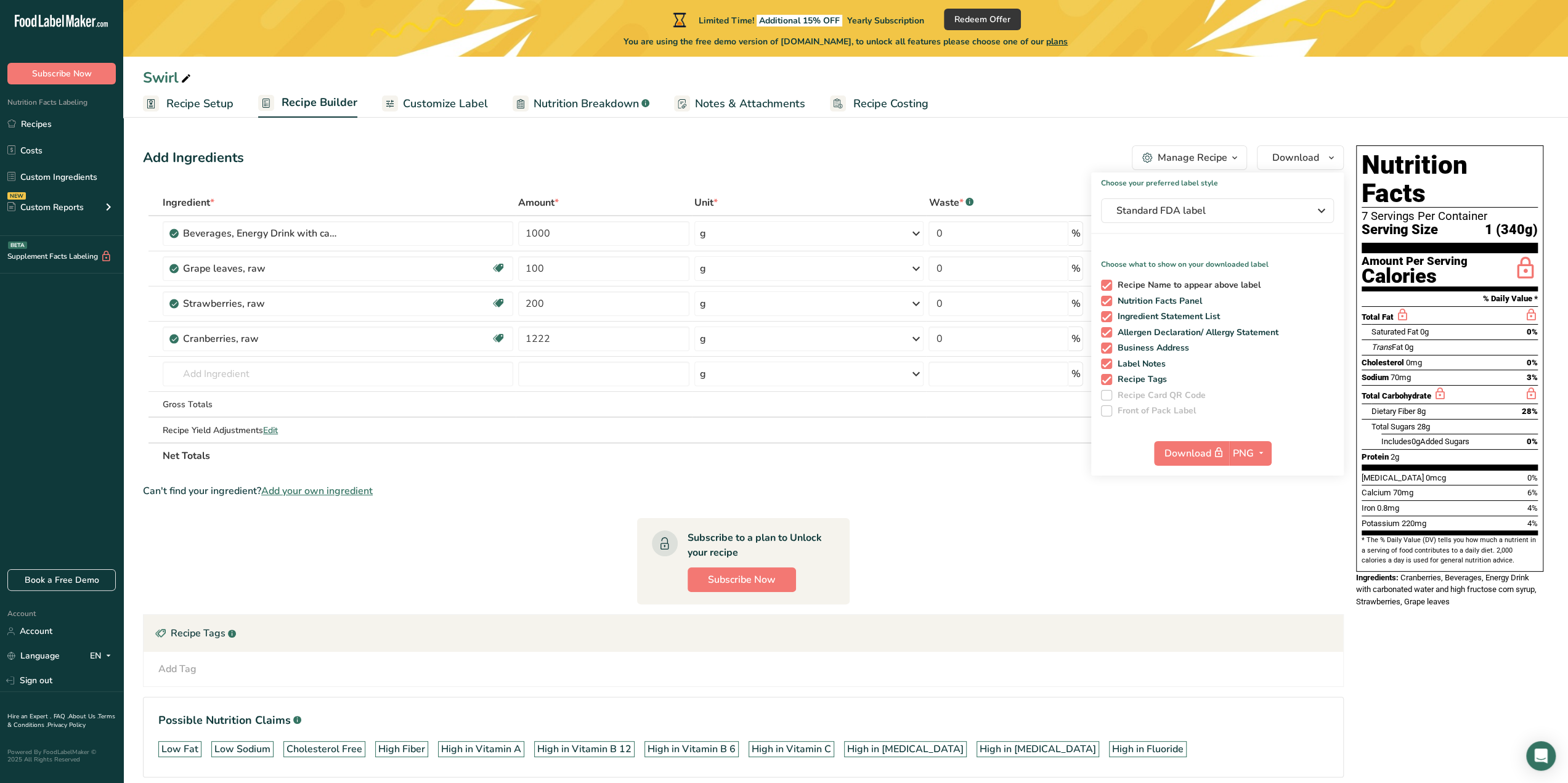
click at [1110, 287] on span at bounding box center [1107, 285] width 11 height 11
click at [1109, 287] on input "Recipe Name to appear above label" at bounding box center [1105, 285] width 8 height 8
click at [1110, 287] on span at bounding box center [1107, 285] width 11 height 11
click at [1109, 287] on input "Recipe Name to appear above label" at bounding box center [1105, 285] width 8 height 8
checkbox input "true"
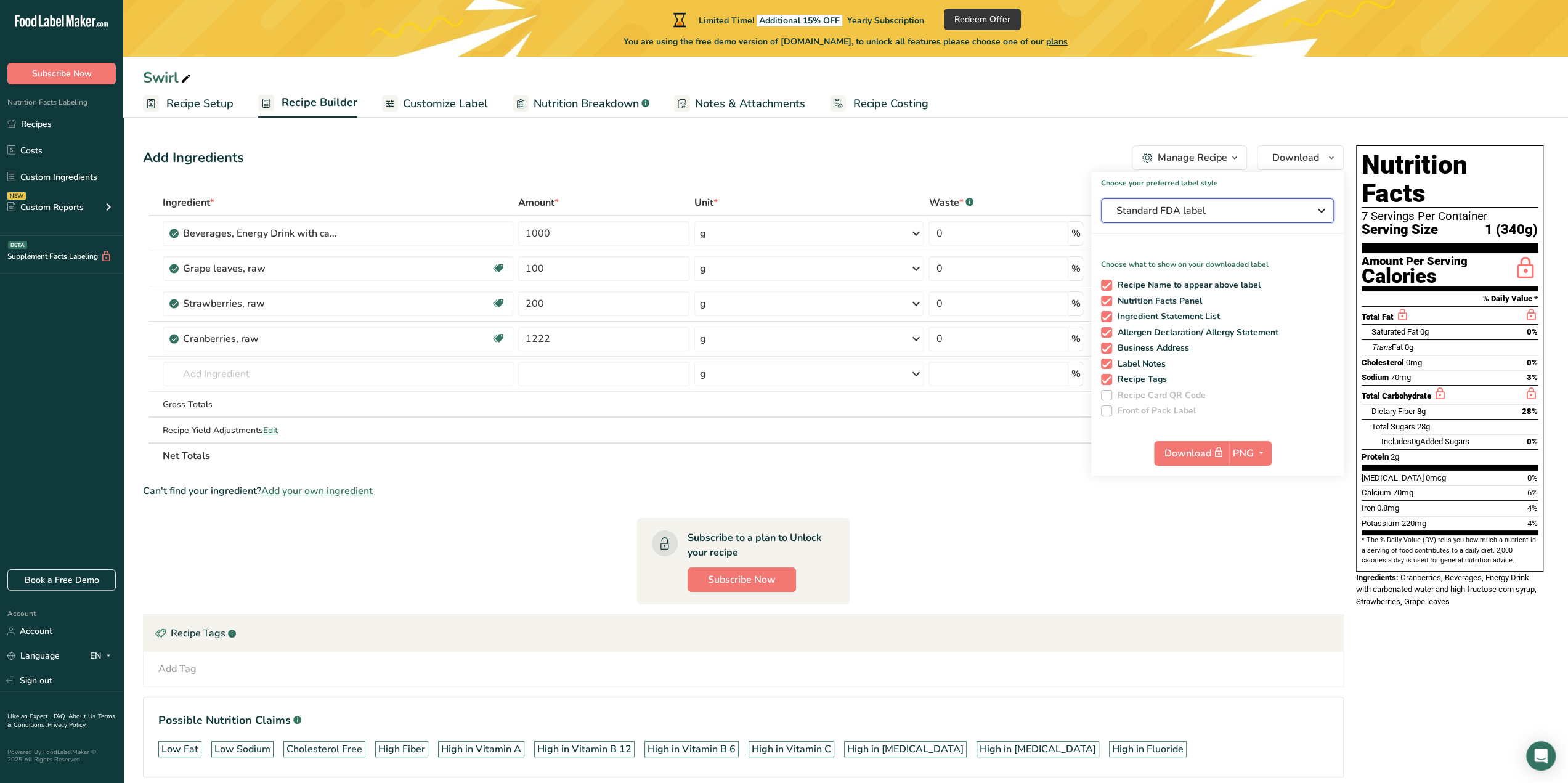
click at [1133, 206] on span "Standard FDA label" at bounding box center [1209, 211] width 185 height 15
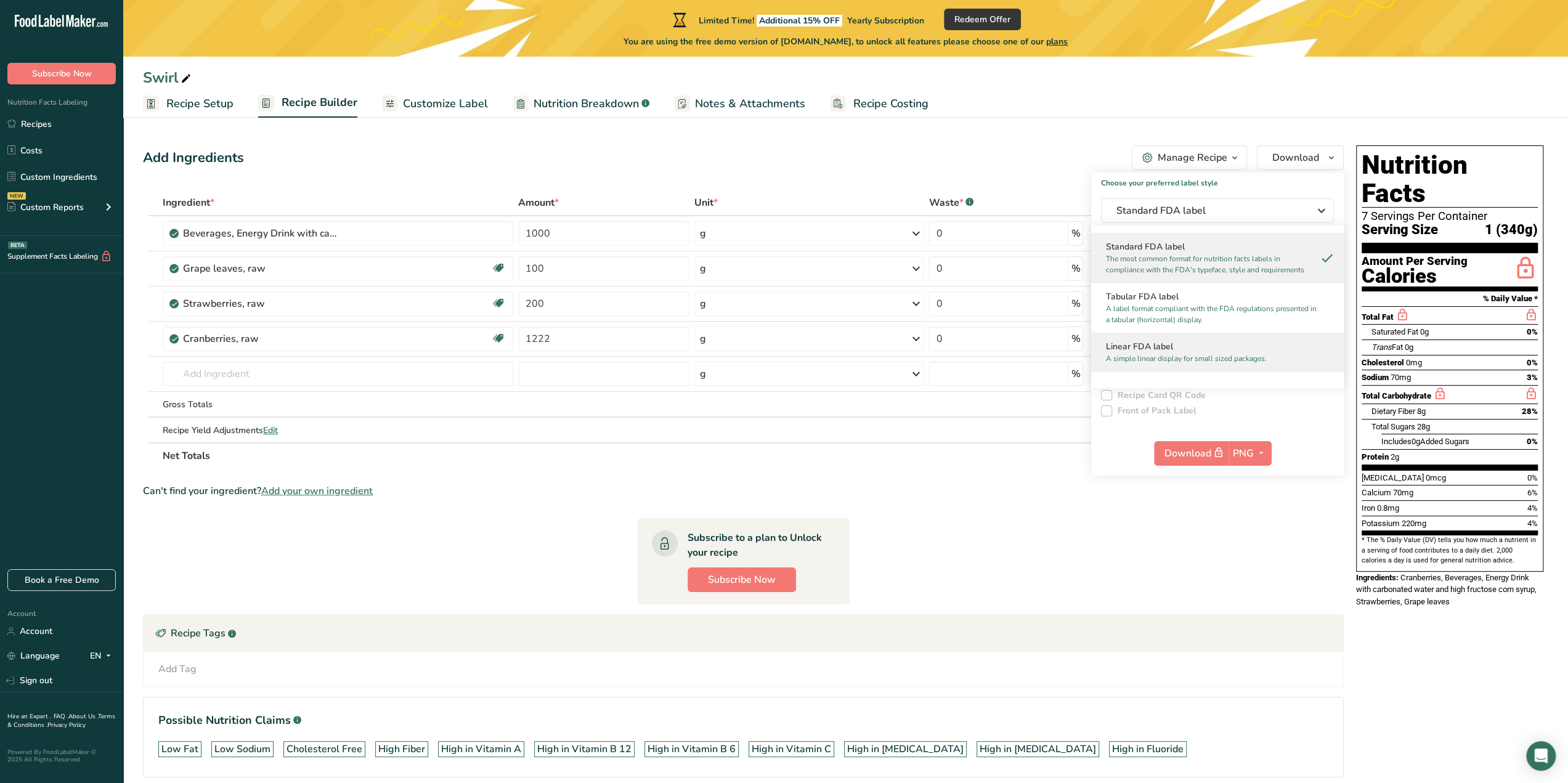
click at [1178, 341] on h2 "Linear FDA label" at bounding box center [1217, 346] width 223 height 13
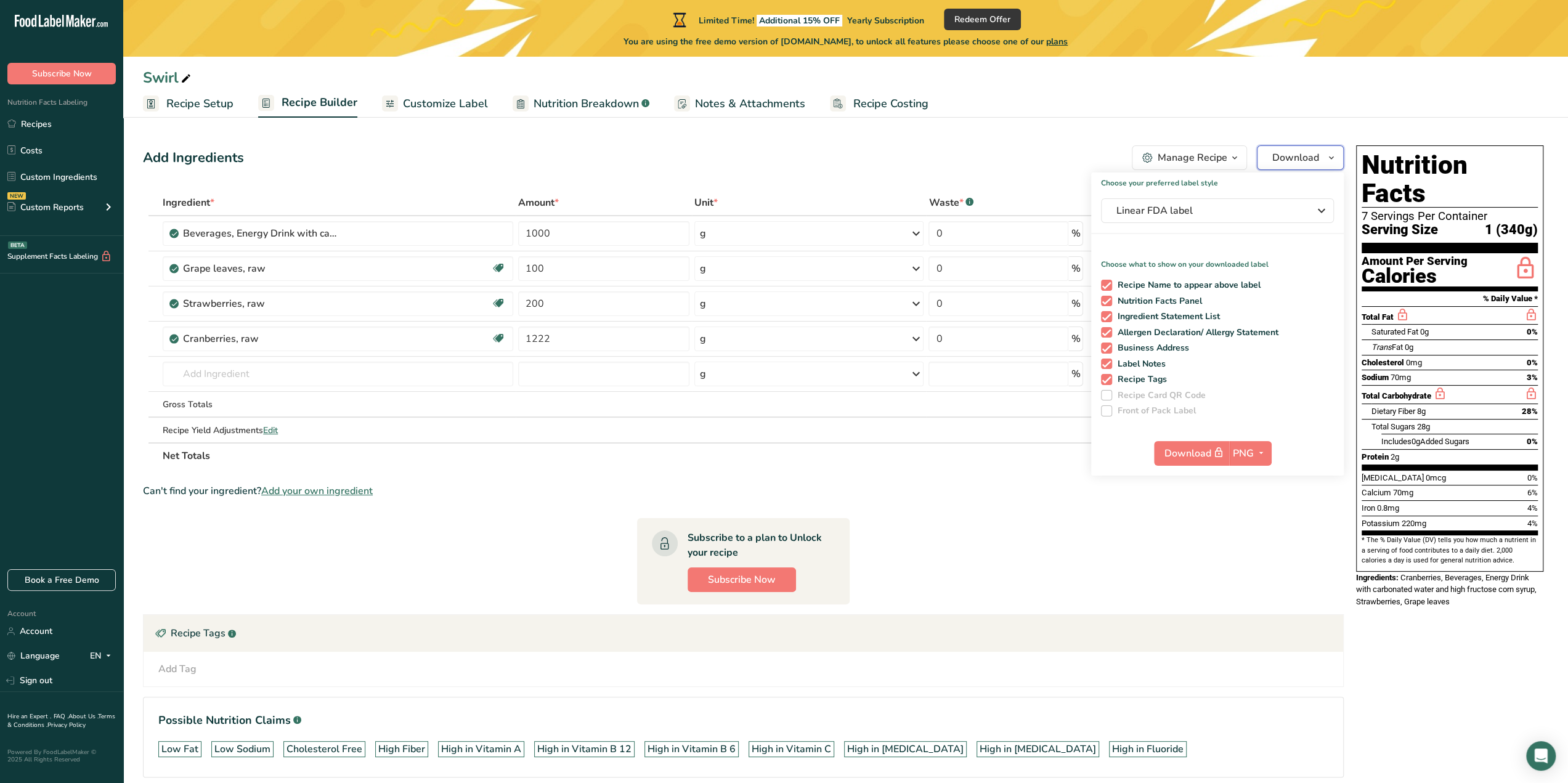
click at [1285, 164] on span "Download" at bounding box center [1296, 158] width 47 height 15
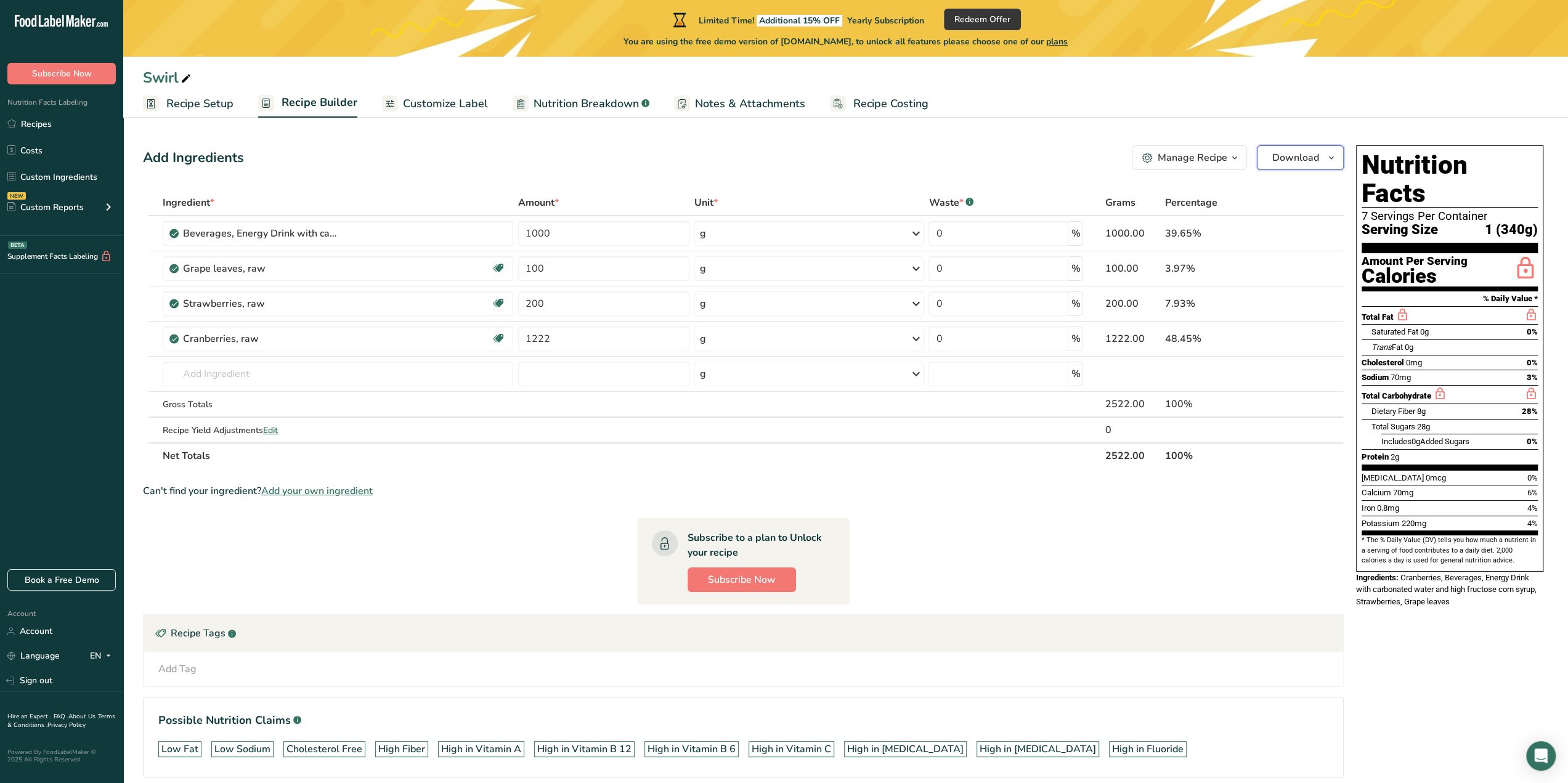
click at [1285, 164] on span "Download" at bounding box center [1296, 158] width 47 height 15
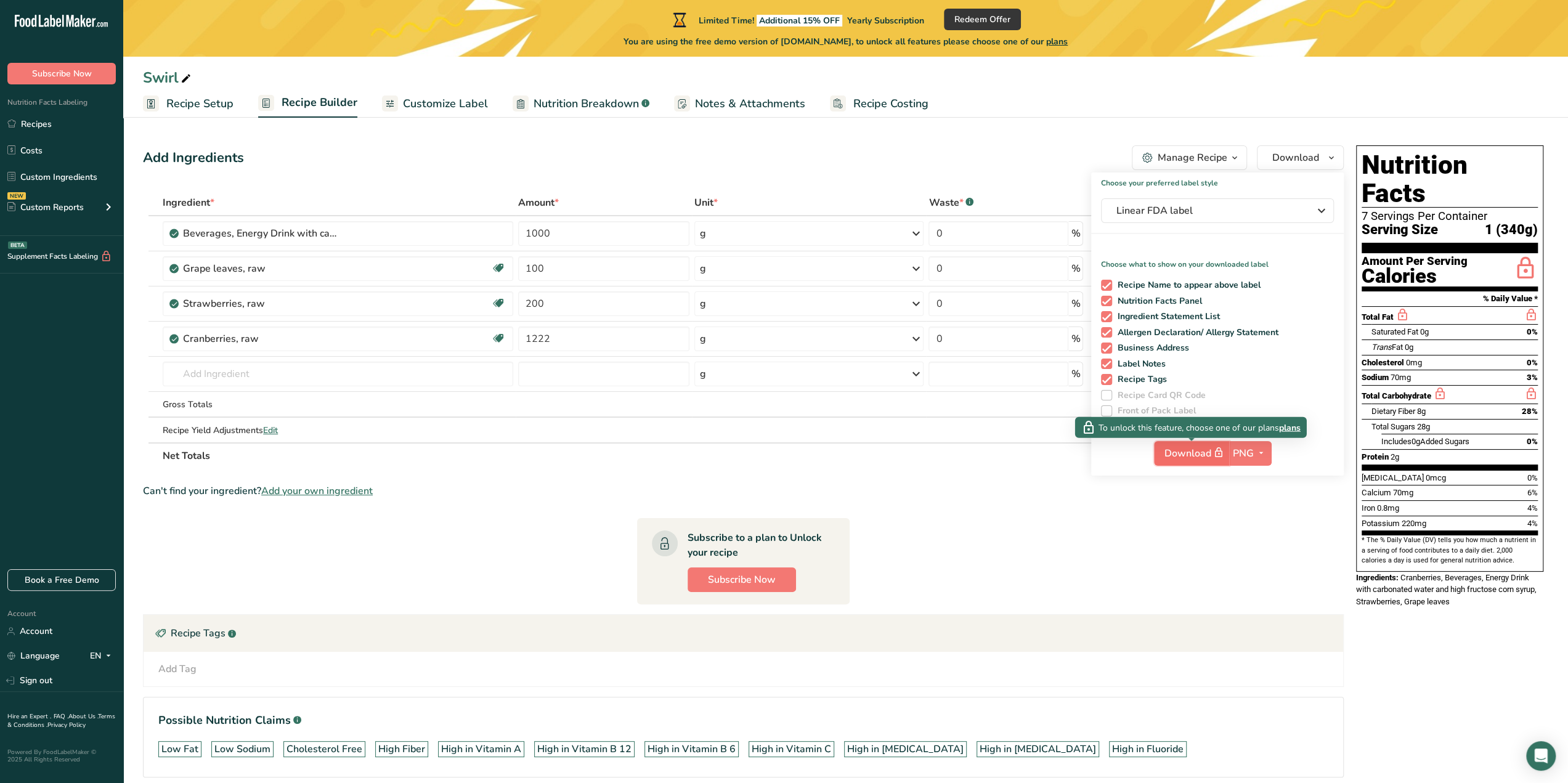
click at [1198, 453] on span "Download" at bounding box center [1195, 453] width 62 height 15
click at [1339, 104] on ul "Recipe Setup Recipe Builder Customize Label Nutrition Breakdown .a-a{fill:#3473…" at bounding box center [845, 103] width 1445 height 29
